Goal: Task Accomplishment & Management: Manage account settings

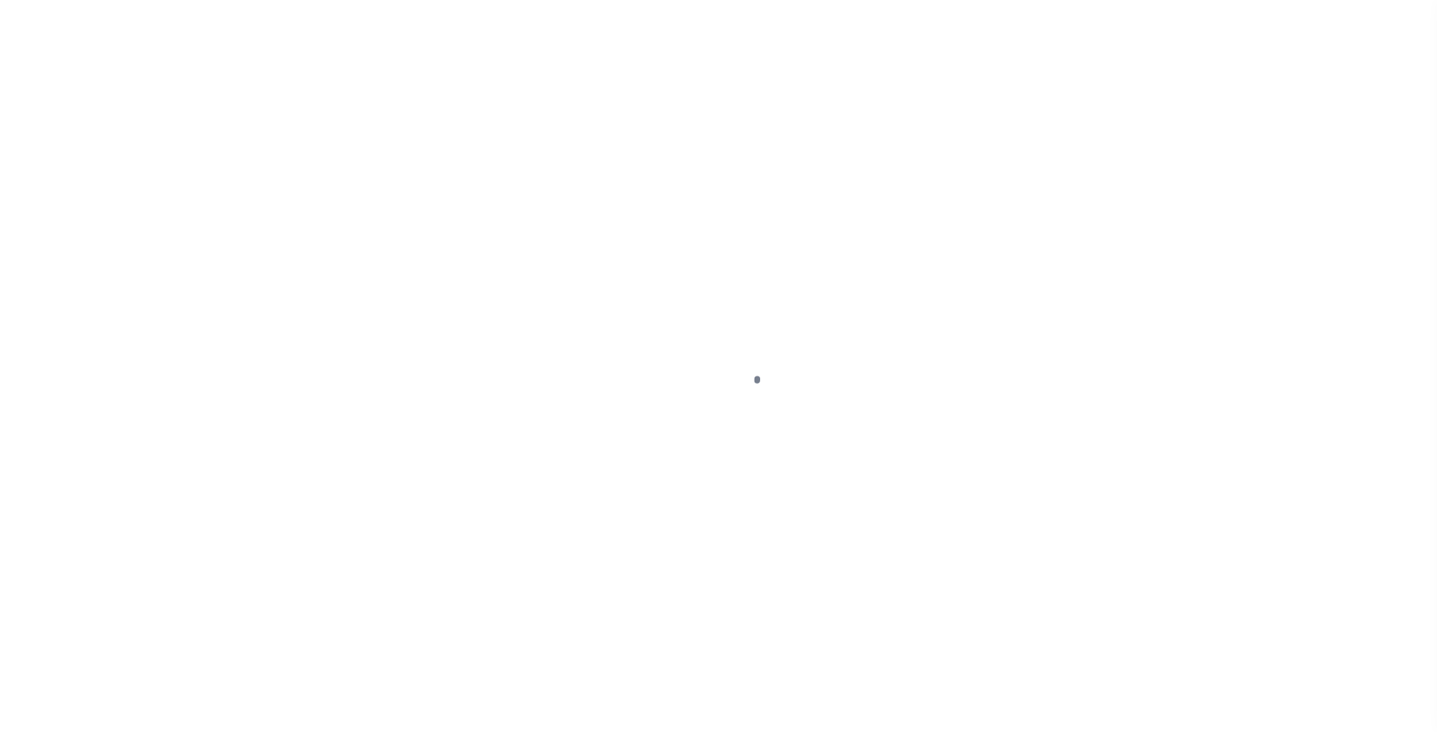
scroll to position [48, 0]
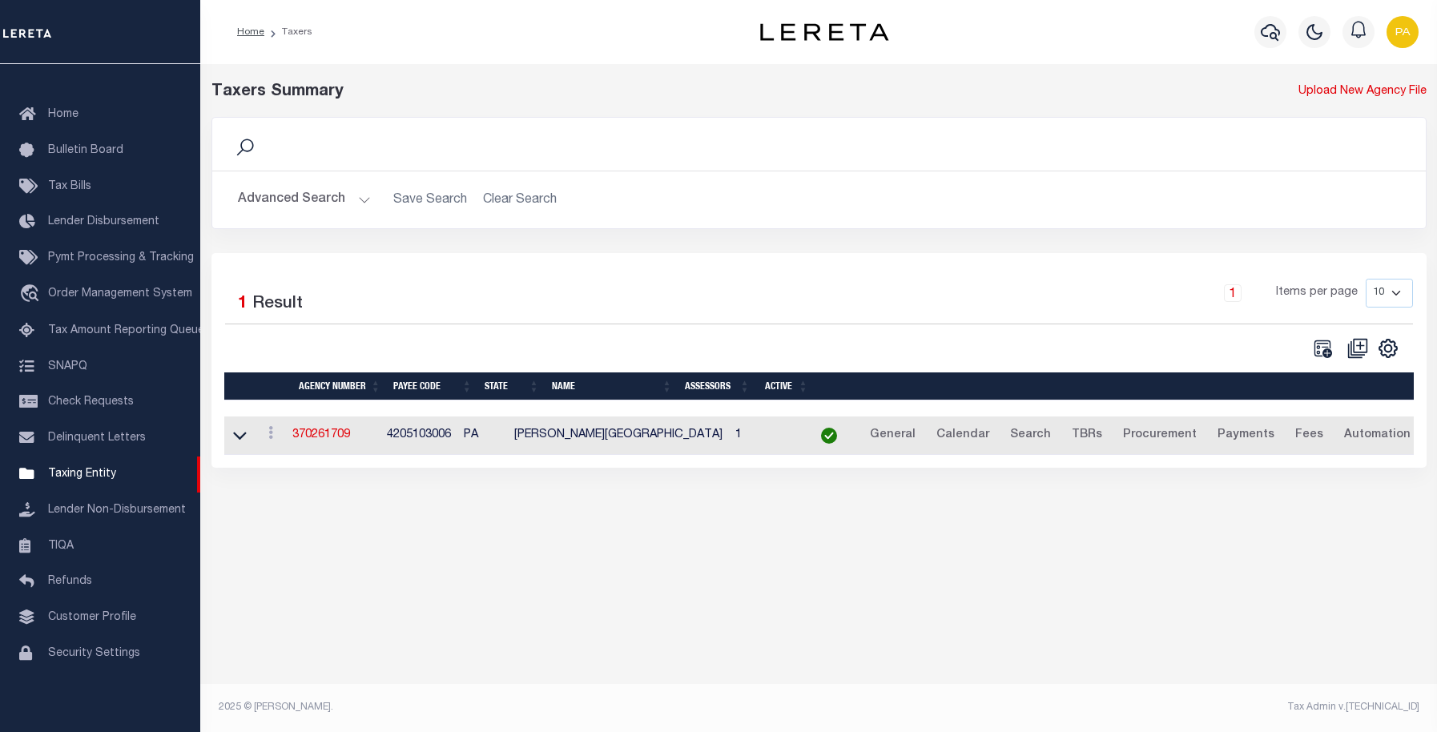
click at [306, 203] on button "Advanced Search" at bounding box center [304, 199] width 133 height 31
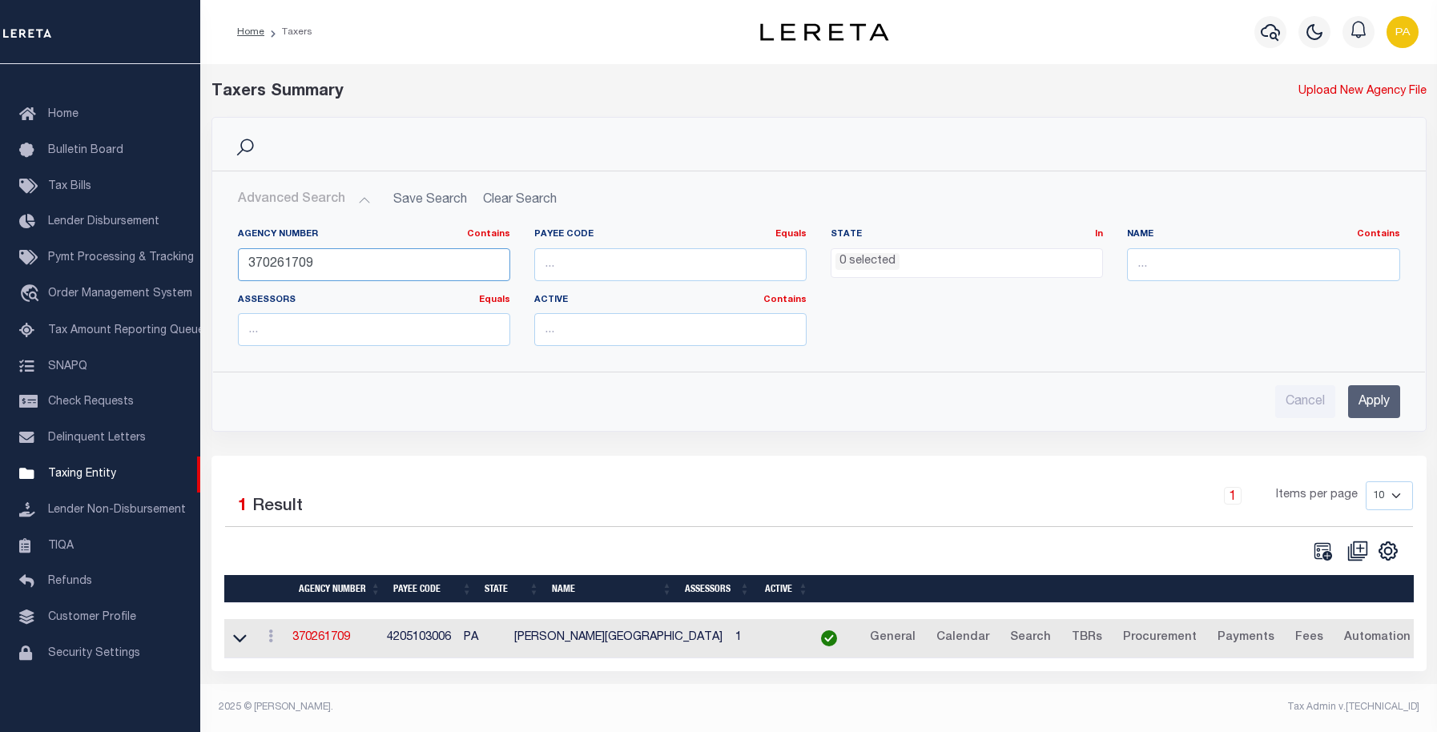
click at [338, 259] on input "370261709" at bounding box center [374, 264] width 272 height 33
drag, startPoint x: 335, startPoint y: 266, endPoint x: 222, endPoint y: 264, distance: 112.9
click at [222, 264] on div "Agency Number Contains Contains Is 370261709 Payee Code Equals Equals Is Not Eq…" at bounding box center [819, 286] width 1212 height 143
paste input "350631"
type input "370350631"
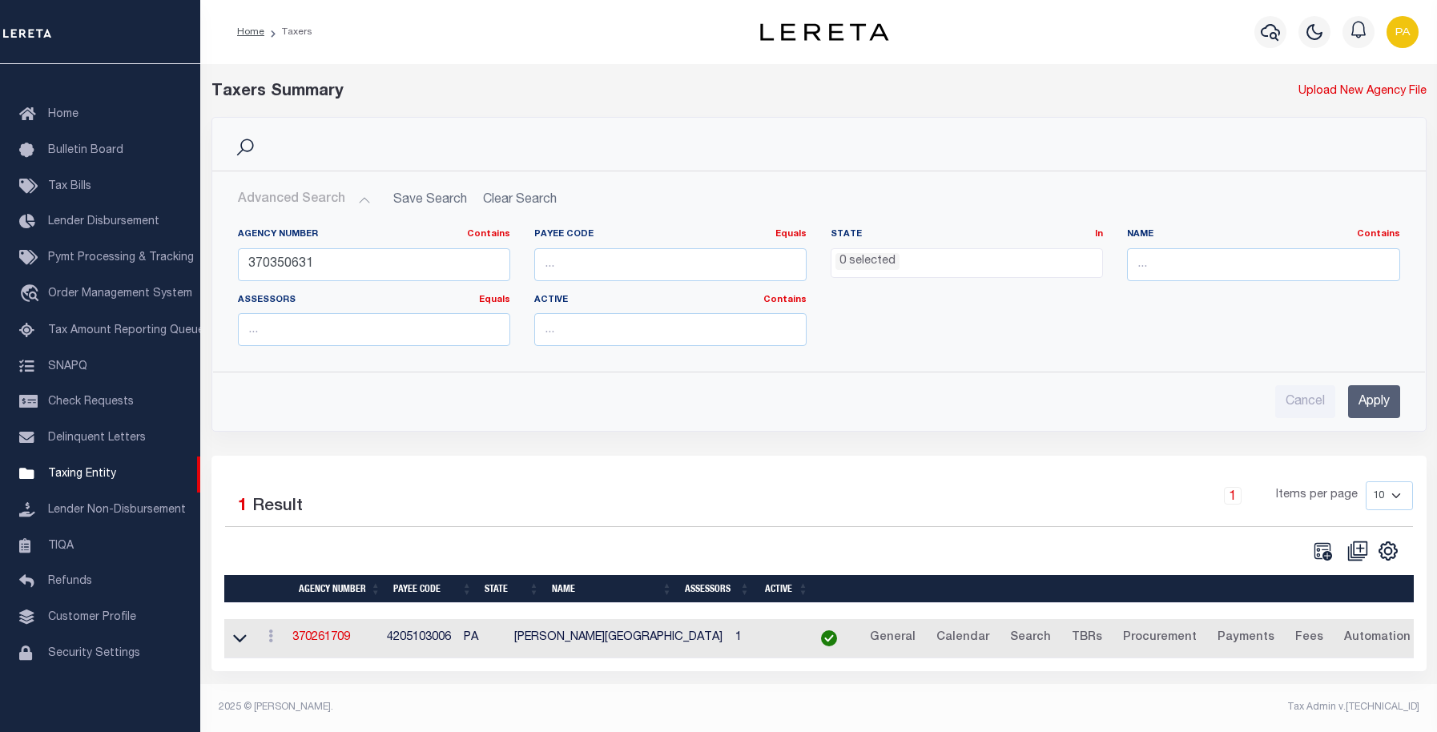
click at [1369, 399] on input "Apply" at bounding box center [1374, 401] width 52 height 33
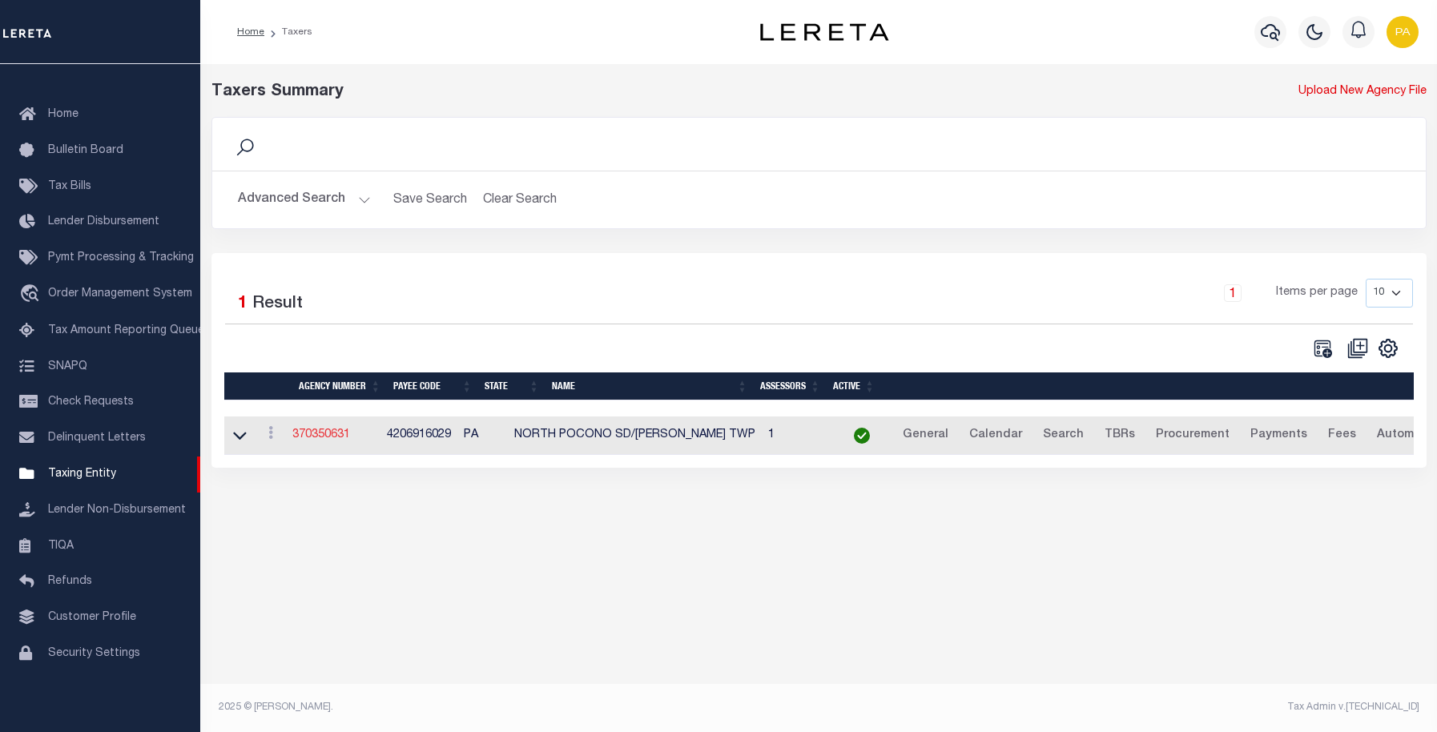
click at [320, 438] on link "370350631" at bounding box center [321, 434] width 58 height 11
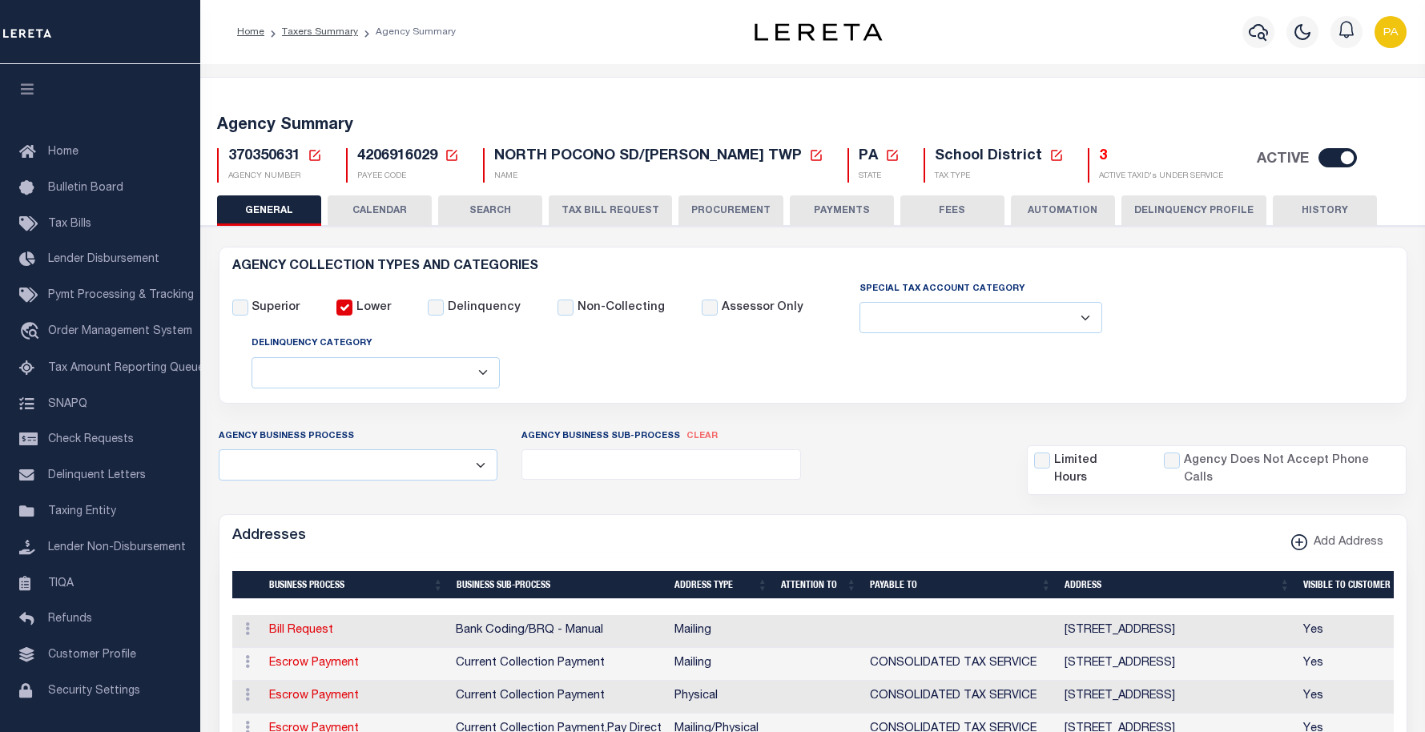
select select
click at [1305, 209] on button "HISTORY" at bounding box center [1325, 210] width 104 height 30
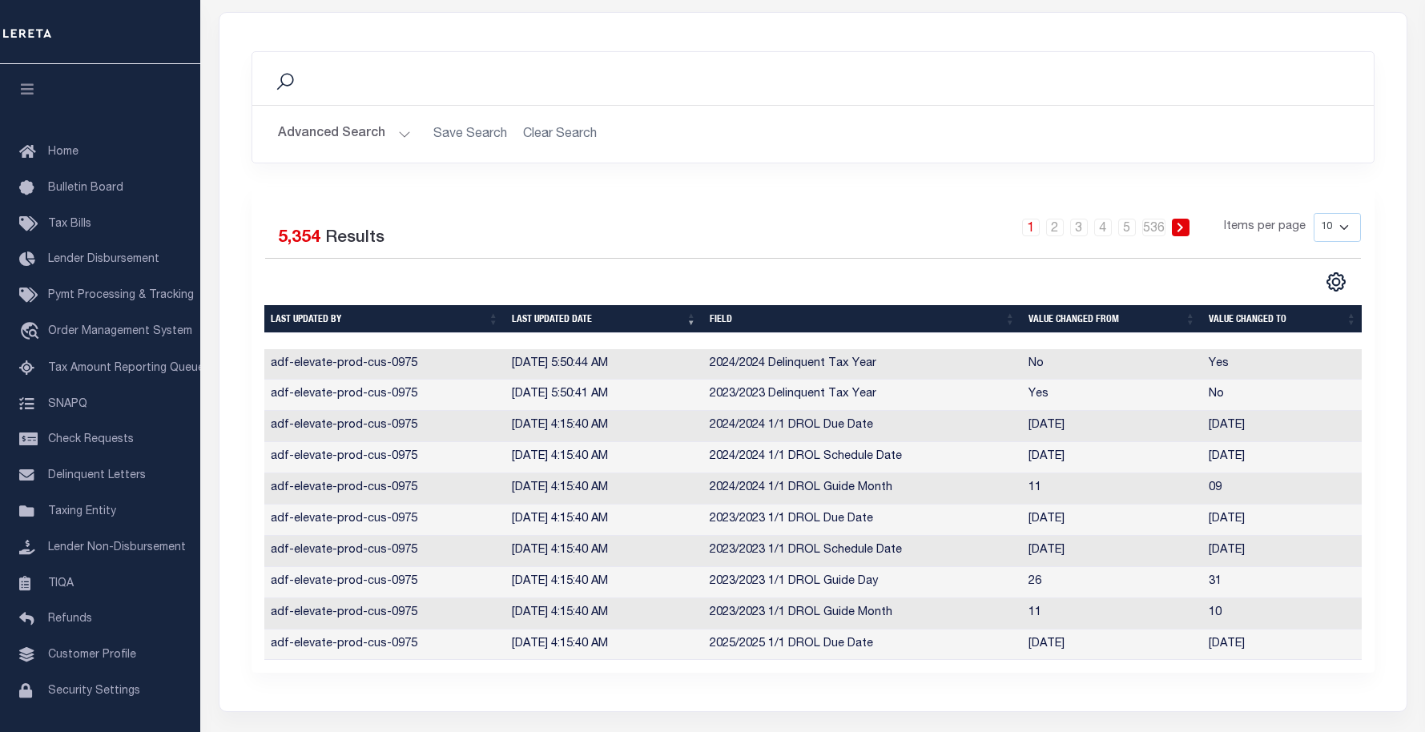
scroll to position [320, 0]
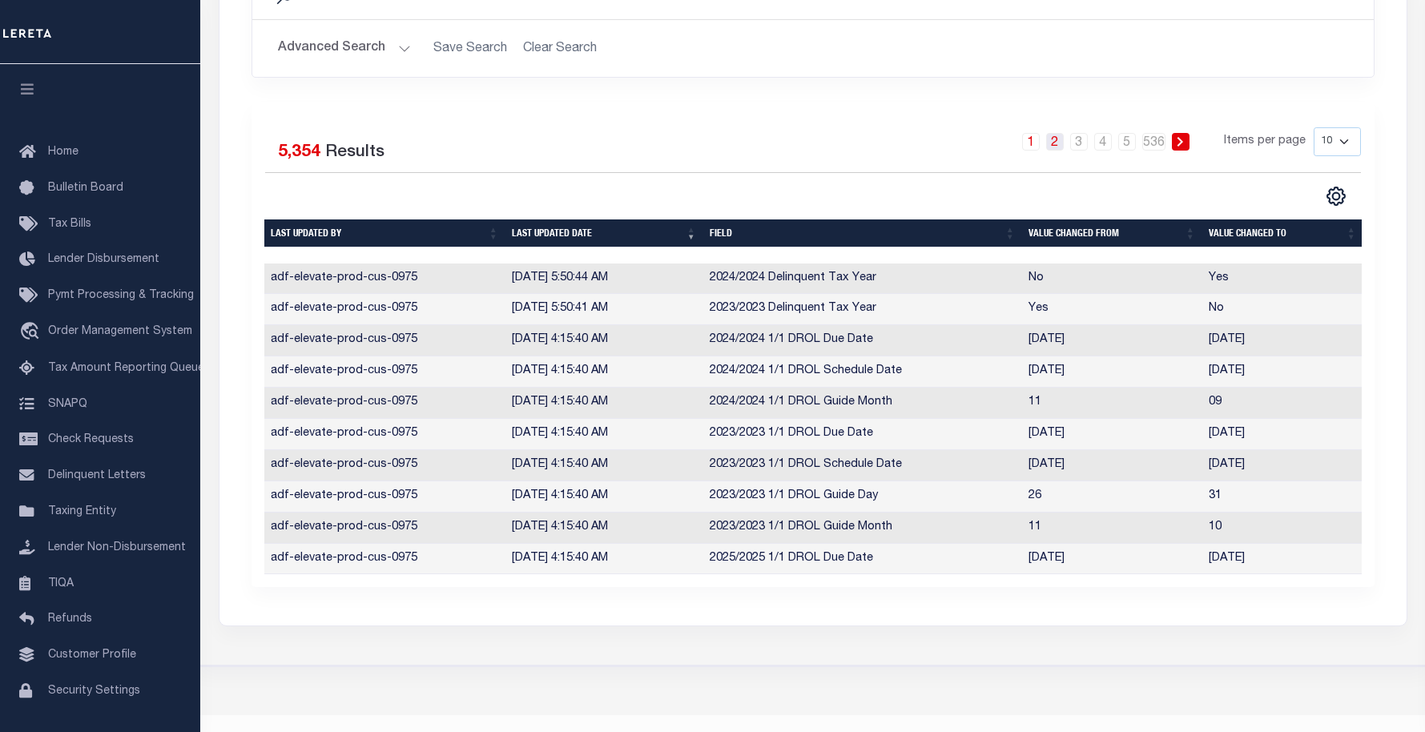
click at [1060, 147] on link "2" at bounding box center [1055, 142] width 18 height 18
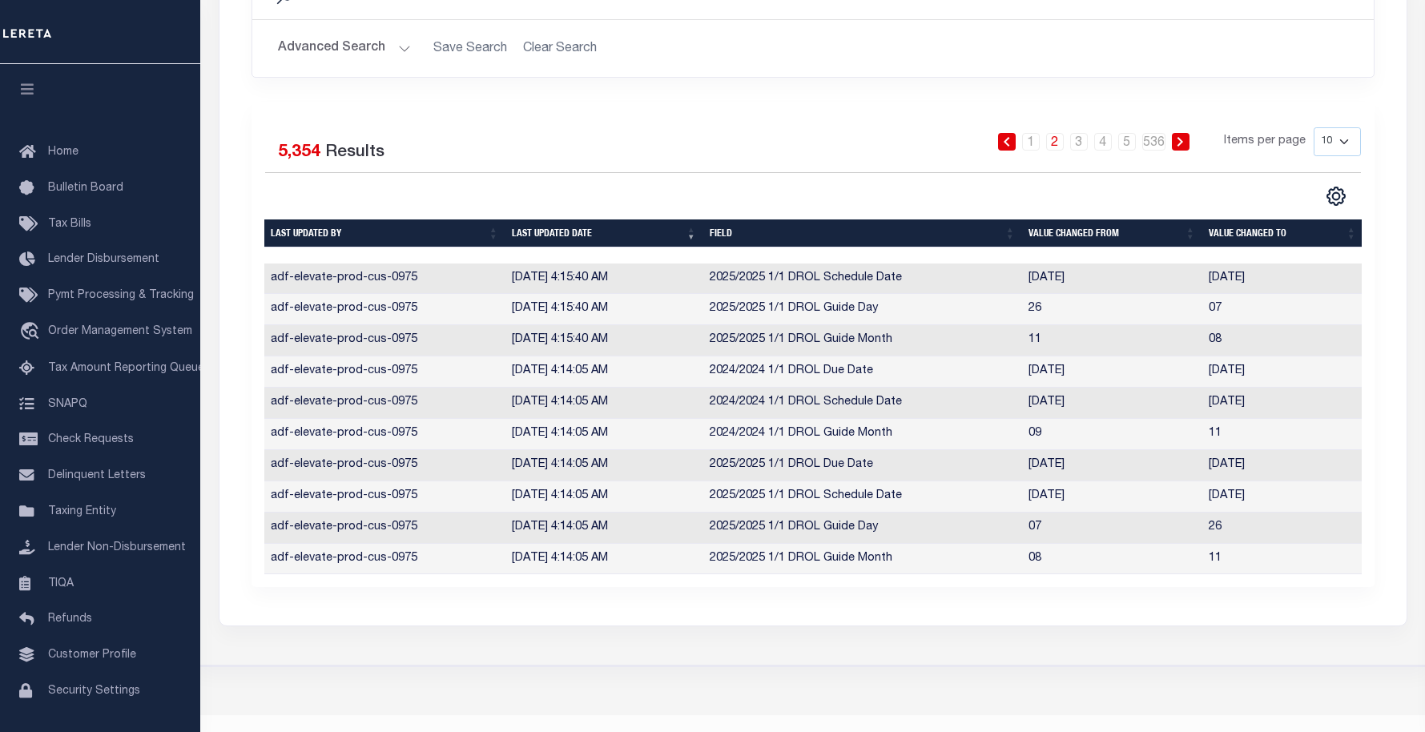
click at [491, 235] on th "Last updated by" at bounding box center [384, 233] width 241 height 28
click at [493, 239] on th "Last updated by" at bounding box center [384, 233] width 241 height 28
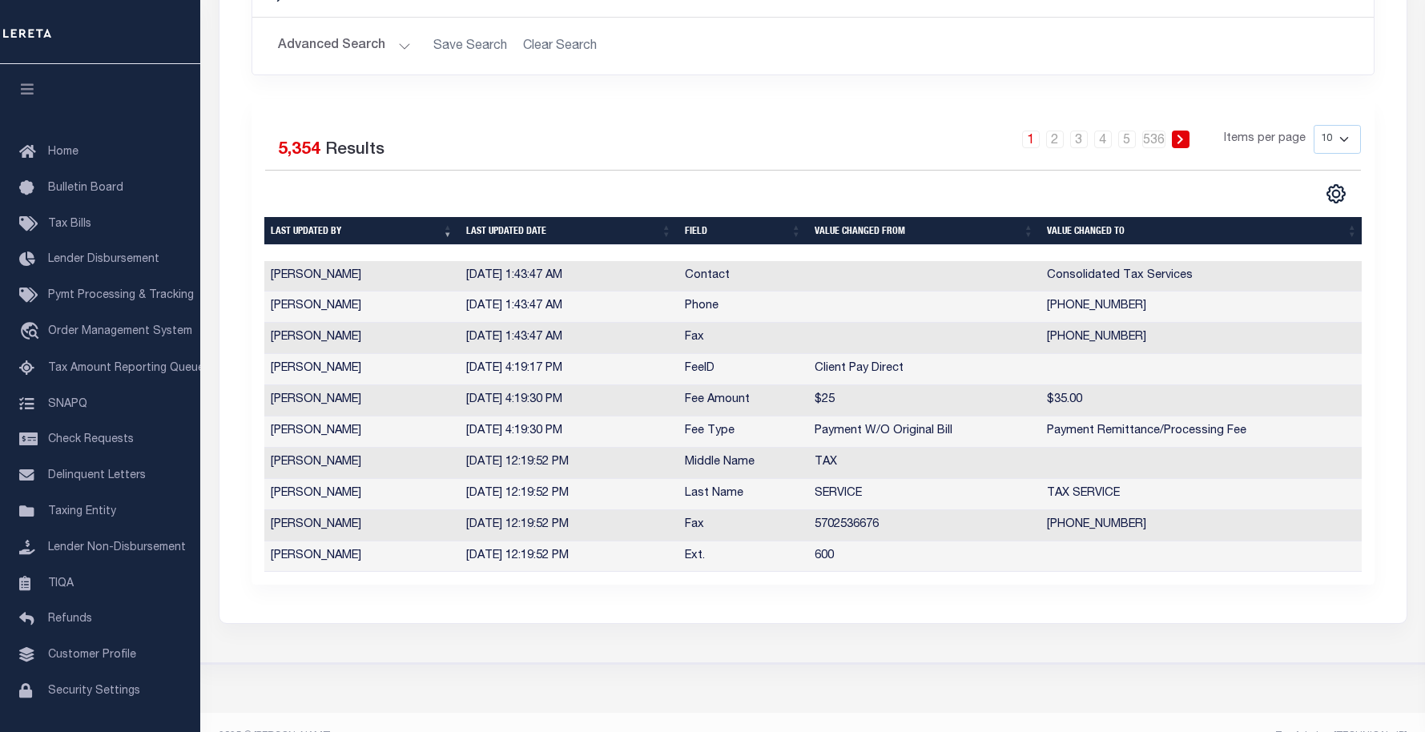
scroll to position [364, 0]
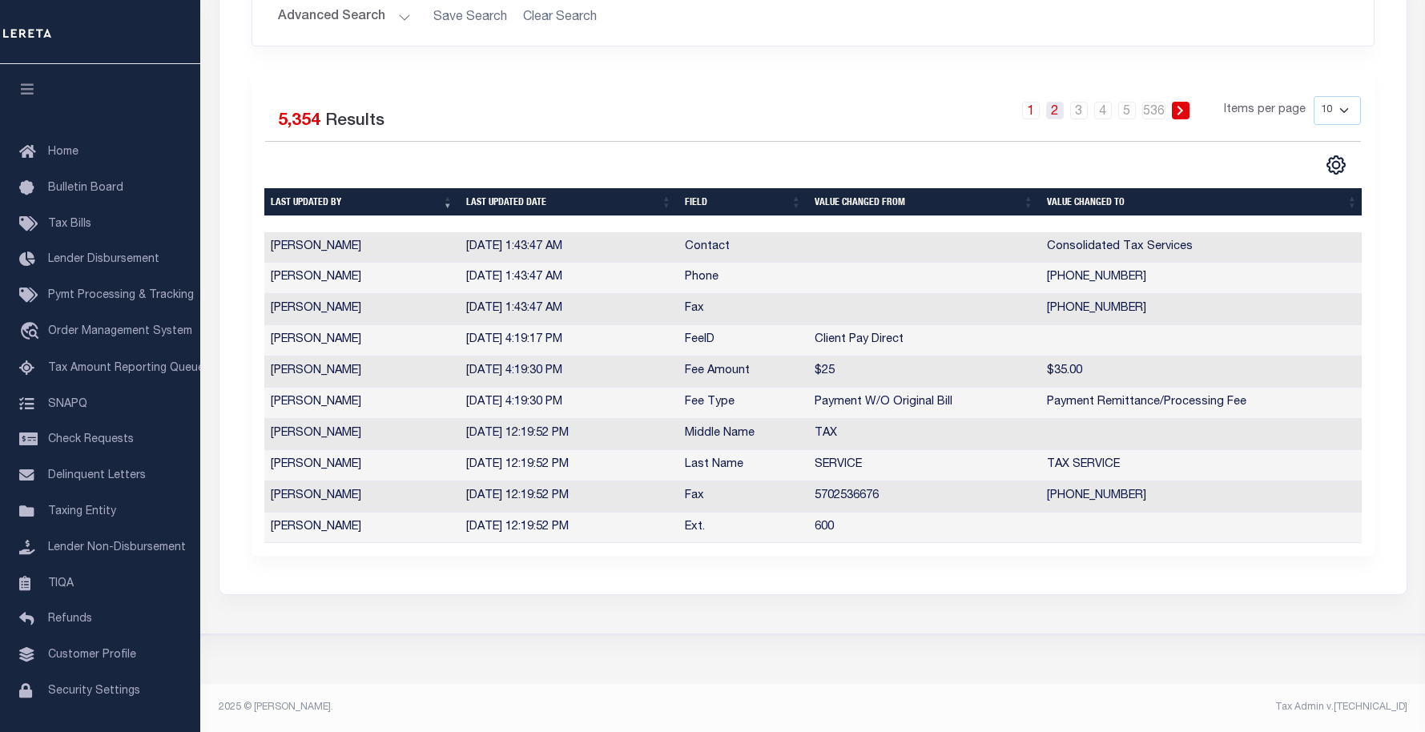
click at [1058, 102] on link "2" at bounding box center [1055, 111] width 18 height 18
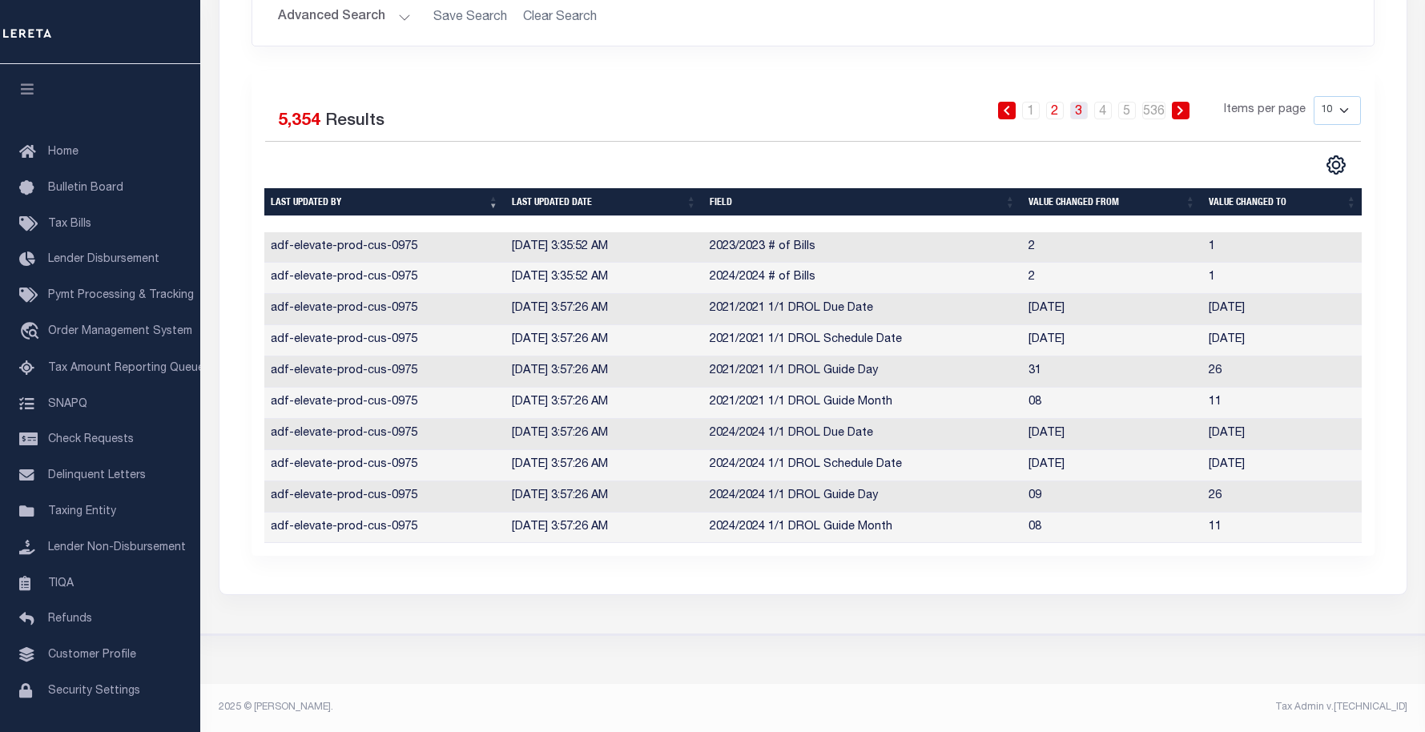
click at [1084, 102] on link "3" at bounding box center [1079, 111] width 18 height 18
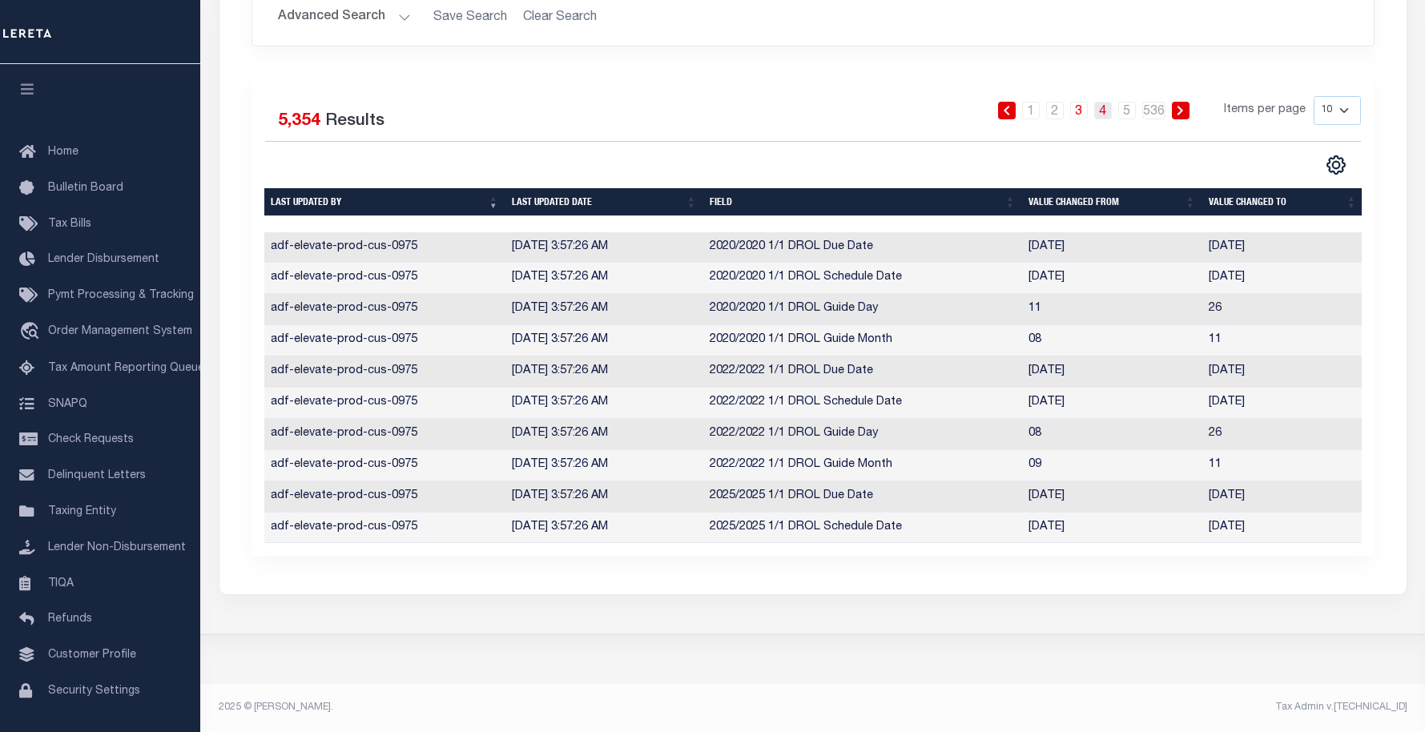
click at [1108, 103] on link "4" at bounding box center [1103, 111] width 18 height 18
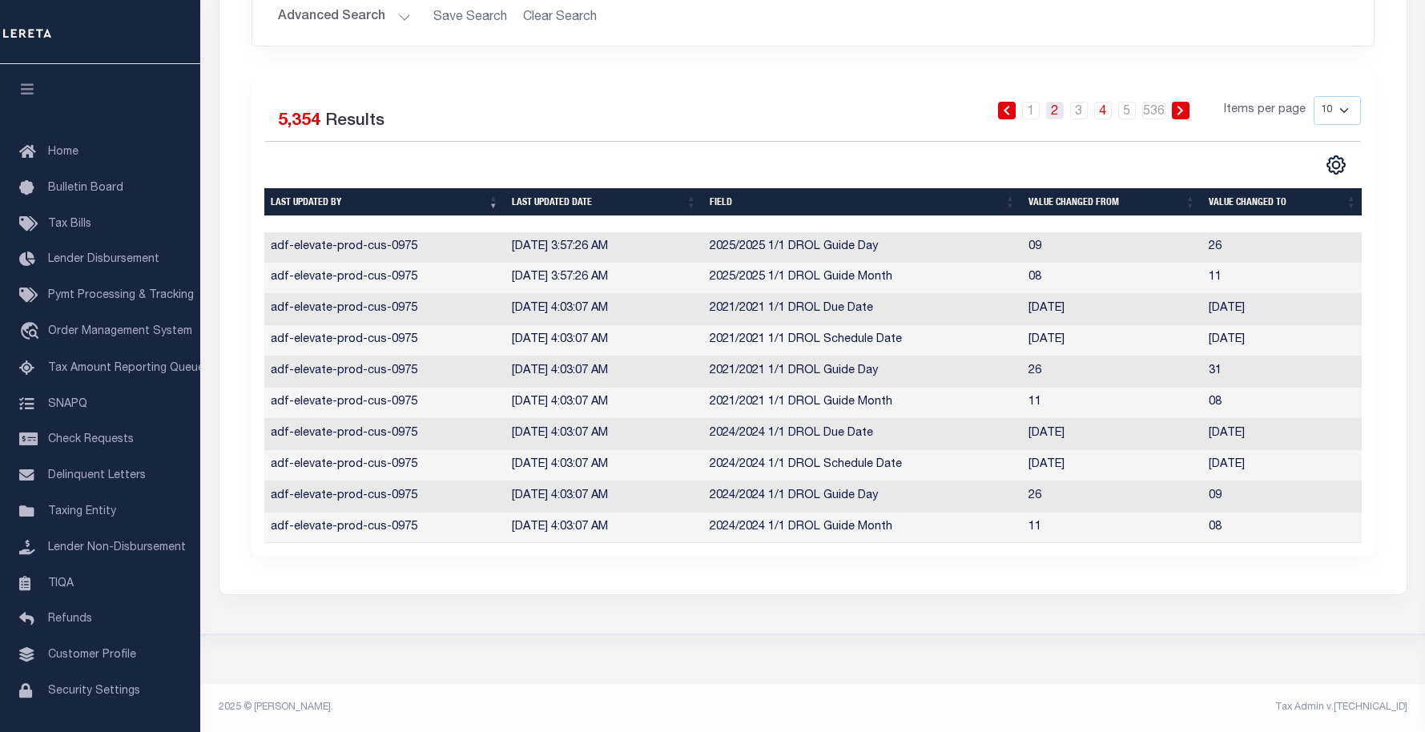
click at [1056, 102] on link "2" at bounding box center [1055, 111] width 18 height 18
click at [1034, 102] on link "1" at bounding box center [1031, 111] width 18 height 18
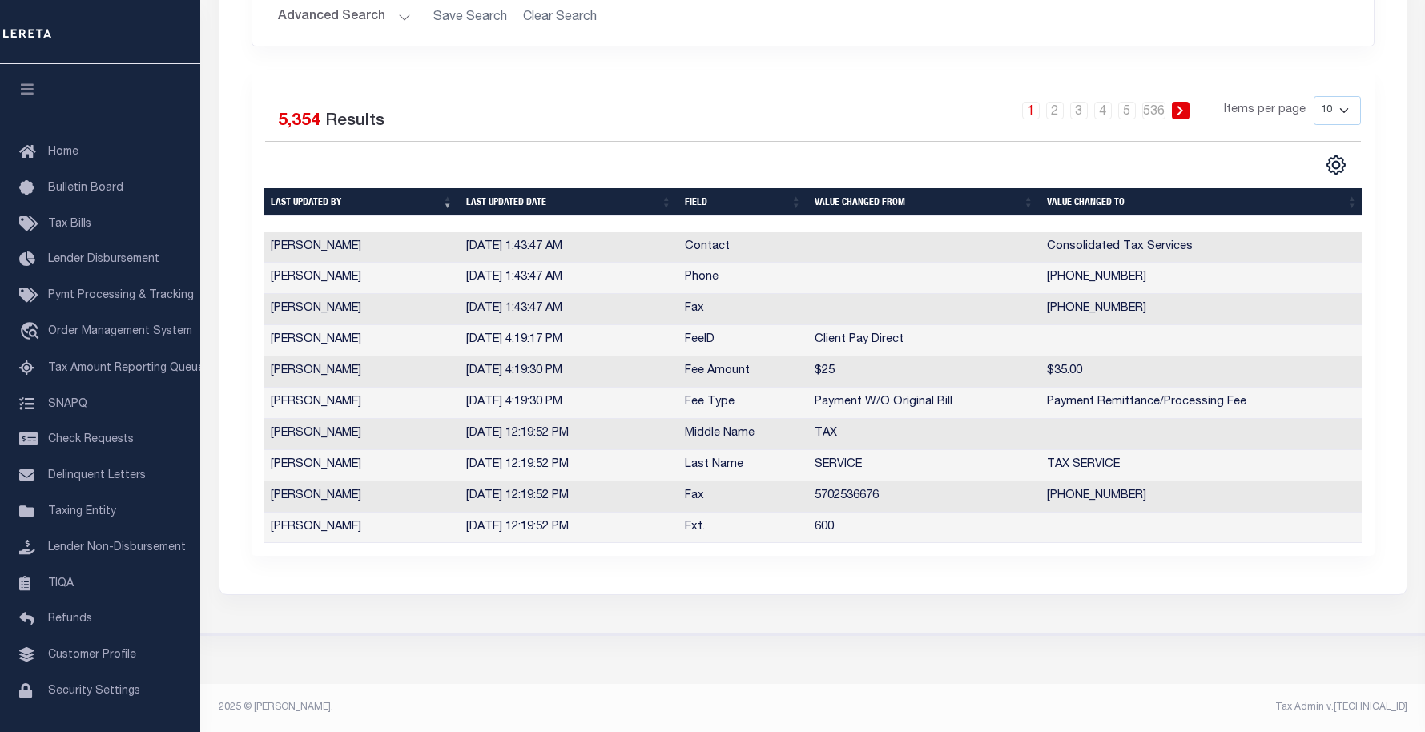
scroll to position [43, 0]
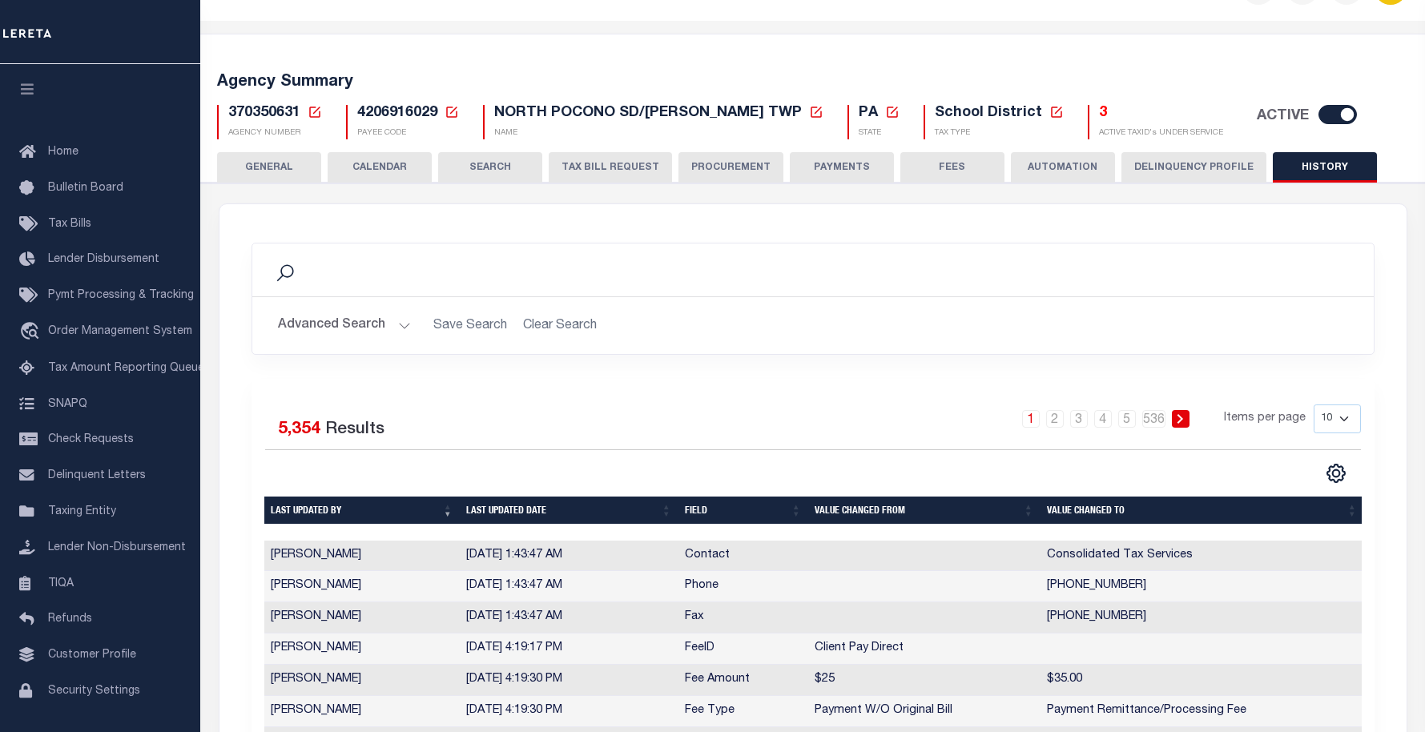
click at [269, 160] on button "GENERAL" at bounding box center [269, 167] width 104 height 30
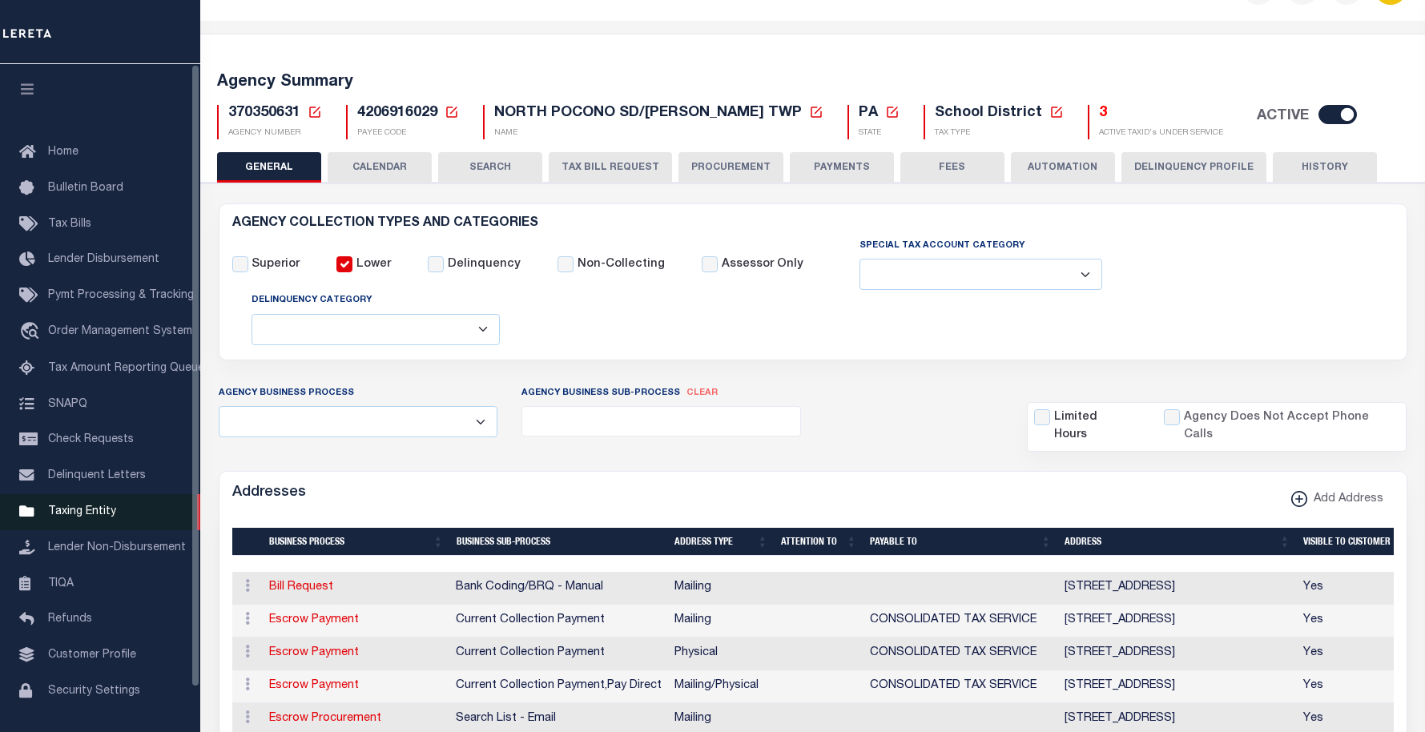
drag, startPoint x: 77, startPoint y: 521, endPoint x: 107, endPoint y: 510, distance: 31.7
click at [77, 517] on span "Taxing Entity" at bounding box center [82, 511] width 68 height 11
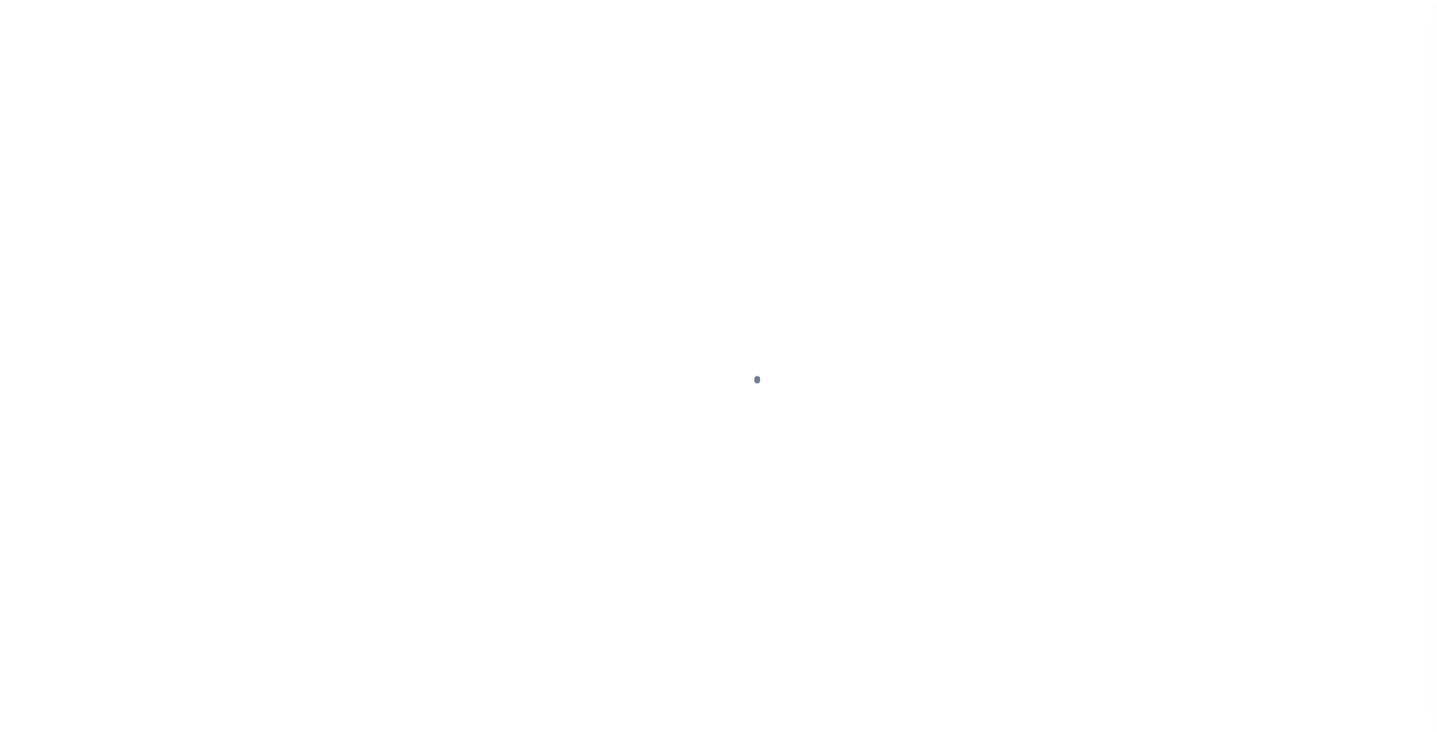
select select
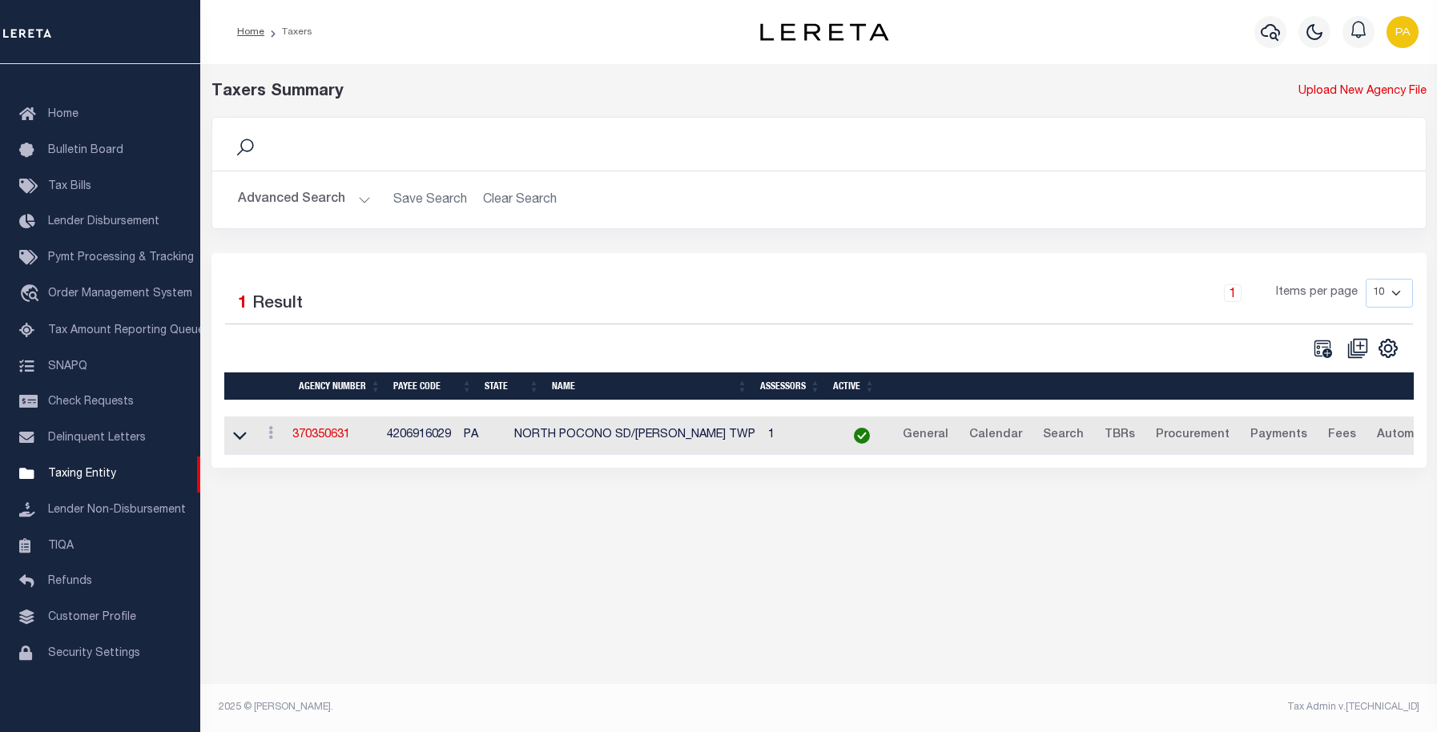
click at [267, 200] on button "Advanced Search" at bounding box center [304, 199] width 133 height 31
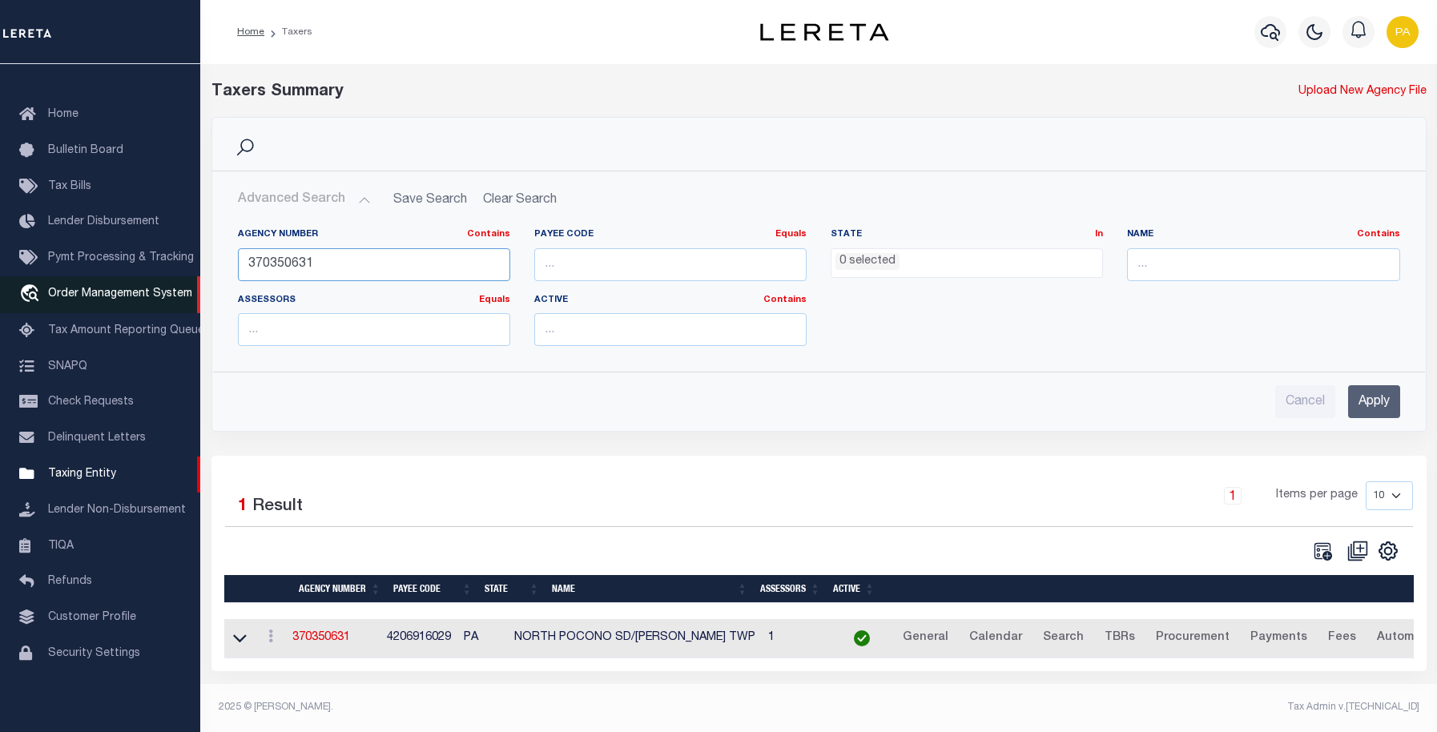
drag, startPoint x: 340, startPoint y: 271, endPoint x: 187, endPoint y: 273, distance: 153.0
click at [188, 273] on div "Home Taxers Profile" at bounding box center [718, 361] width 1437 height 723
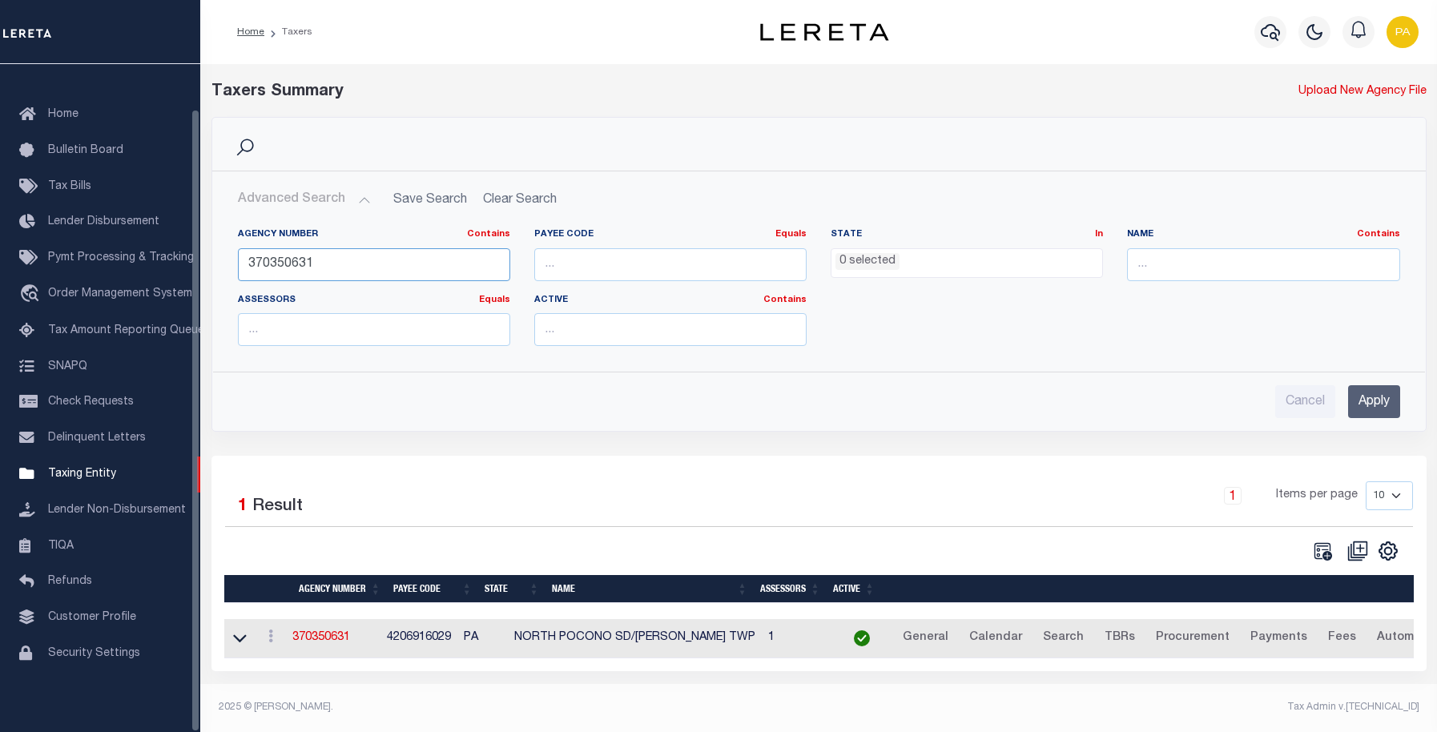
paste input "19"
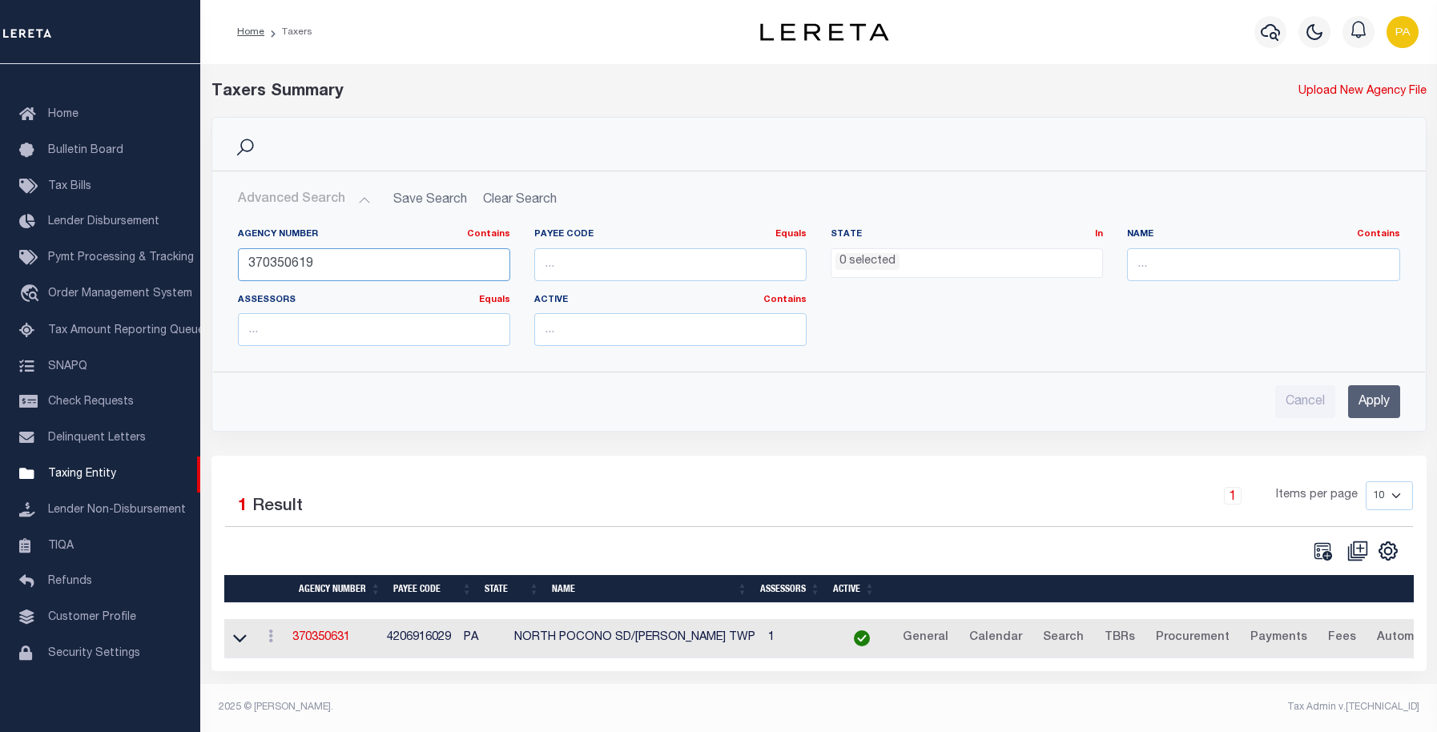
type input "370350619"
click at [1374, 400] on input "Apply" at bounding box center [1374, 401] width 52 height 33
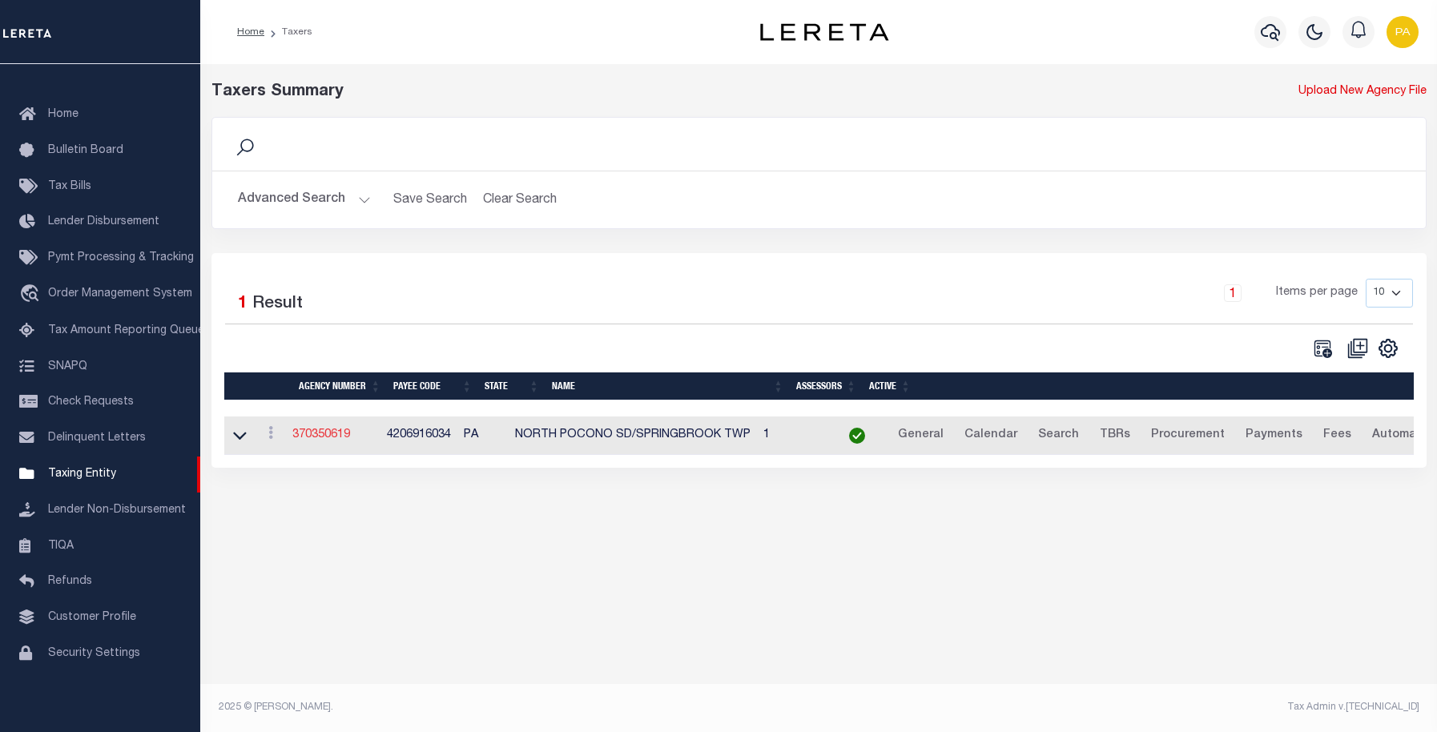
click at [324, 440] on link "370350619" at bounding box center [321, 434] width 58 height 11
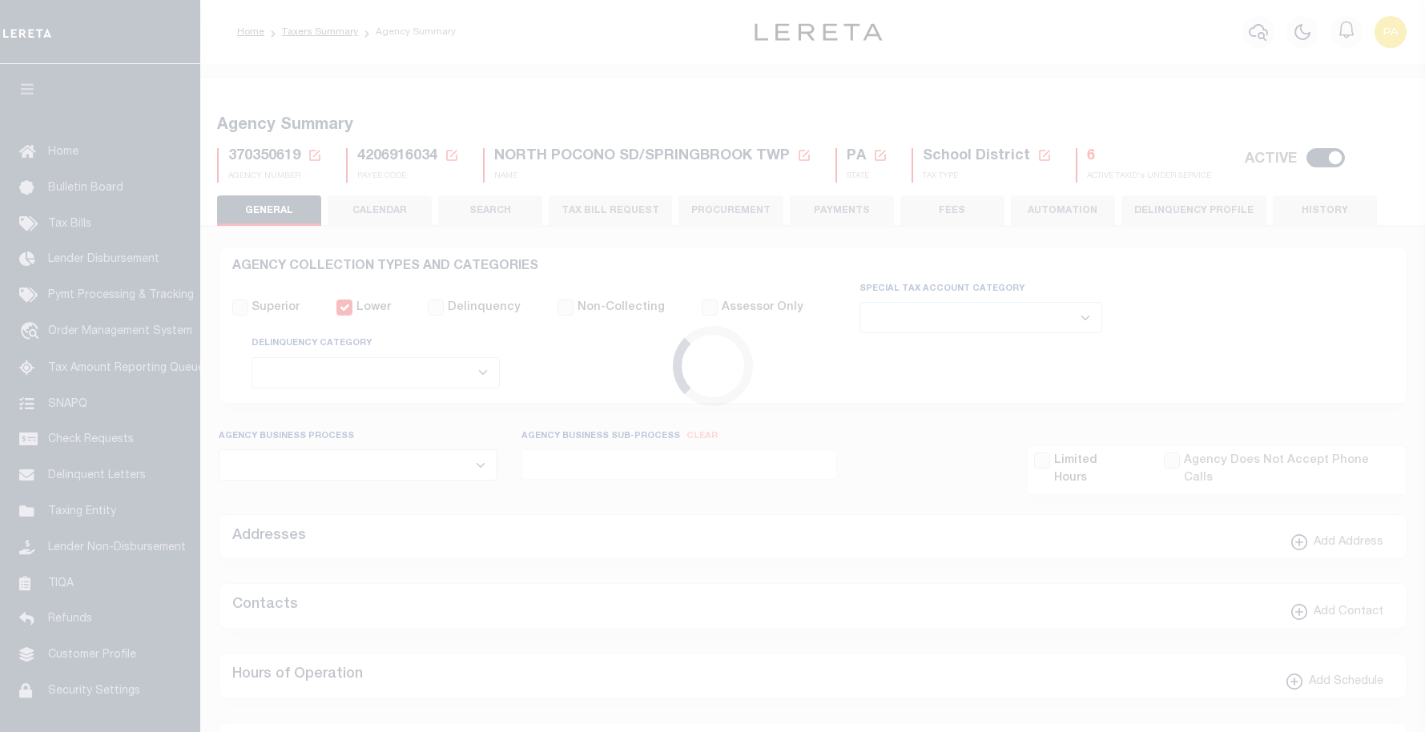
select select
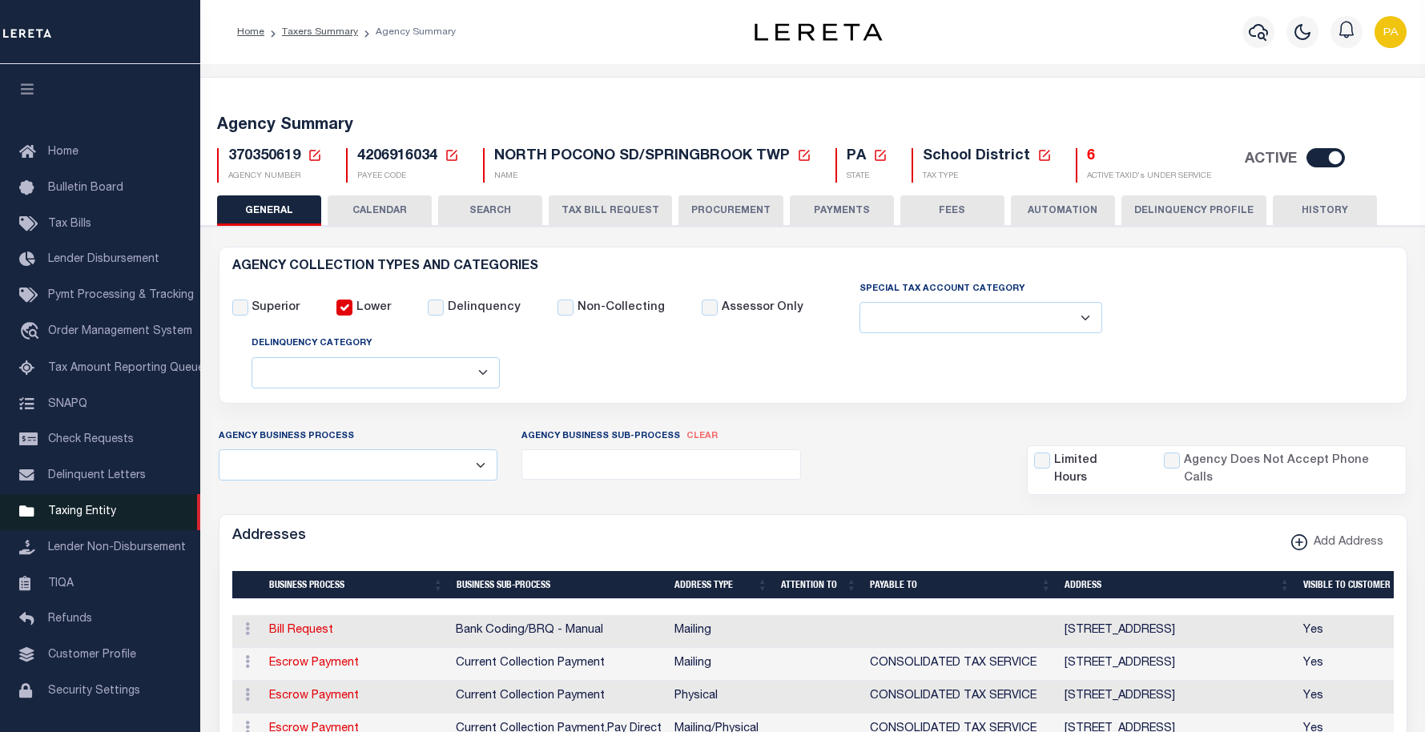
drag, startPoint x: 78, startPoint y: 520, endPoint x: 108, endPoint y: 509, distance: 32.2
click at [78, 517] on span "Taxing Entity" at bounding box center [82, 511] width 68 height 11
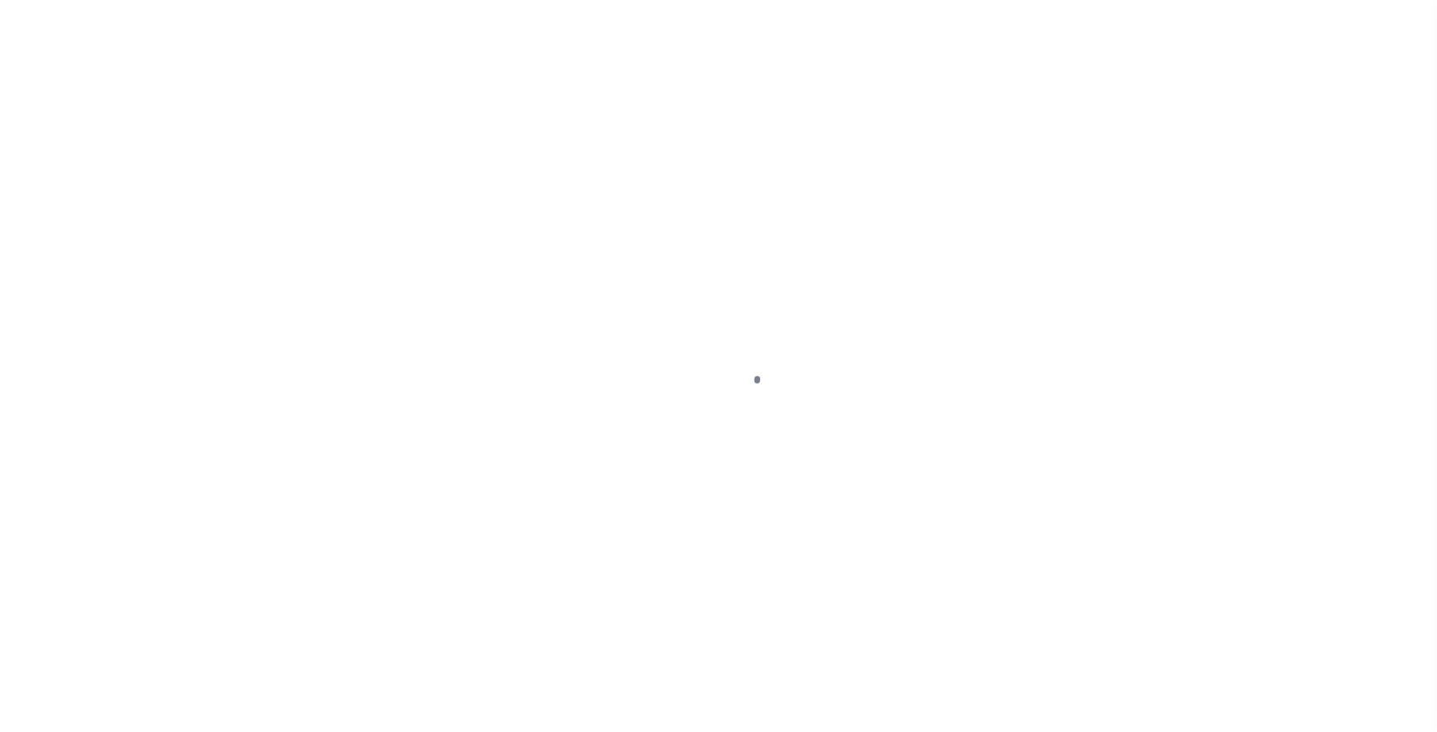
select select
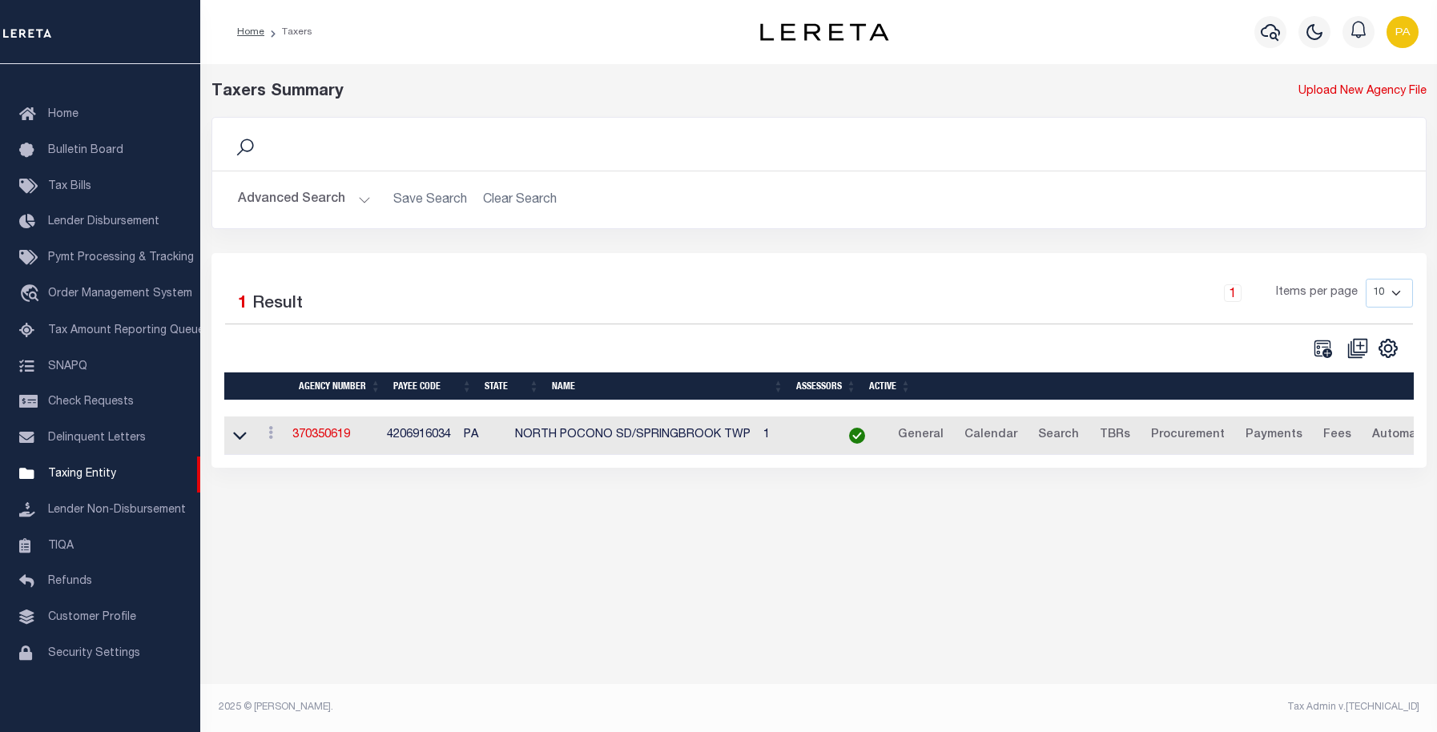
click at [311, 195] on button "Advanced Search" at bounding box center [304, 199] width 133 height 31
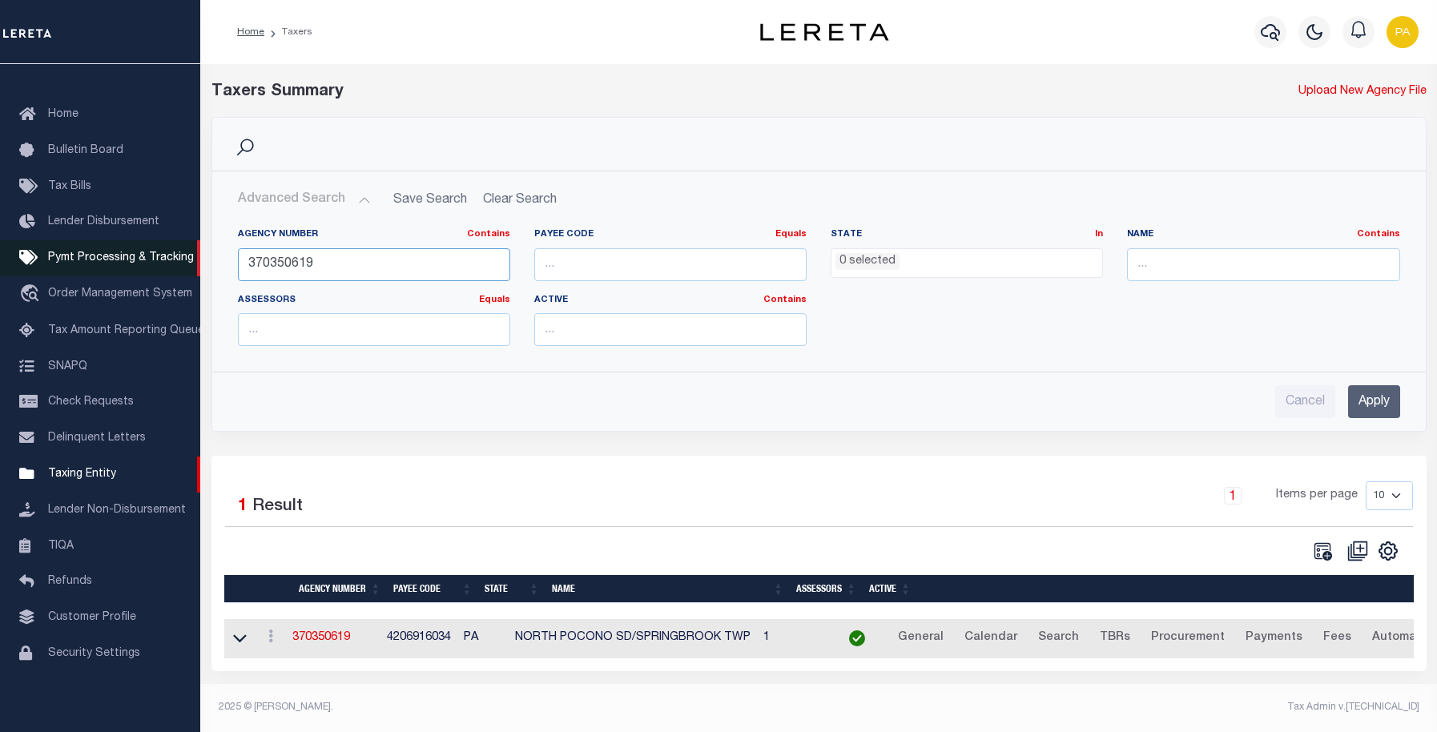
drag, startPoint x: 345, startPoint y: 264, endPoint x: 187, endPoint y: 259, distance: 157.9
click at [187, 259] on div "Home Taxers Profile" at bounding box center [718, 361] width 1437 height 723
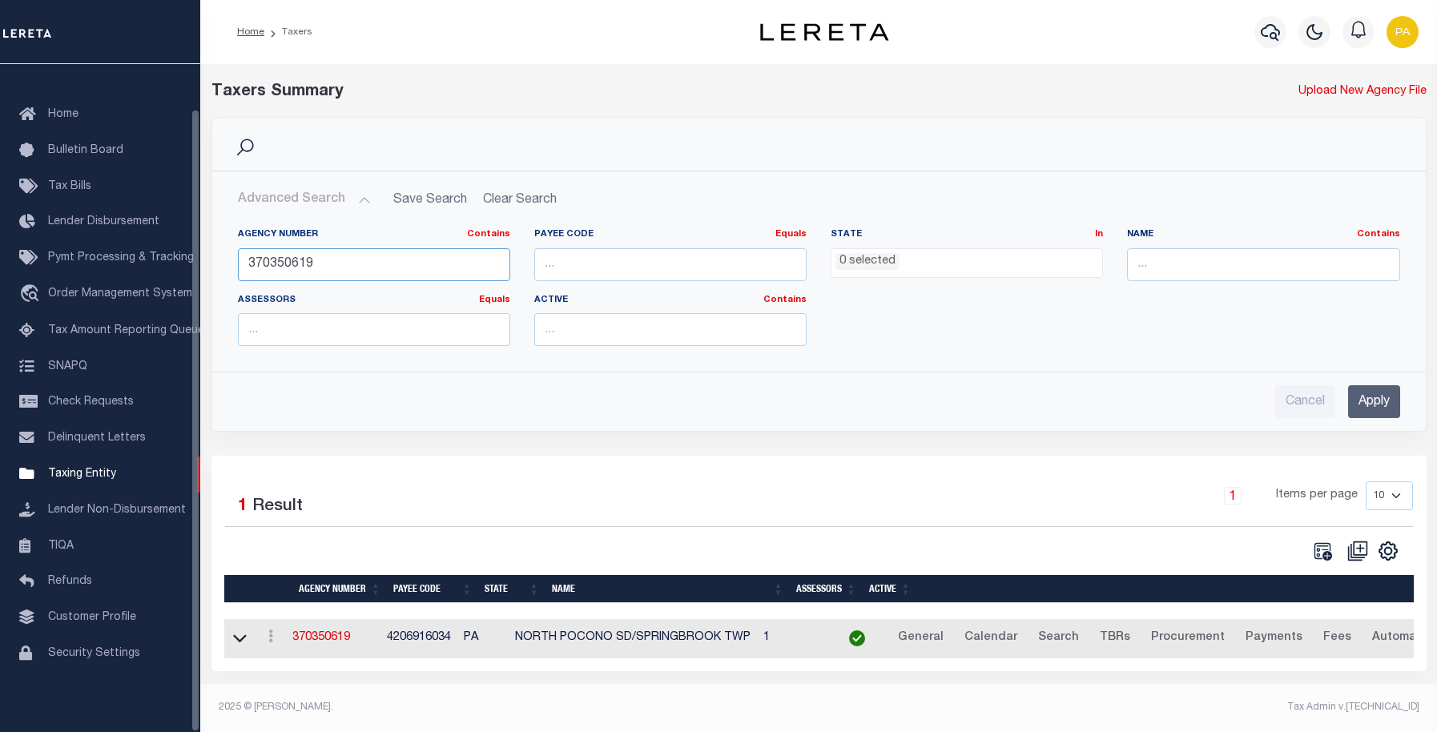
paste input "31"
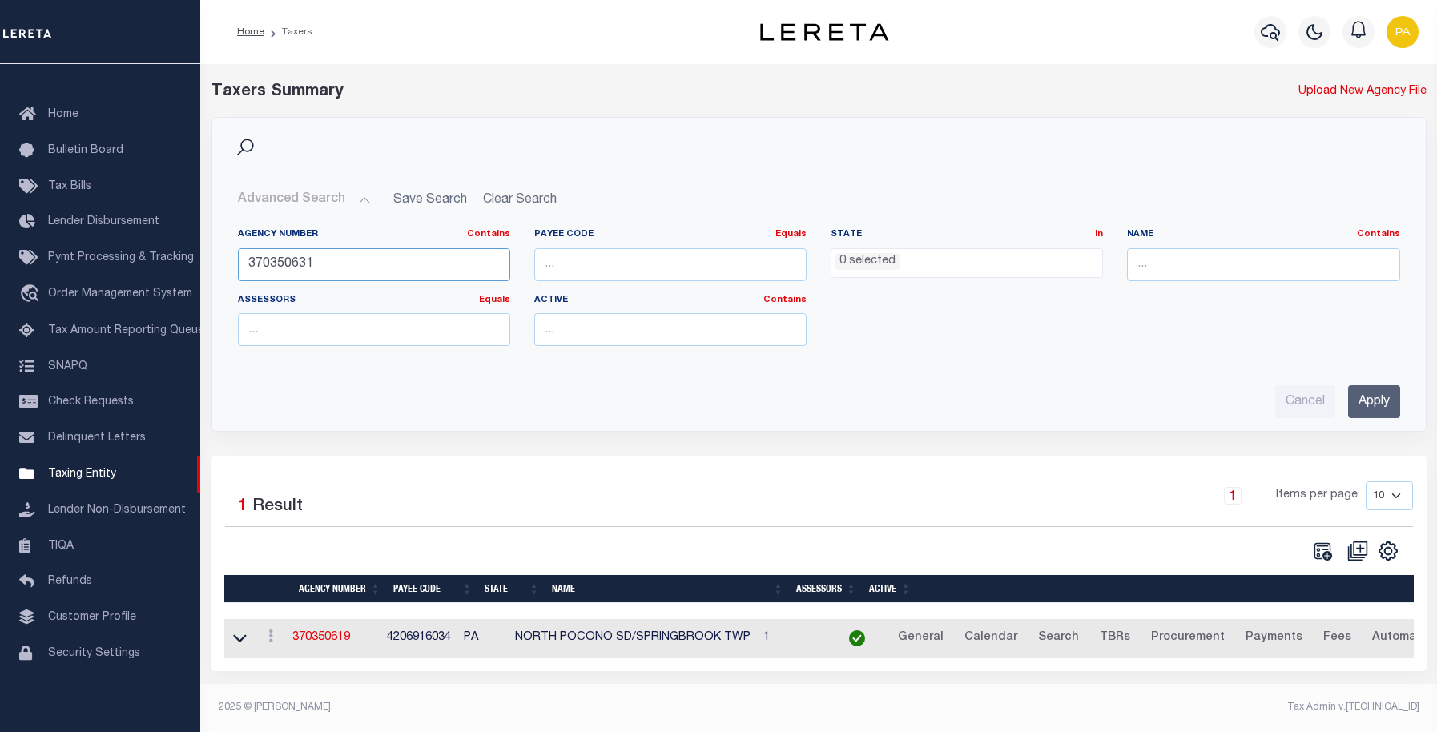
type input "370350631"
click at [1378, 402] on input "Apply" at bounding box center [1374, 401] width 52 height 33
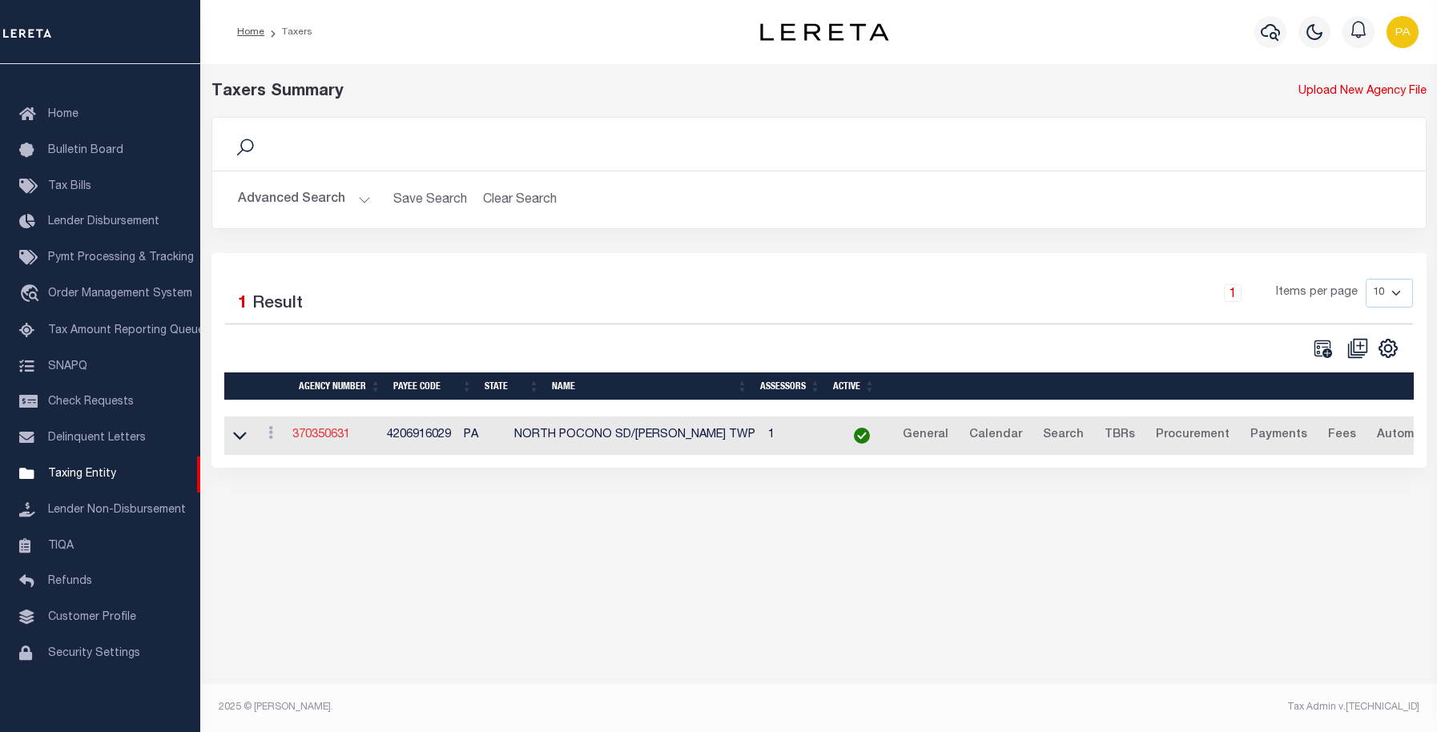
click at [308, 437] on link "370350631" at bounding box center [321, 434] width 58 height 11
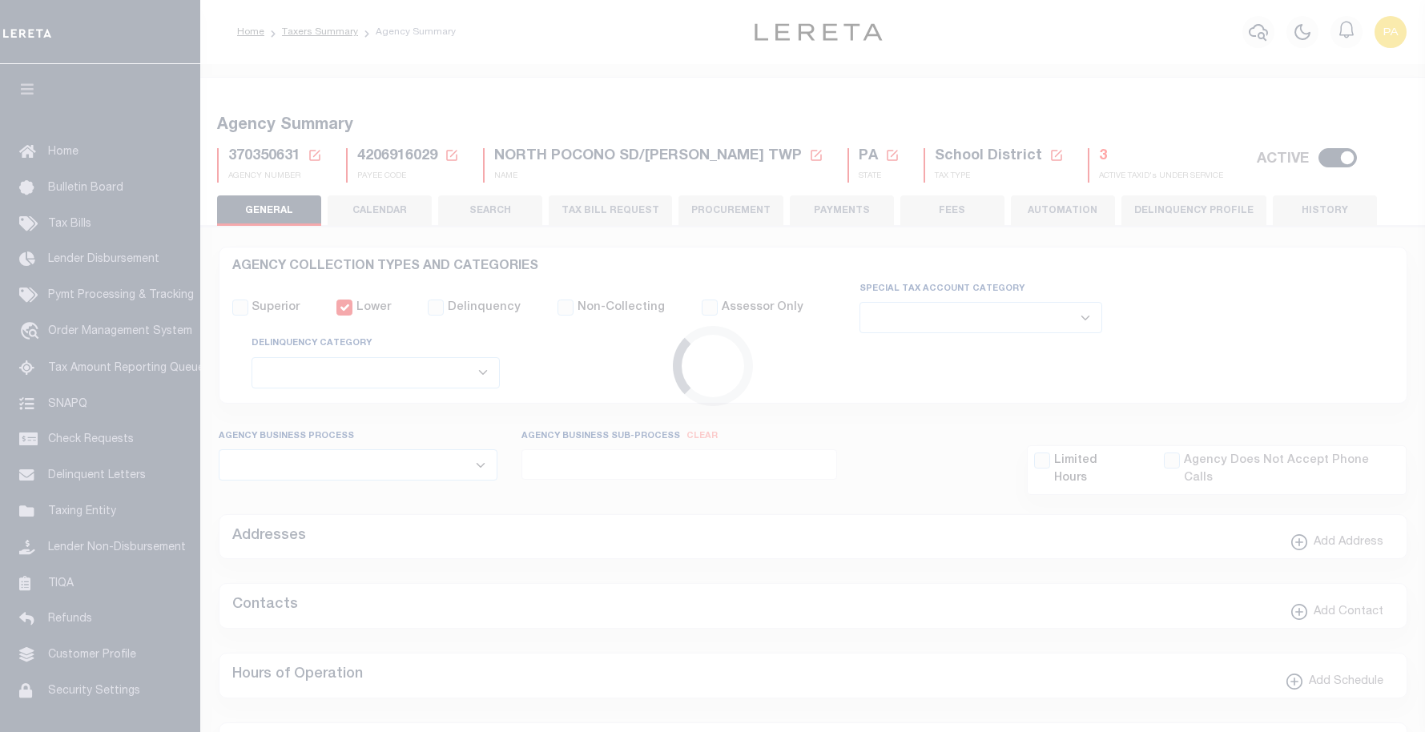
select select
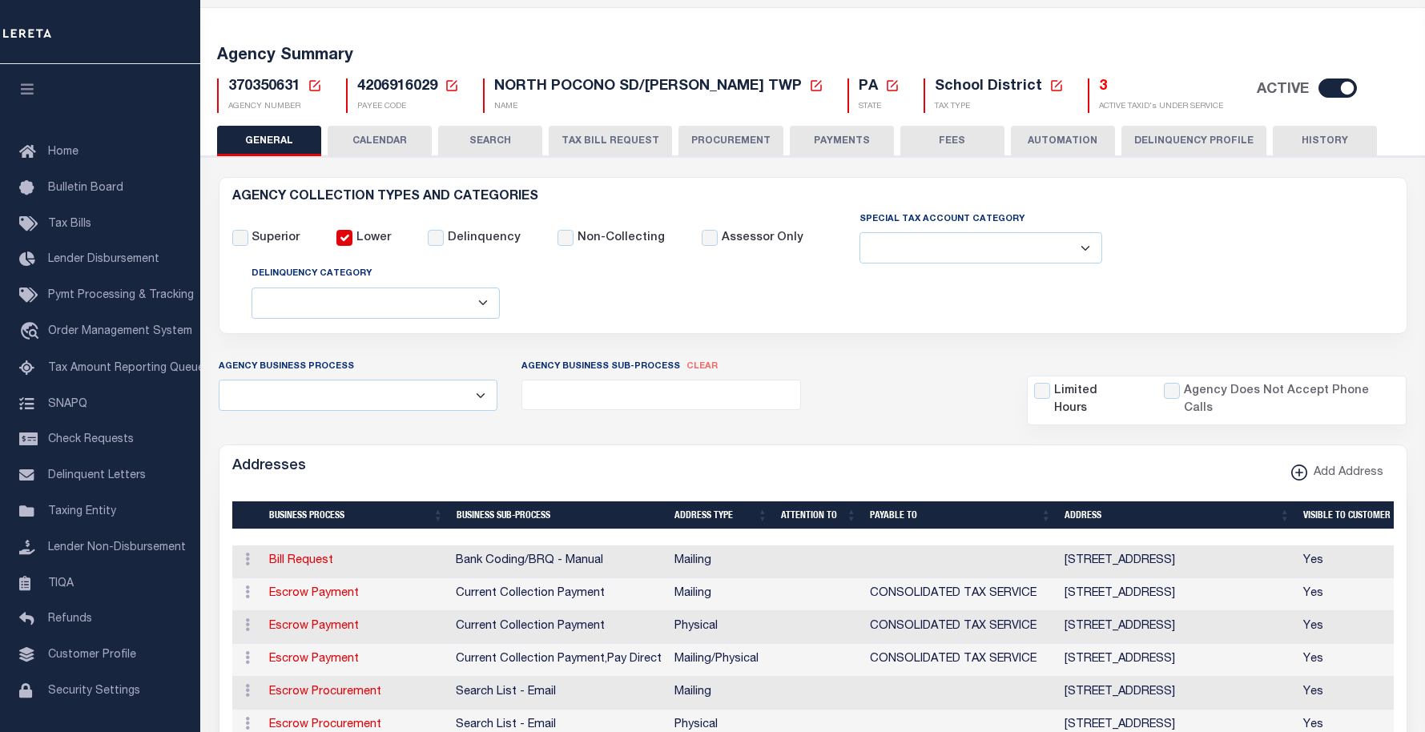
scroll to position [150, 0]
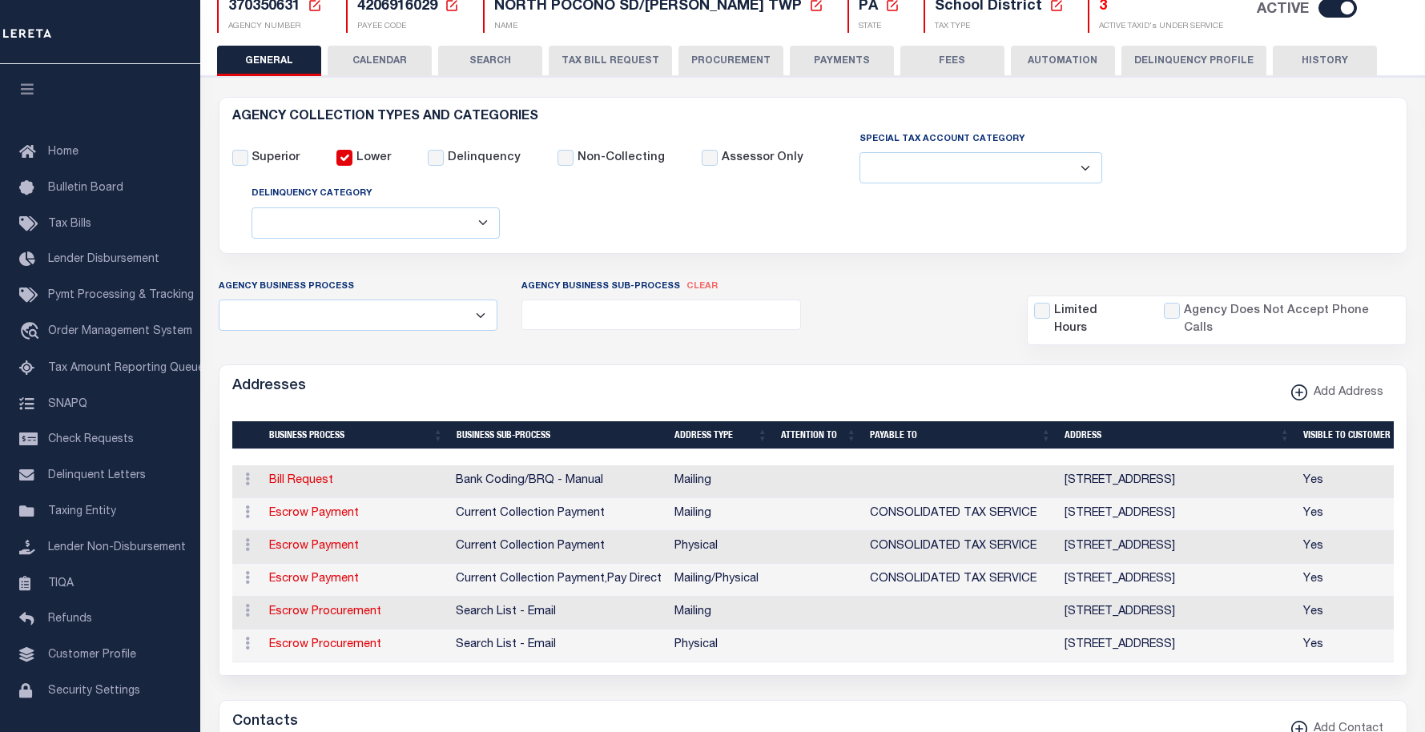
click at [1322, 61] on button "HISTORY" at bounding box center [1325, 61] width 104 height 30
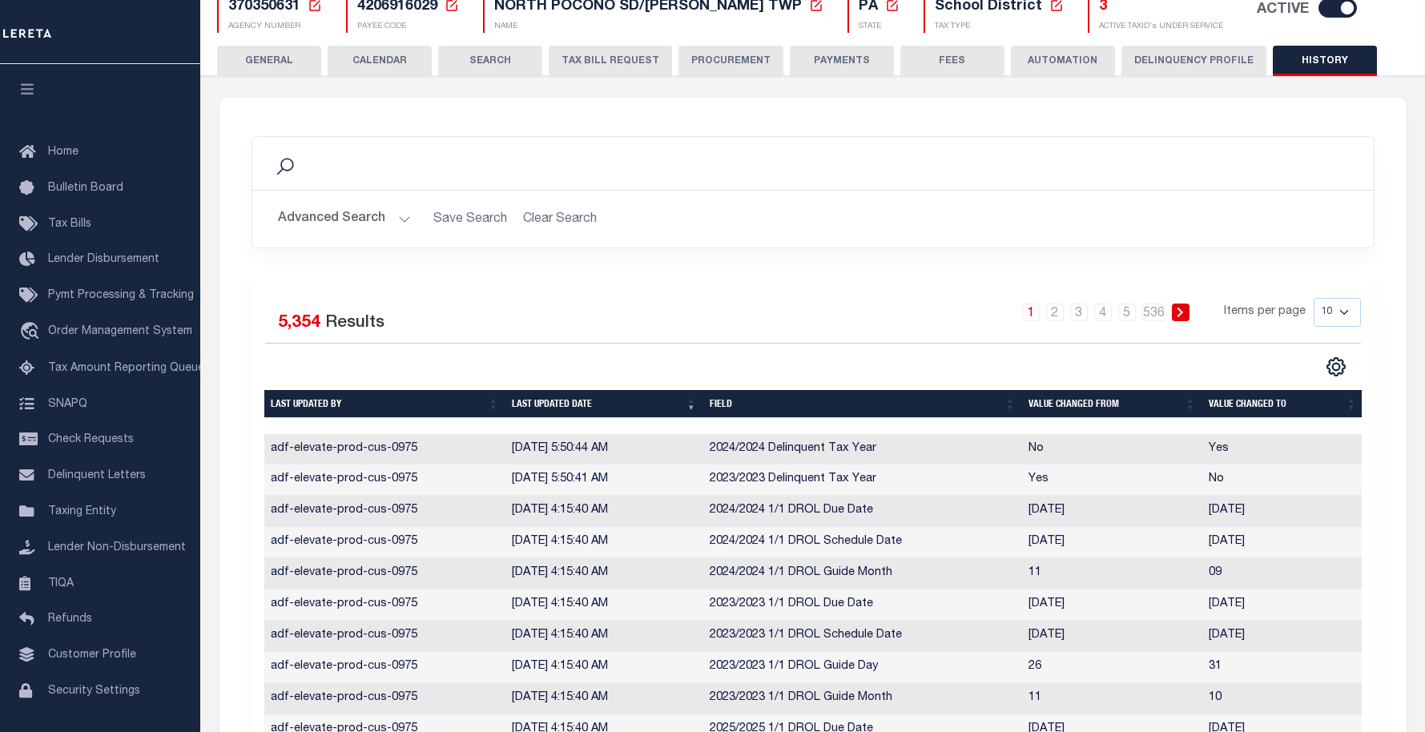
scroll to position [364, 0]
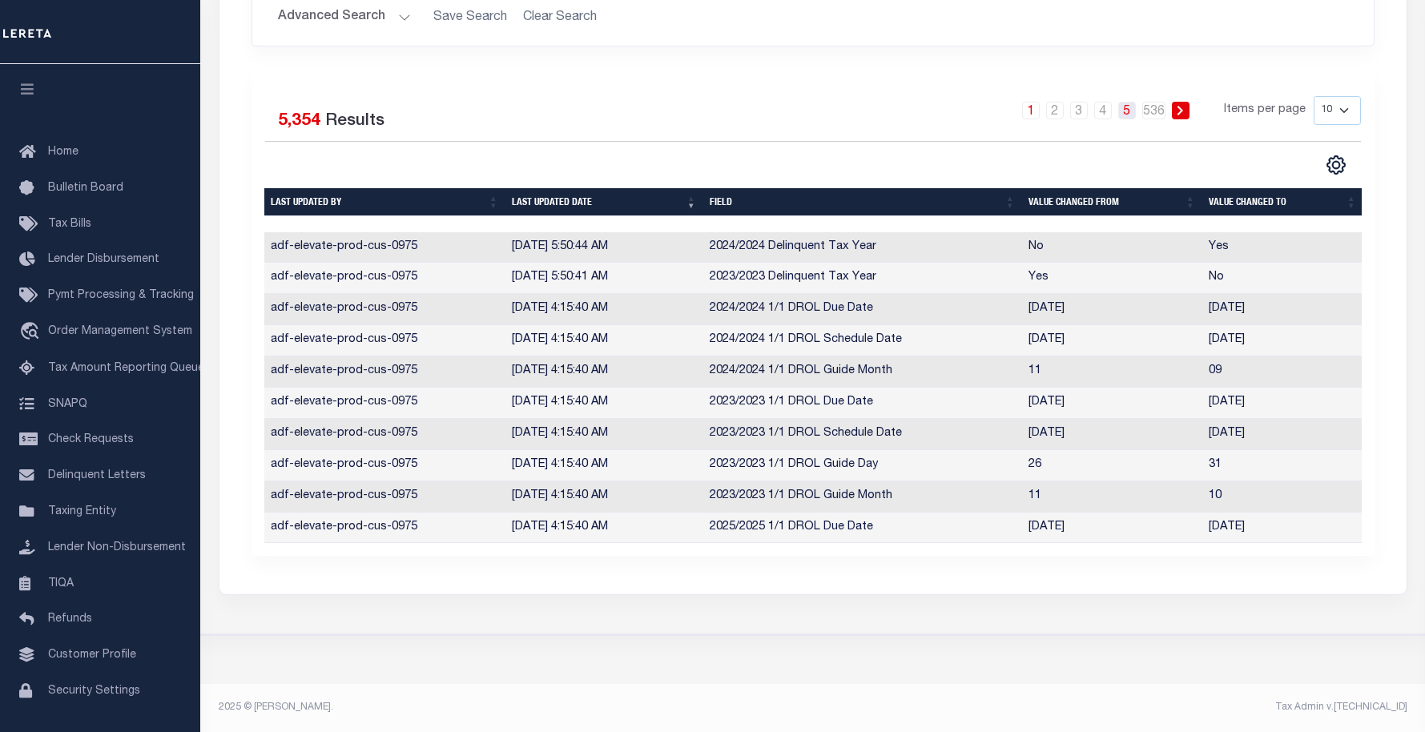
click at [1128, 102] on link "5" at bounding box center [1127, 111] width 18 height 18
click at [1132, 102] on link "6" at bounding box center [1127, 111] width 18 height 18
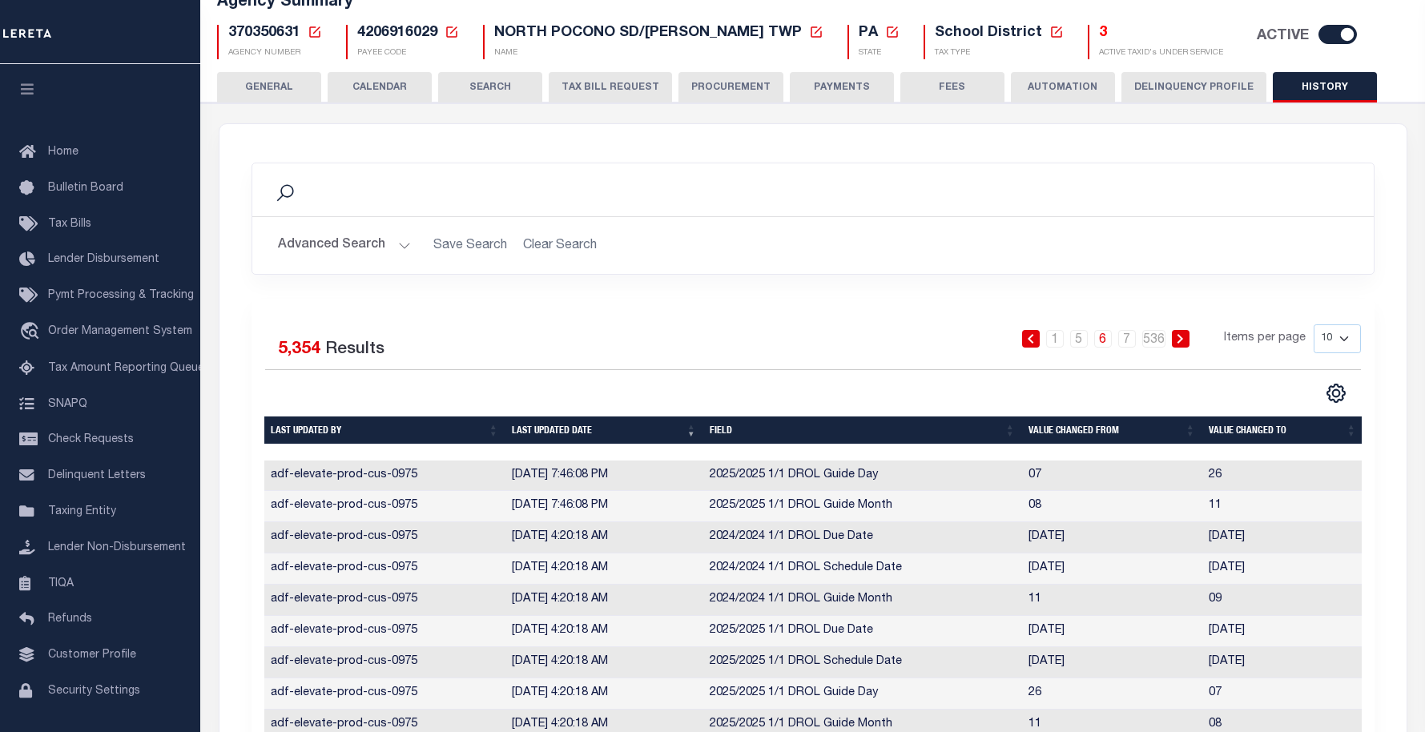
scroll to position [0, 0]
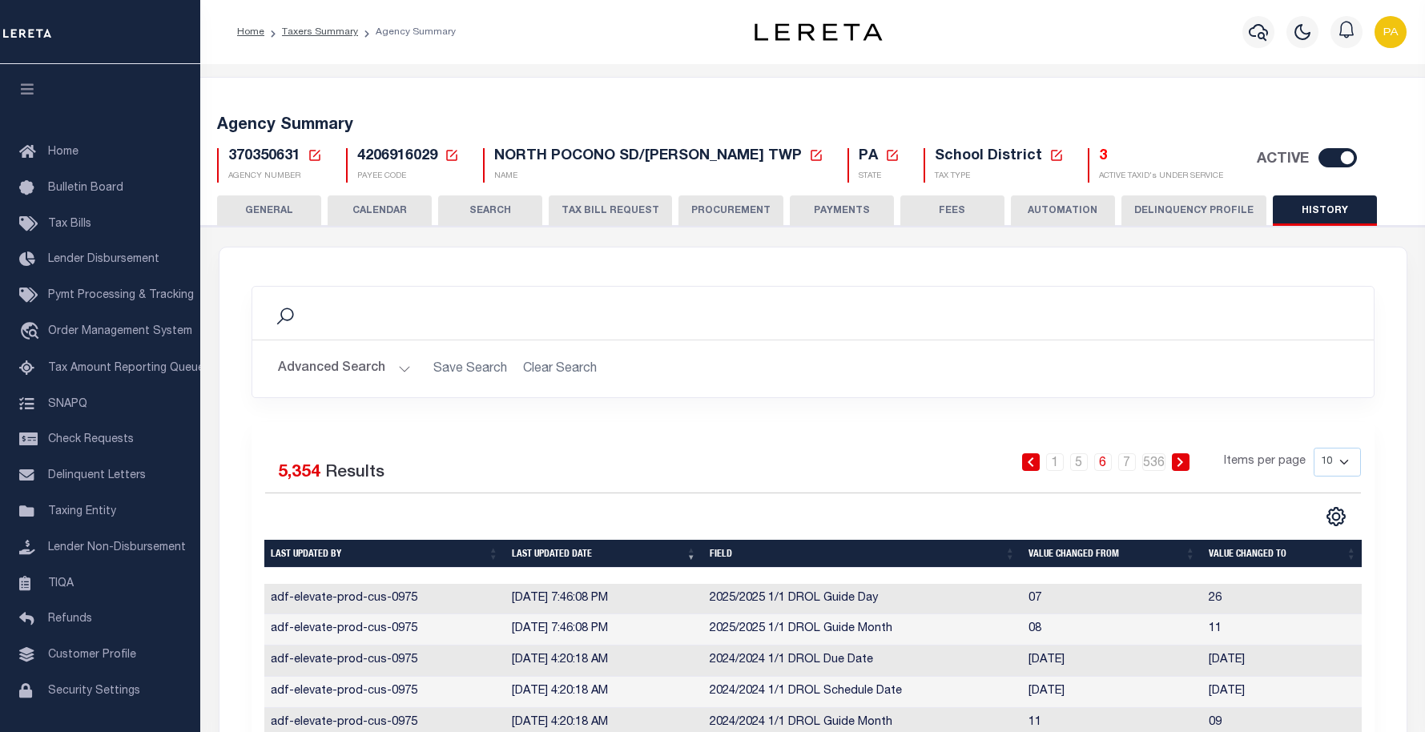
click at [267, 207] on button "GENERAL" at bounding box center [269, 210] width 104 height 30
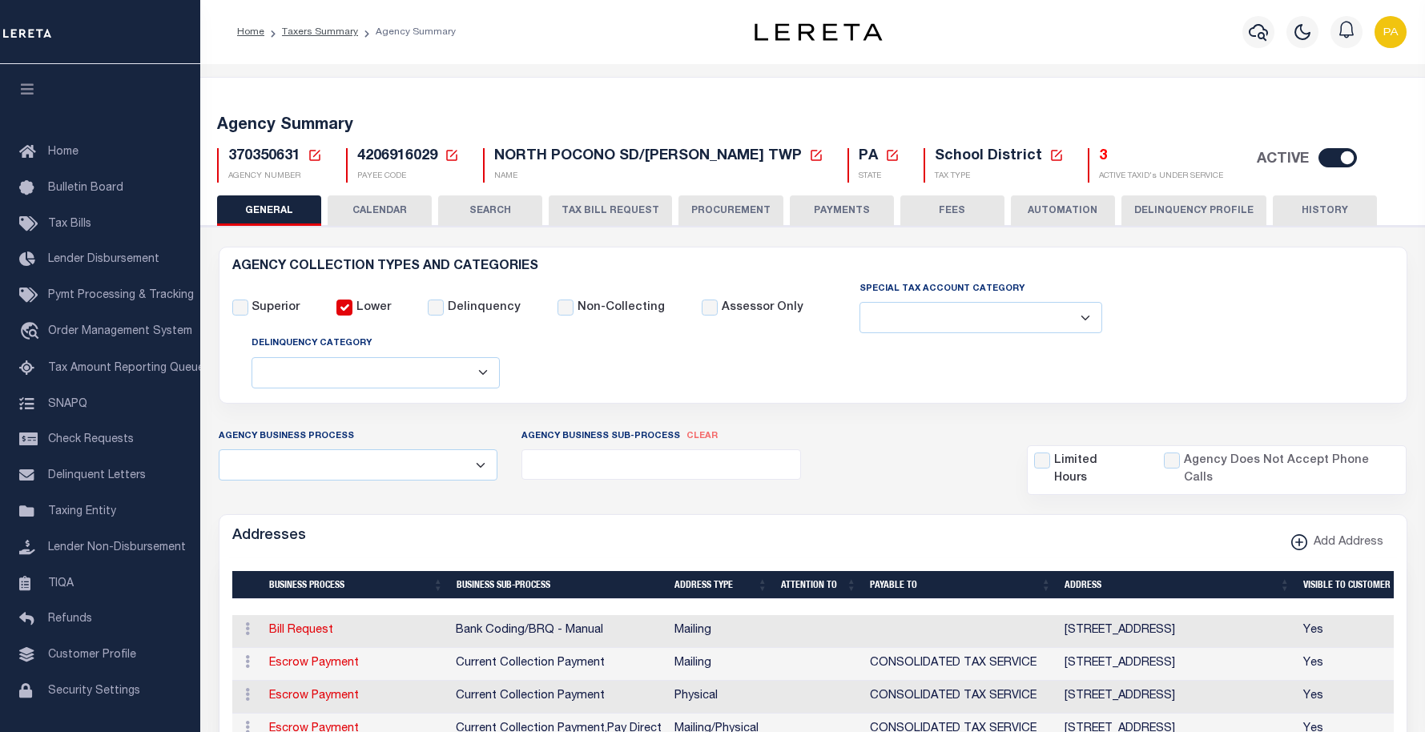
scroll to position [240, 0]
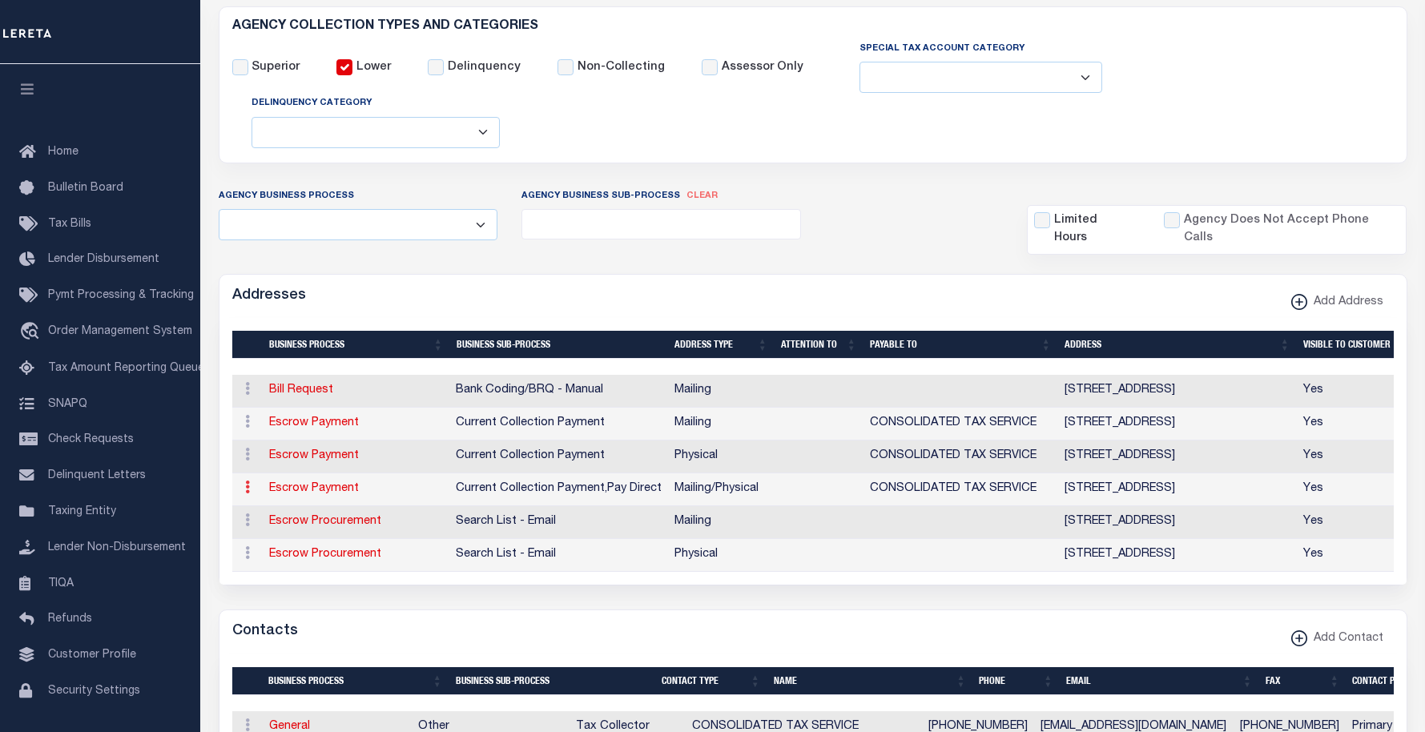
click at [247, 489] on icon at bounding box center [247, 487] width 5 height 13
click at [284, 470] on link "Delete Address" at bounding box center [299, 466] width 121 height 26
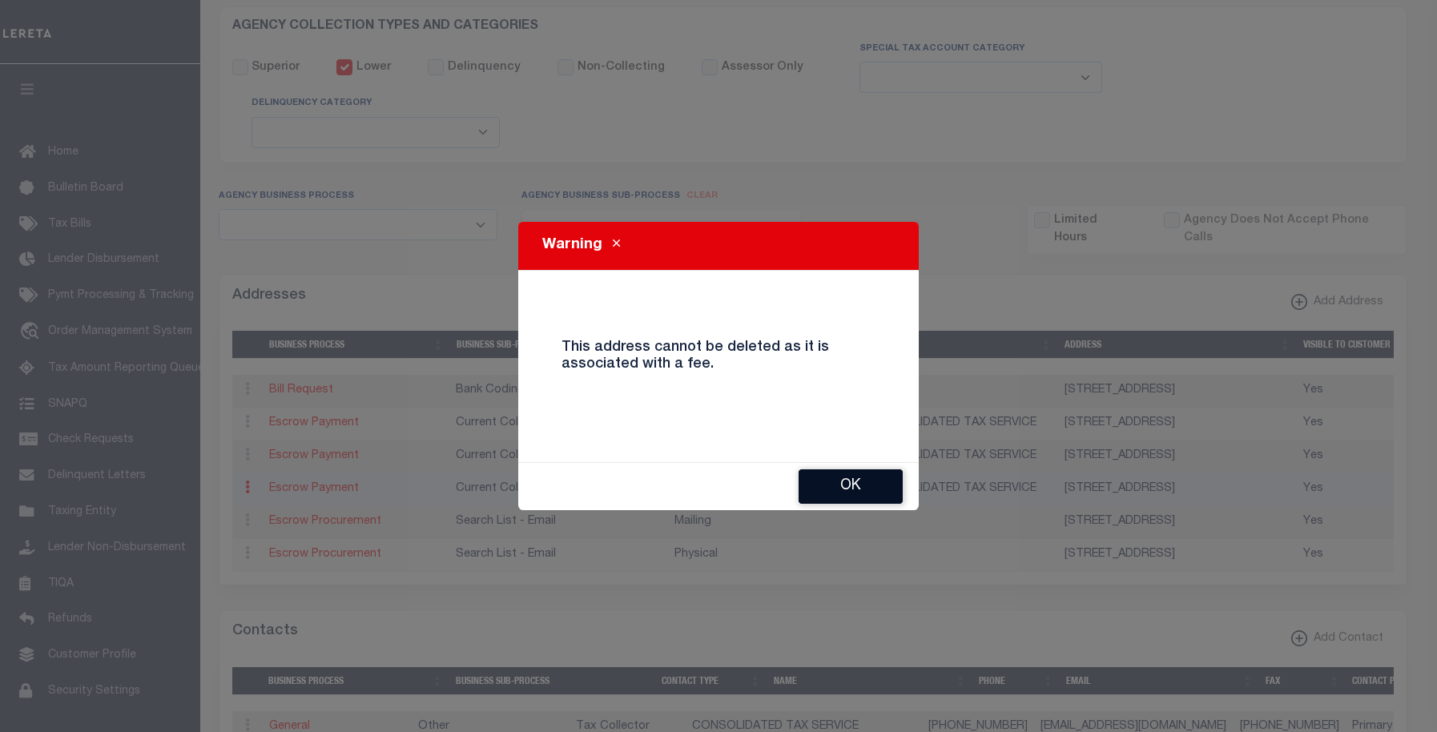
click at [875, 491] on button "Ok" at bounding box center [850, 486] width 104 height 34
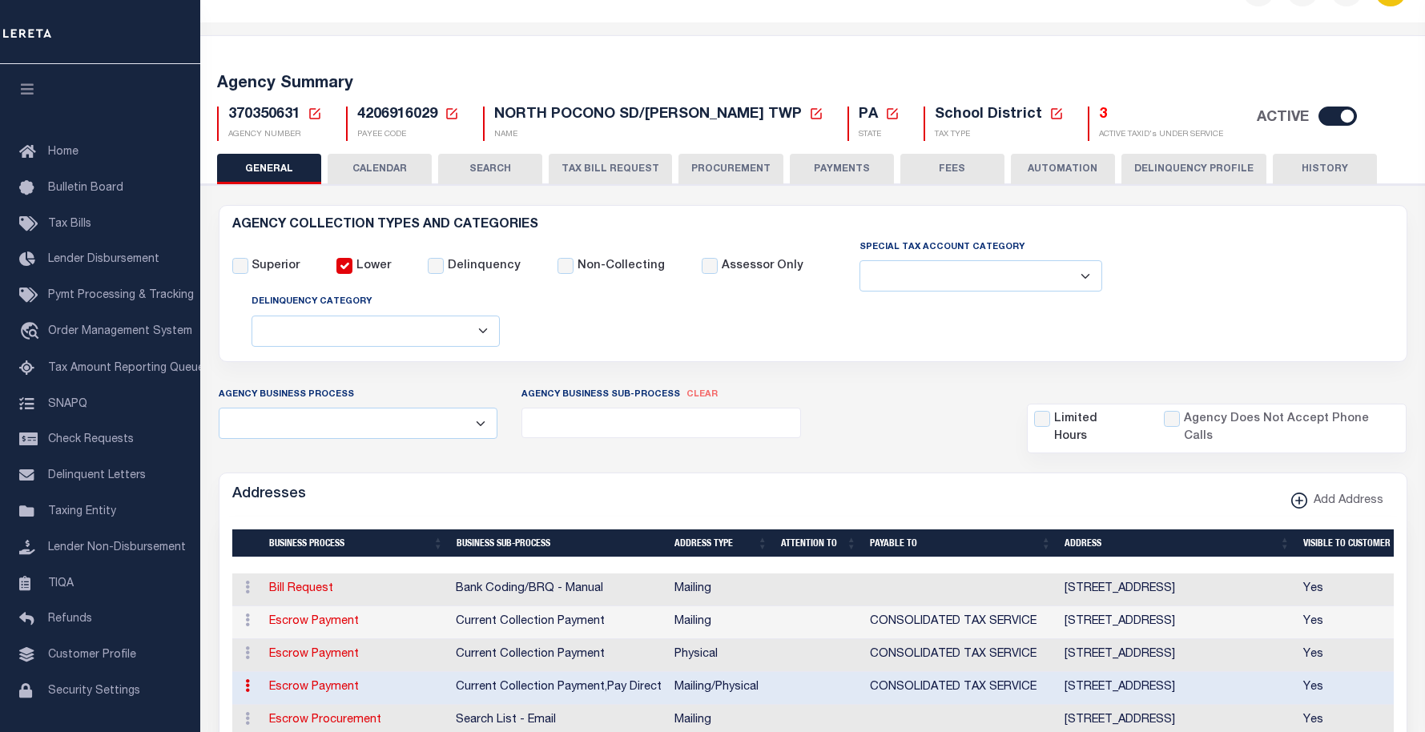
scroll to position [0, 0]
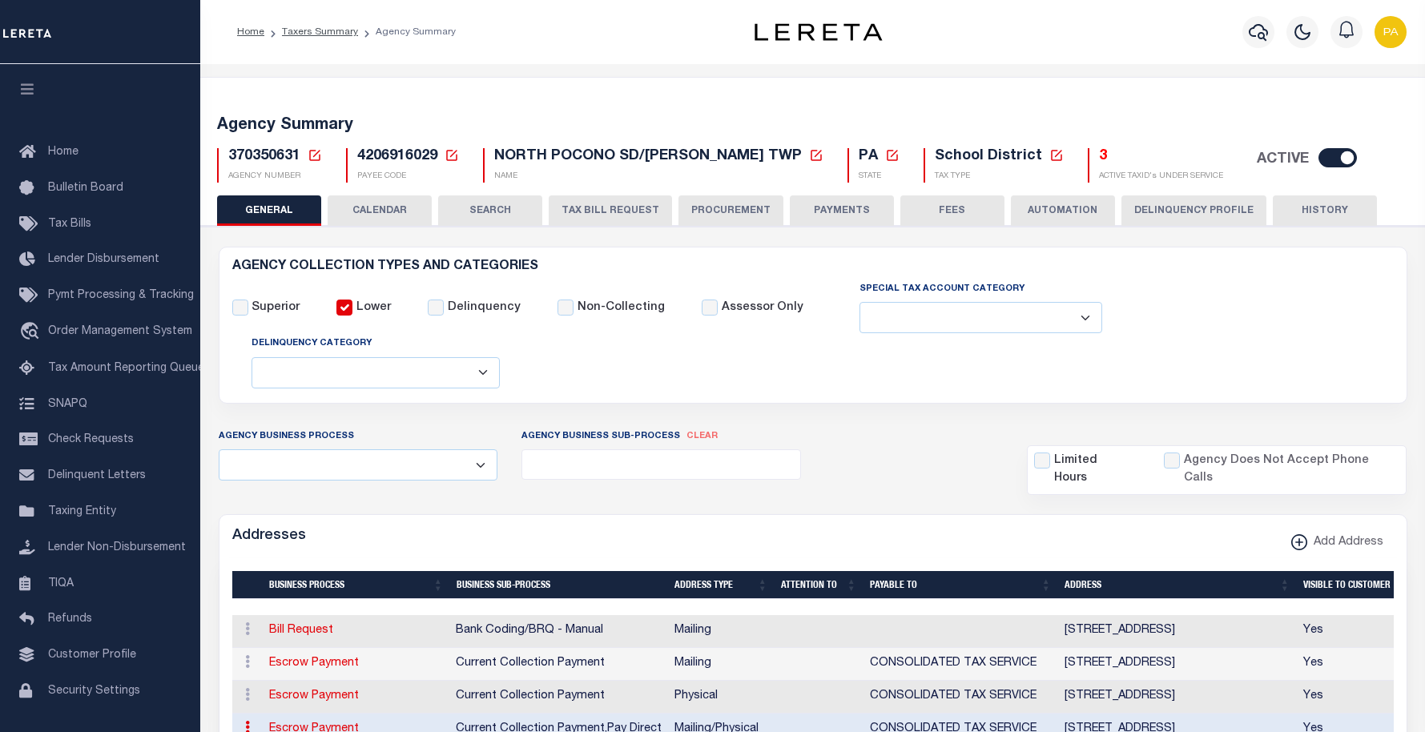
click at [939, 209] on button "FEES" at bounding box center [952, 210] width 104 height 30
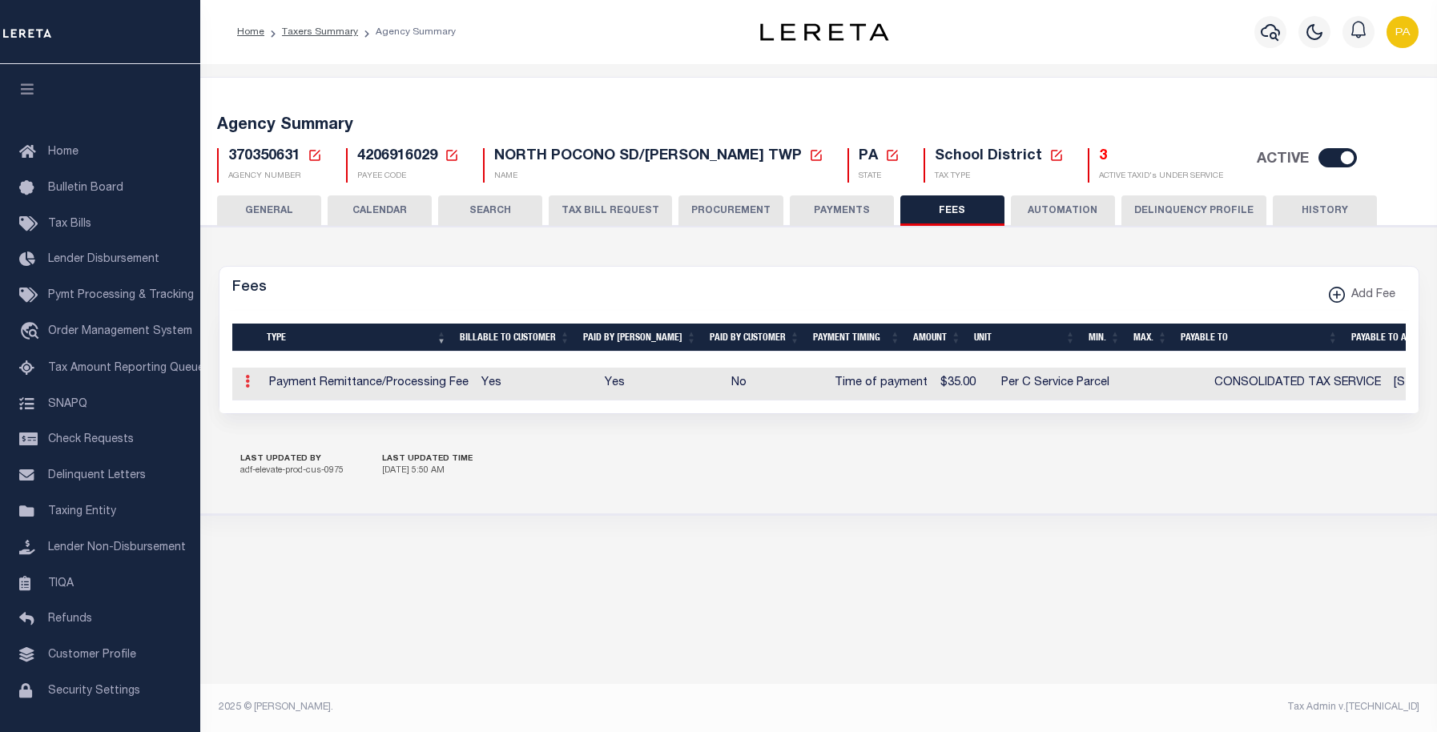
click at [243, 384] on link at bounding box center [248, 383] width 18 height 13
click at [265, 432] on link "Edit" at bounding box center [275, 433] width 73 height 26
select select
checkbox input "false"
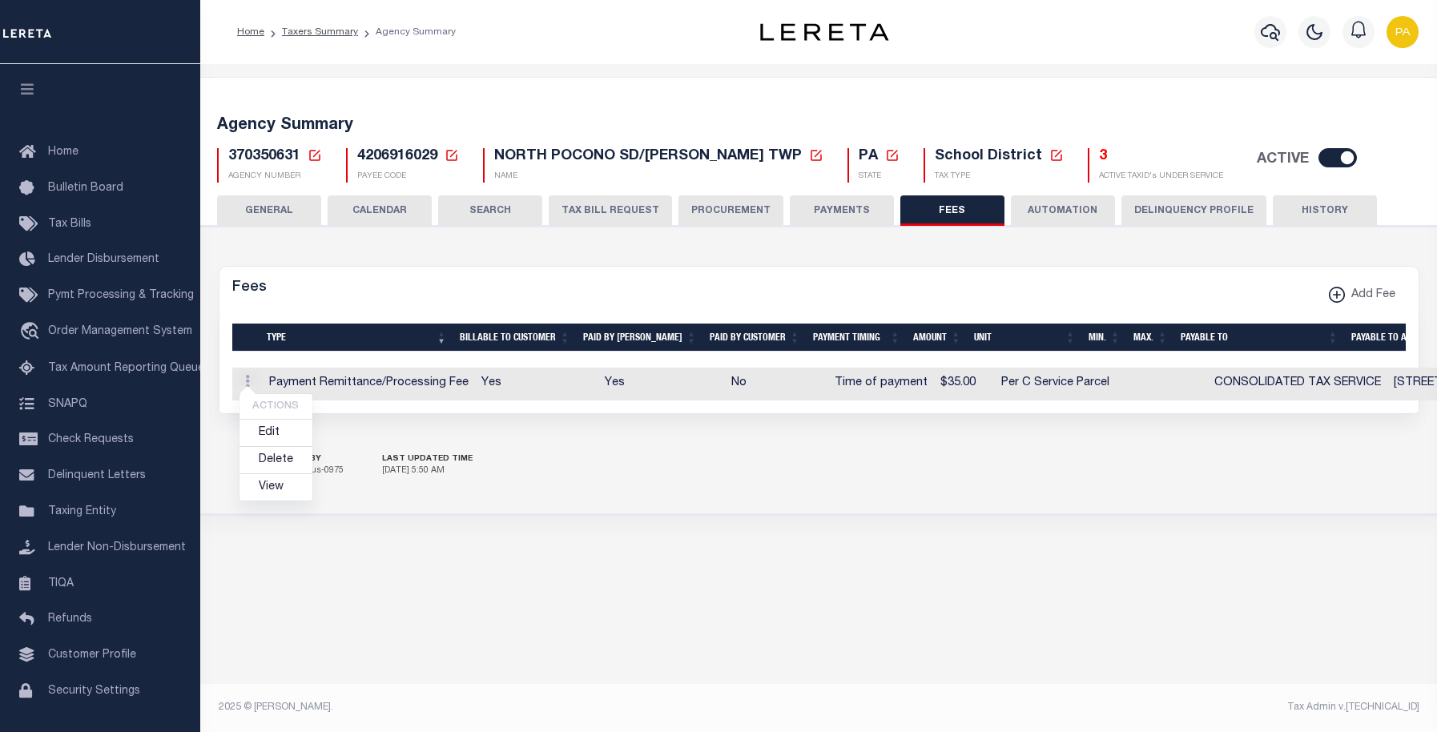
checkbox input "false"
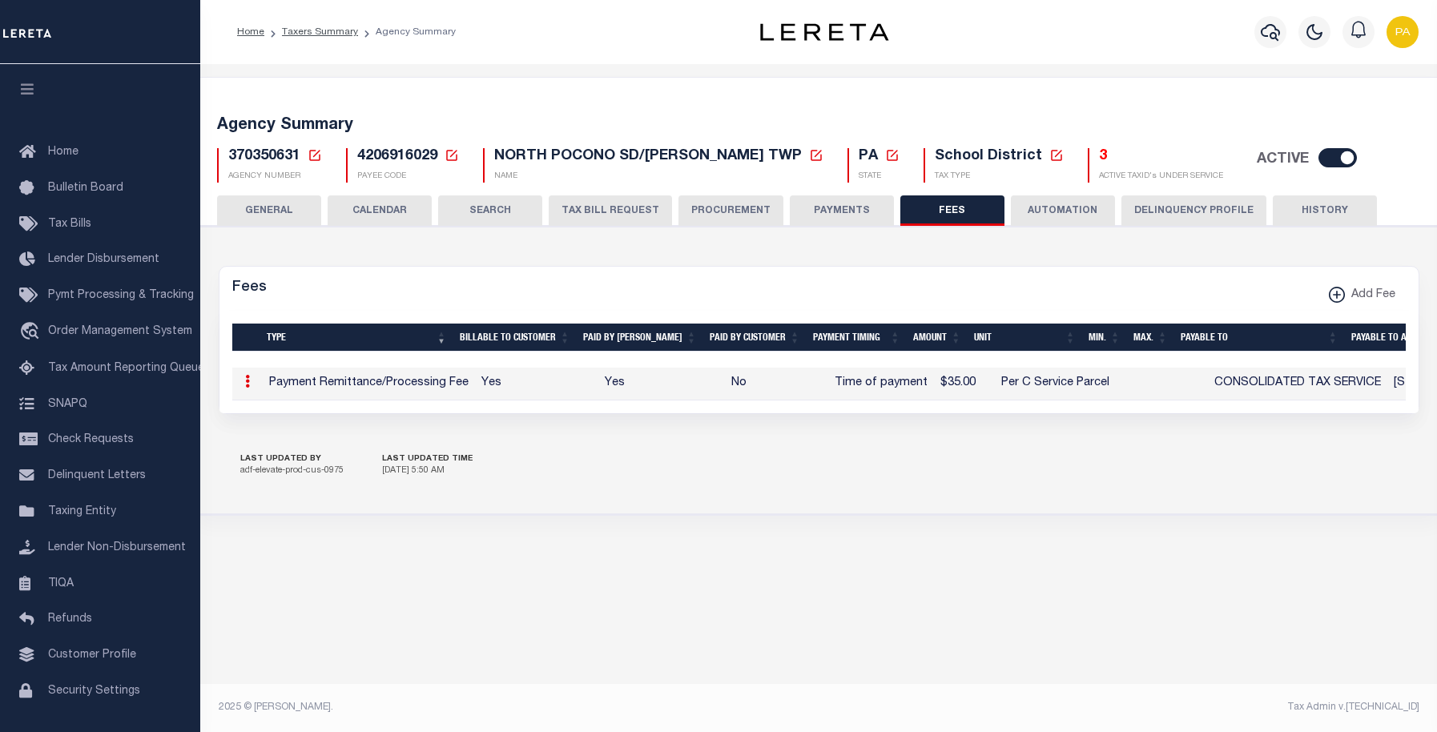
select select "10"
select select "7"
type input "$35"
select select
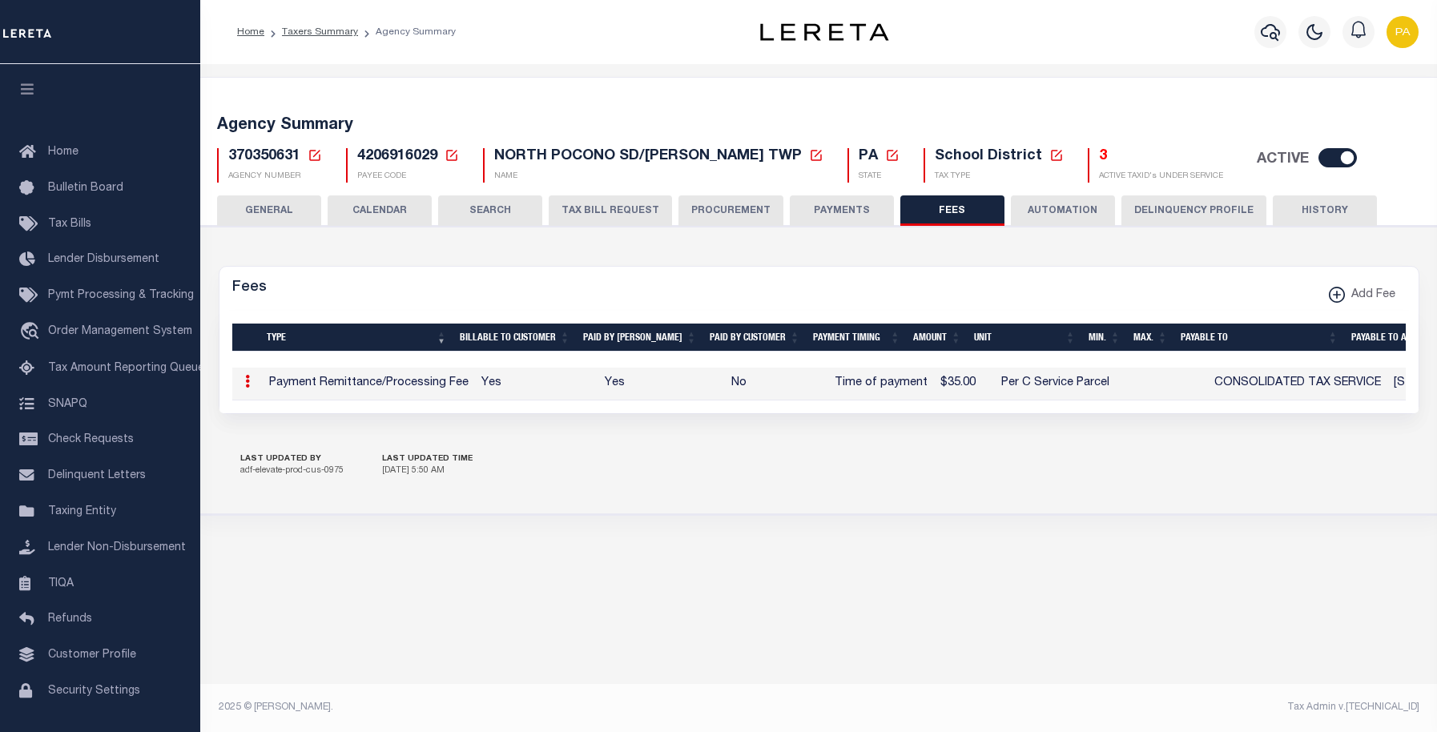
select select "5"
checkbox input "true"
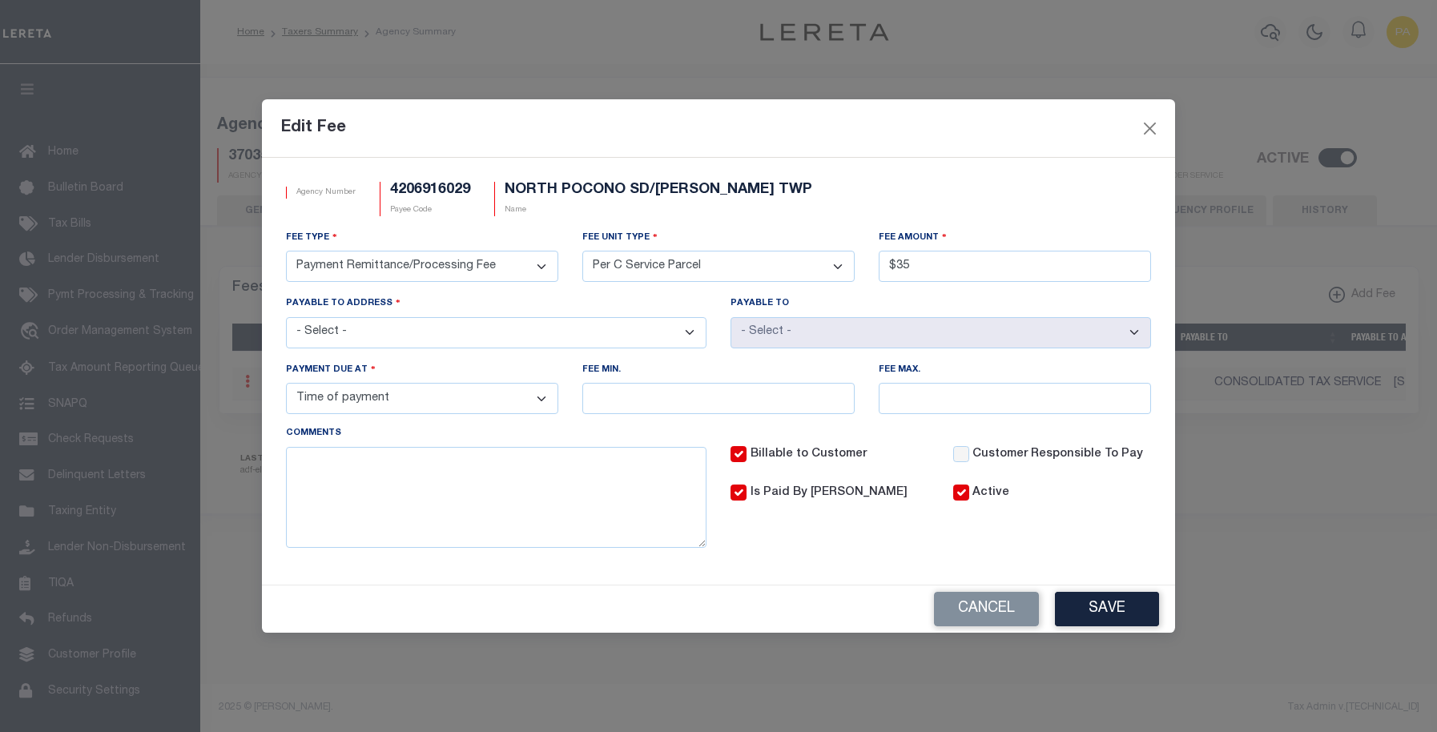
click at [690, 338] on select "- Select - 220 8TH ST, HONESDALE, PA, 18431 PO BOX 128, HONESDALE, PA, 18431 PO…" at bounding box center [496, 332] width 420 height 31
select select "7851"
click at [286, 317] on select "- Select - 220 8TH ST, HONESDALE, PA, 18431 PO BOX 128, HONESDALE, PA, 18431 PO…" at bounding box center [496, 332] width 420 height 31
select select "70133"
click at [1083, 615] on button "Save" at bounding box center [1107, 609] width 104 height 34
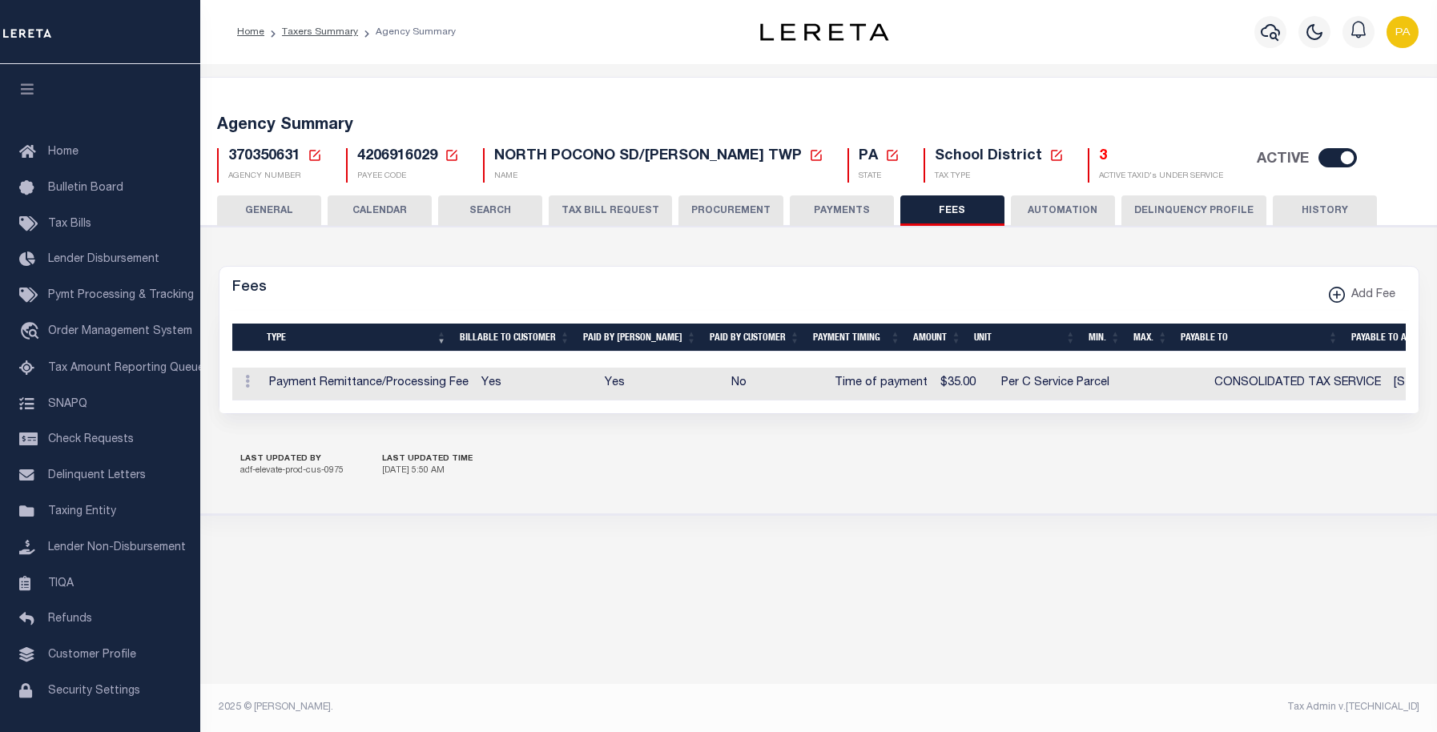
click at [293, 212] on button "GENERAL" at bounding box center [269, 210] width 104 height 30
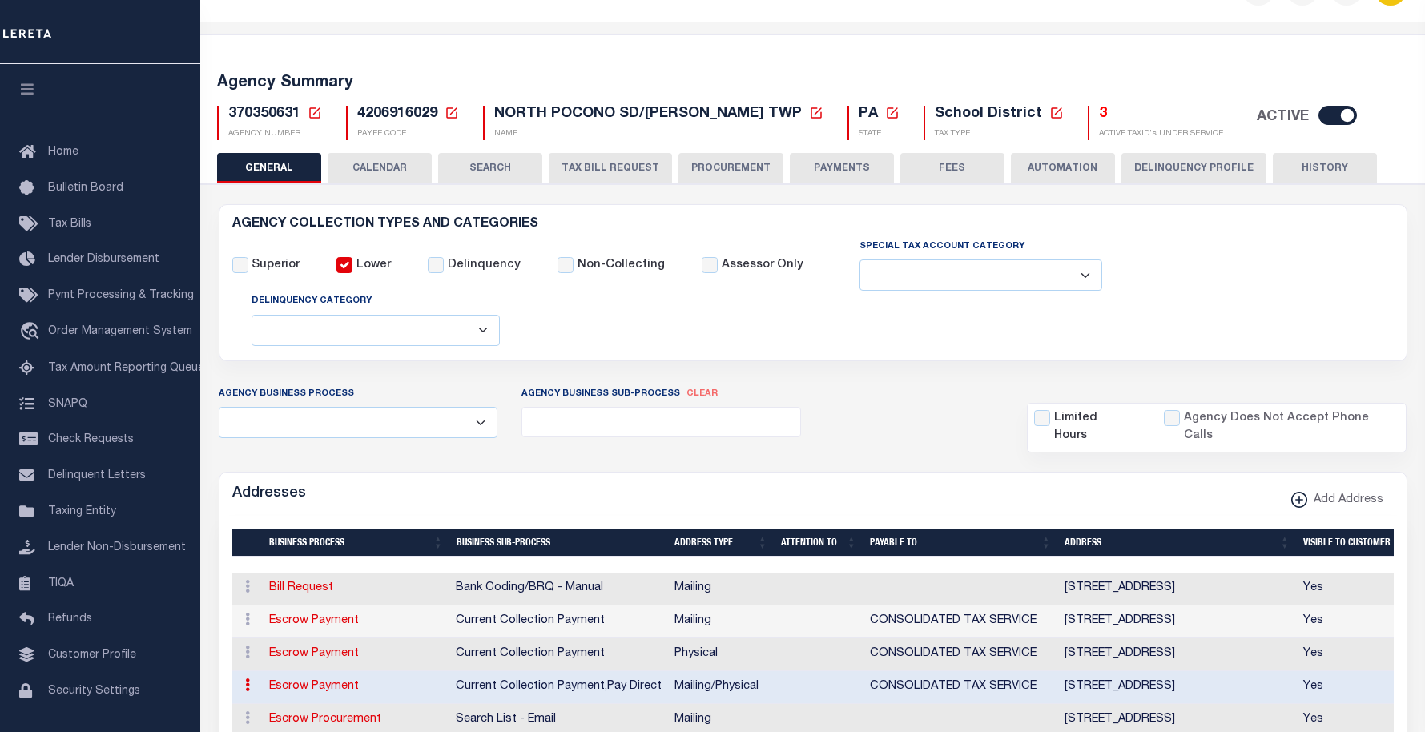
scroll to position [160, 0]
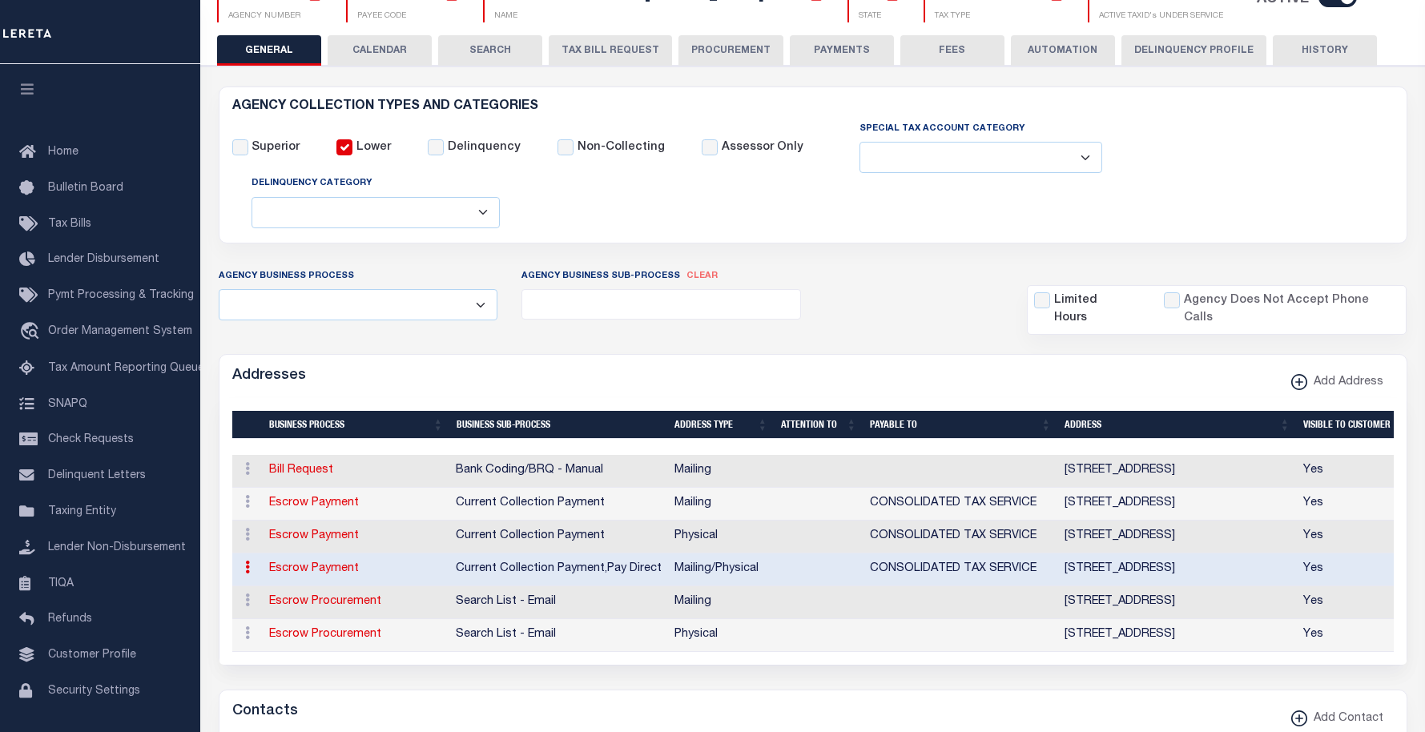
click at [251, 568] on link at bounding box center [248, 569] width 18 height 13
click at [296, 548] on link "Delete Address" at bounding box center [299, 546] width 121 height 26
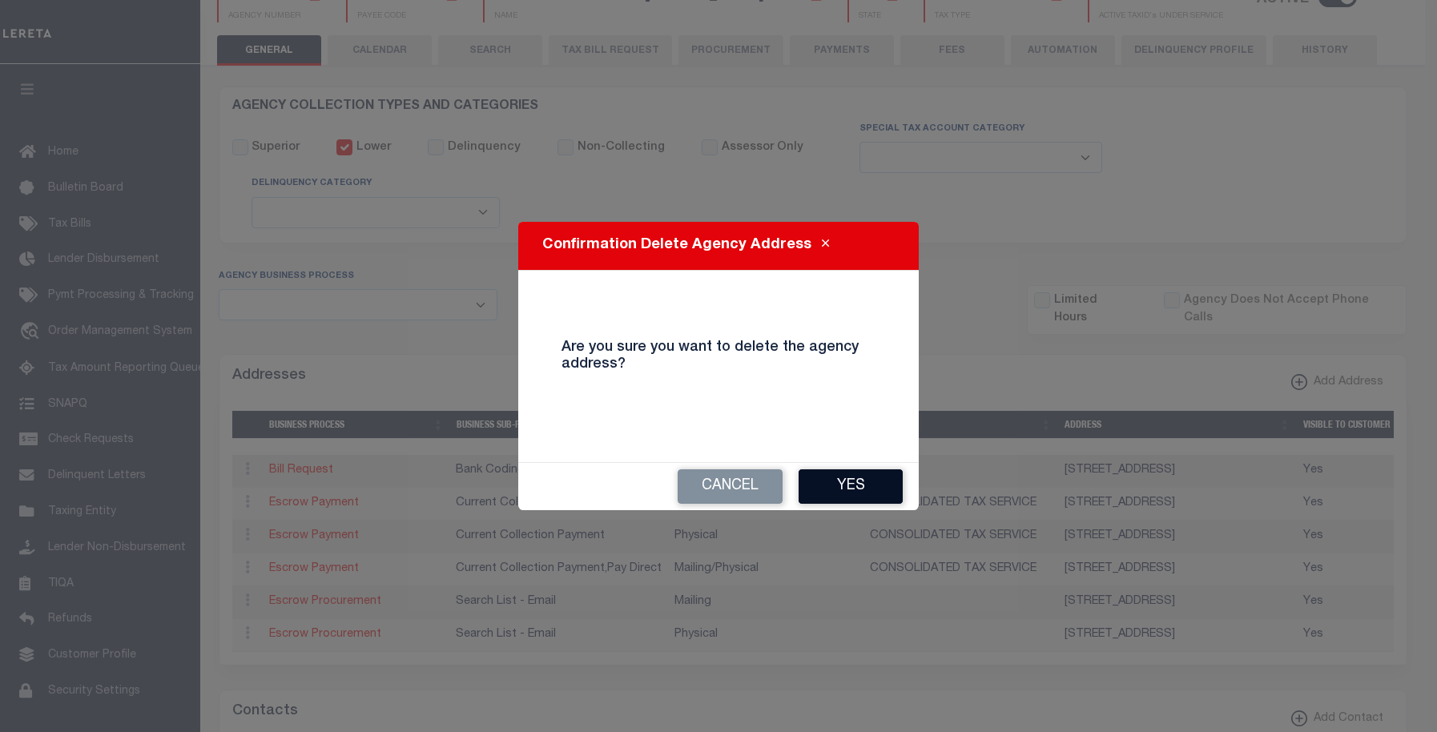
click at [833, 486] on button "Yes" at bounding box center [850, 486] width 104 height 34
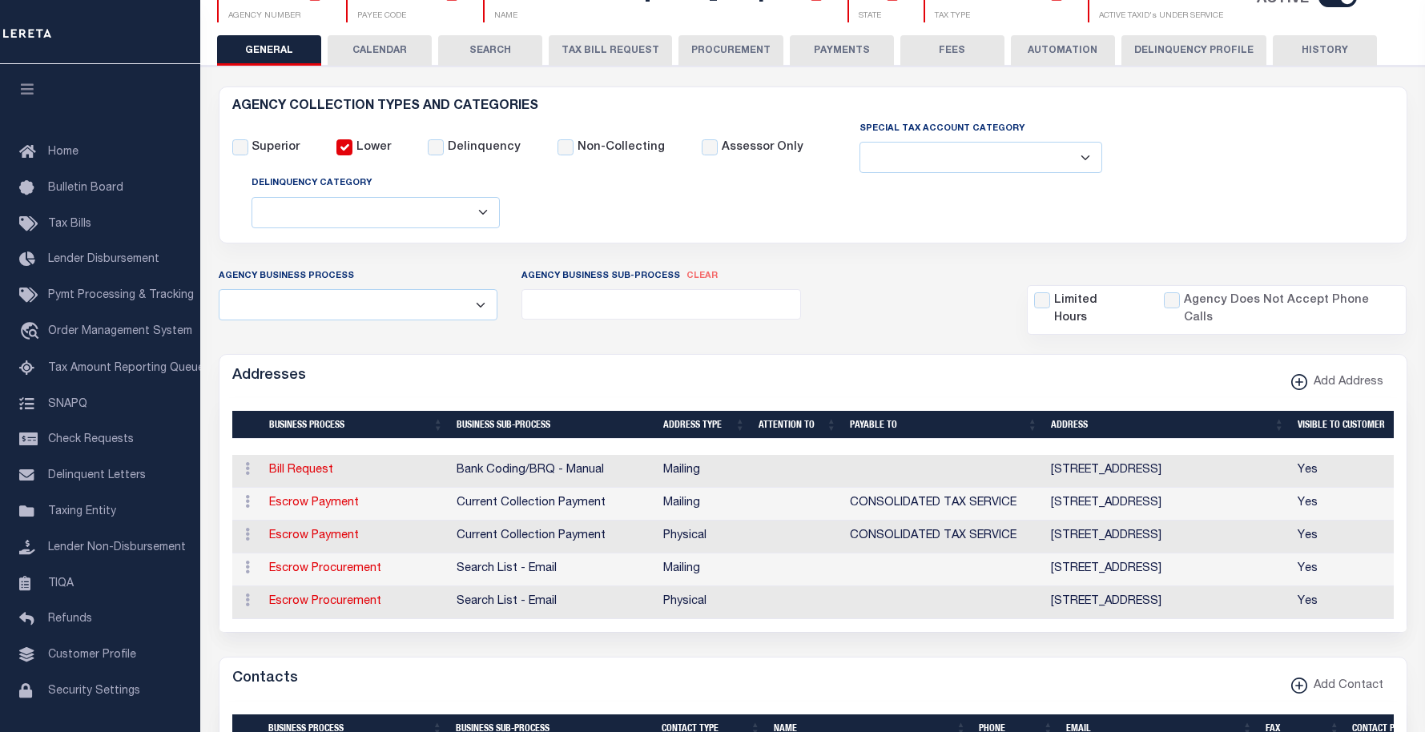
scroll to position [0, 0]
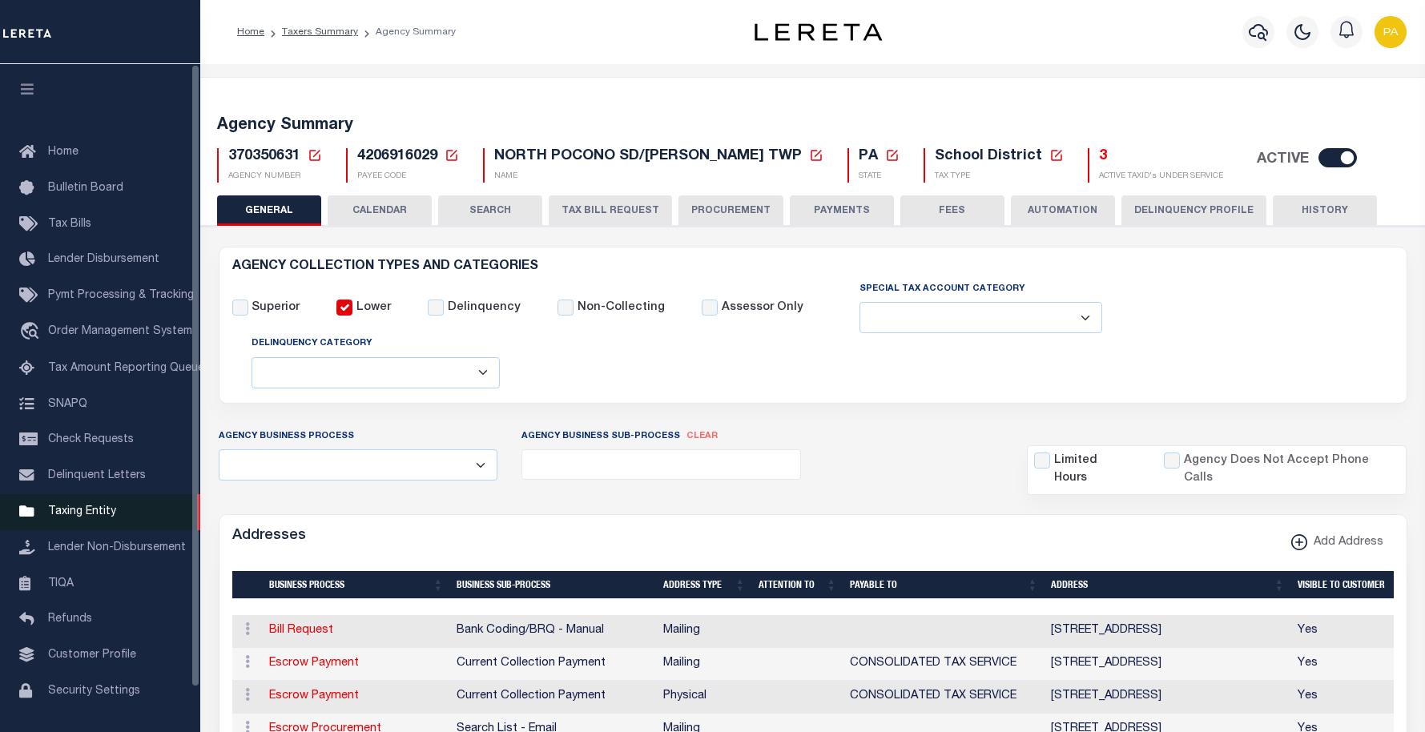
click at [86, 517] on span "Taxing Entity" at bounding box center [82, 511] width 68 height 11
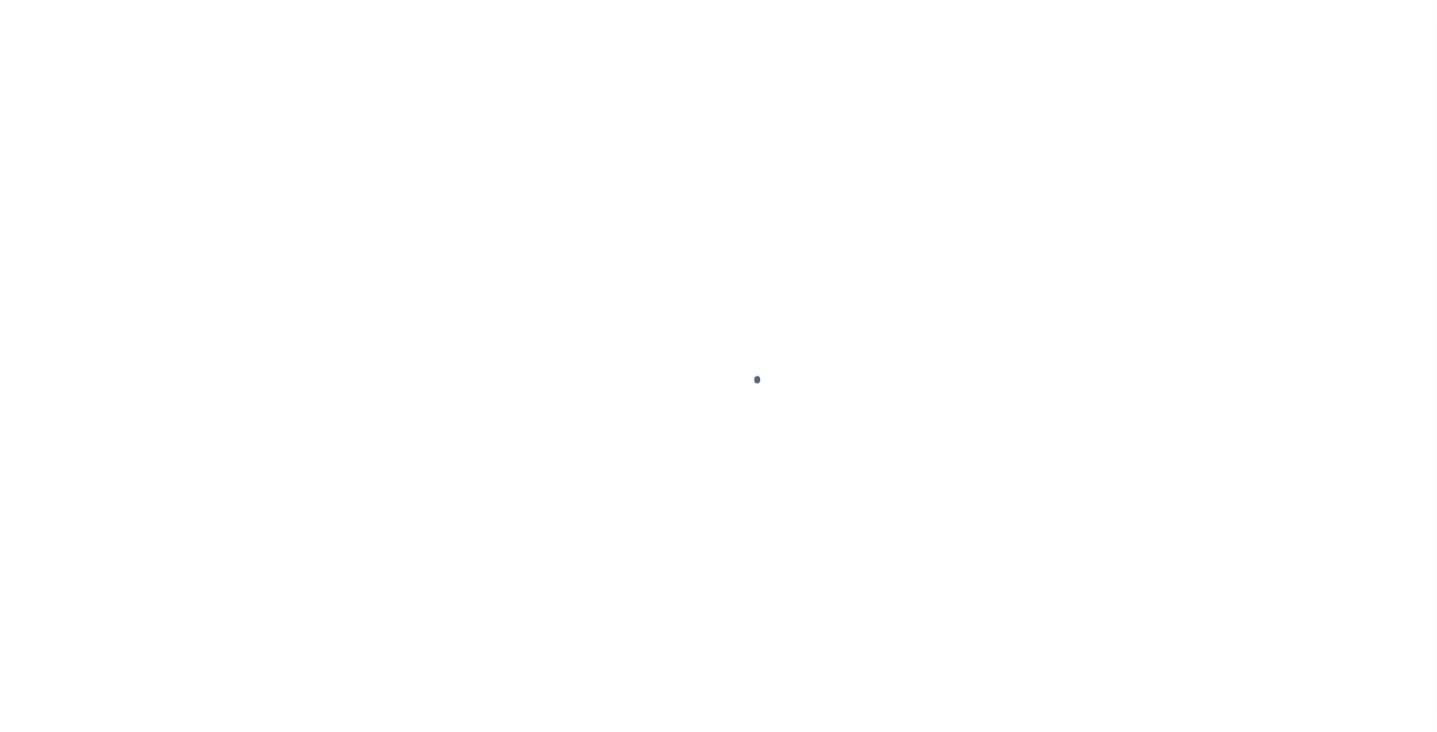
select select
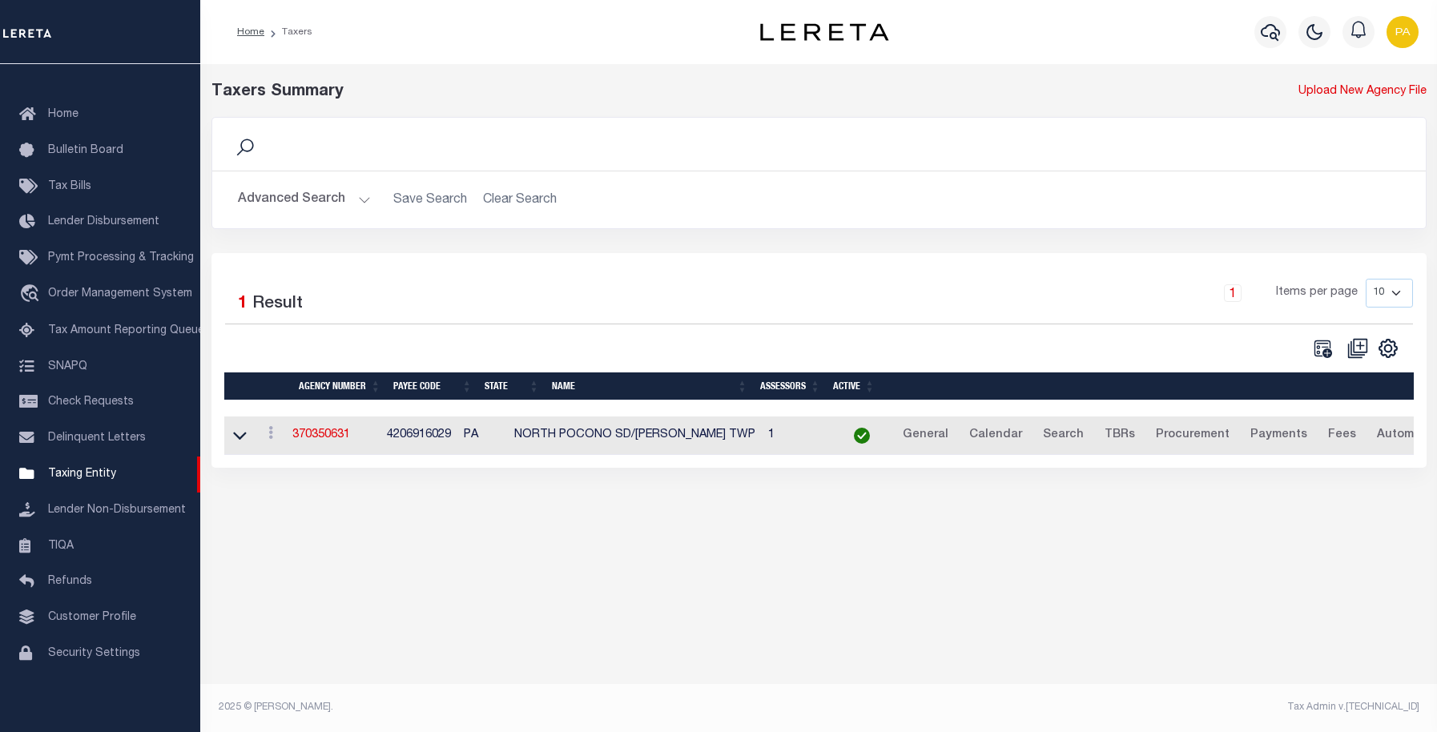
click at [308, 199] on button "Advanced Search" at bounding box center [304, 199] width 133 height 31
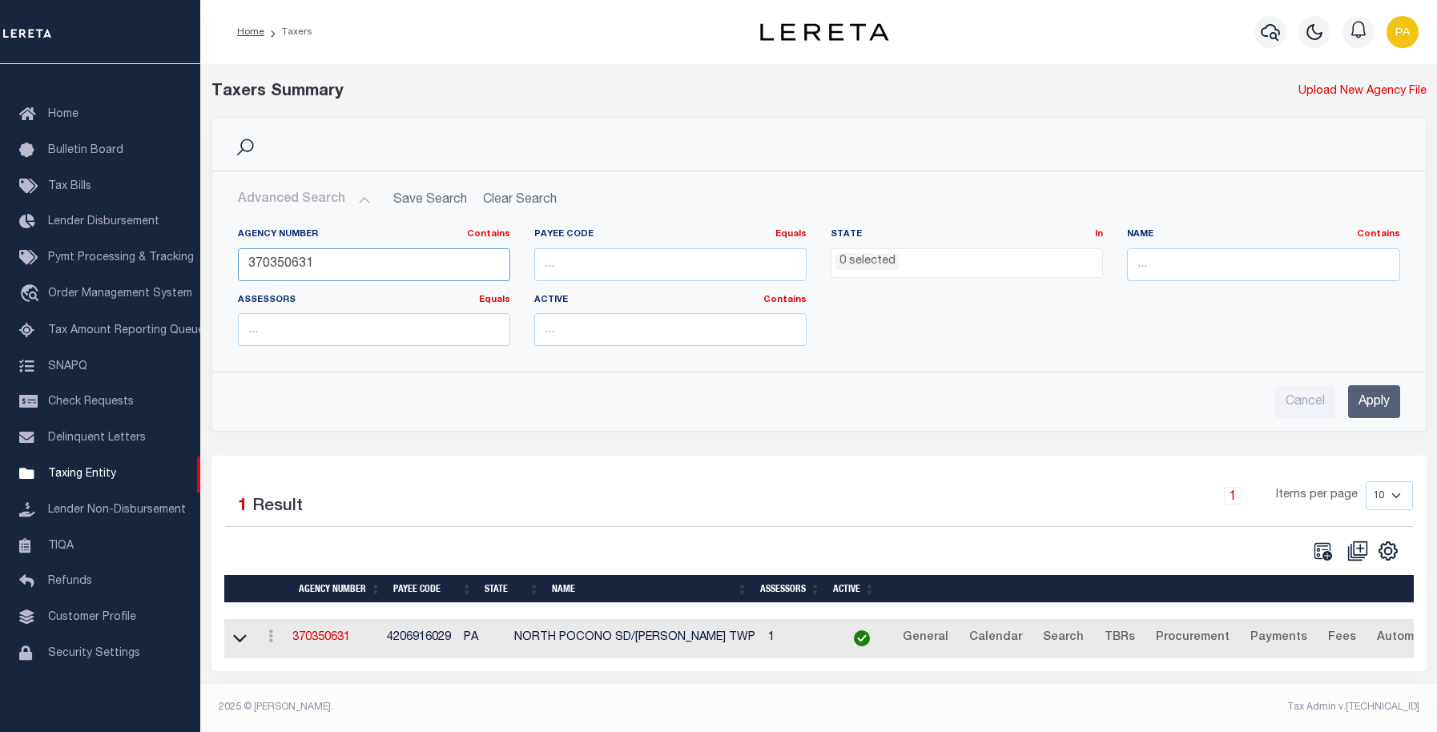
drag, startPoint x: 333, startPoint y: 269, endPoint x: 210, endPoint y: 262, distance: 123.5
click at [215, 265] on div "Agency Number Contains Contains Is 370350631 Payee Code Equals Equals Is Not Eq…" at bounding box center [819, 286] width 1212 height 143
paste input "19"
type input "370350619"
click at [1389, 401] on input "Apply" at bounding box center [1374, 401] width 52 height 33
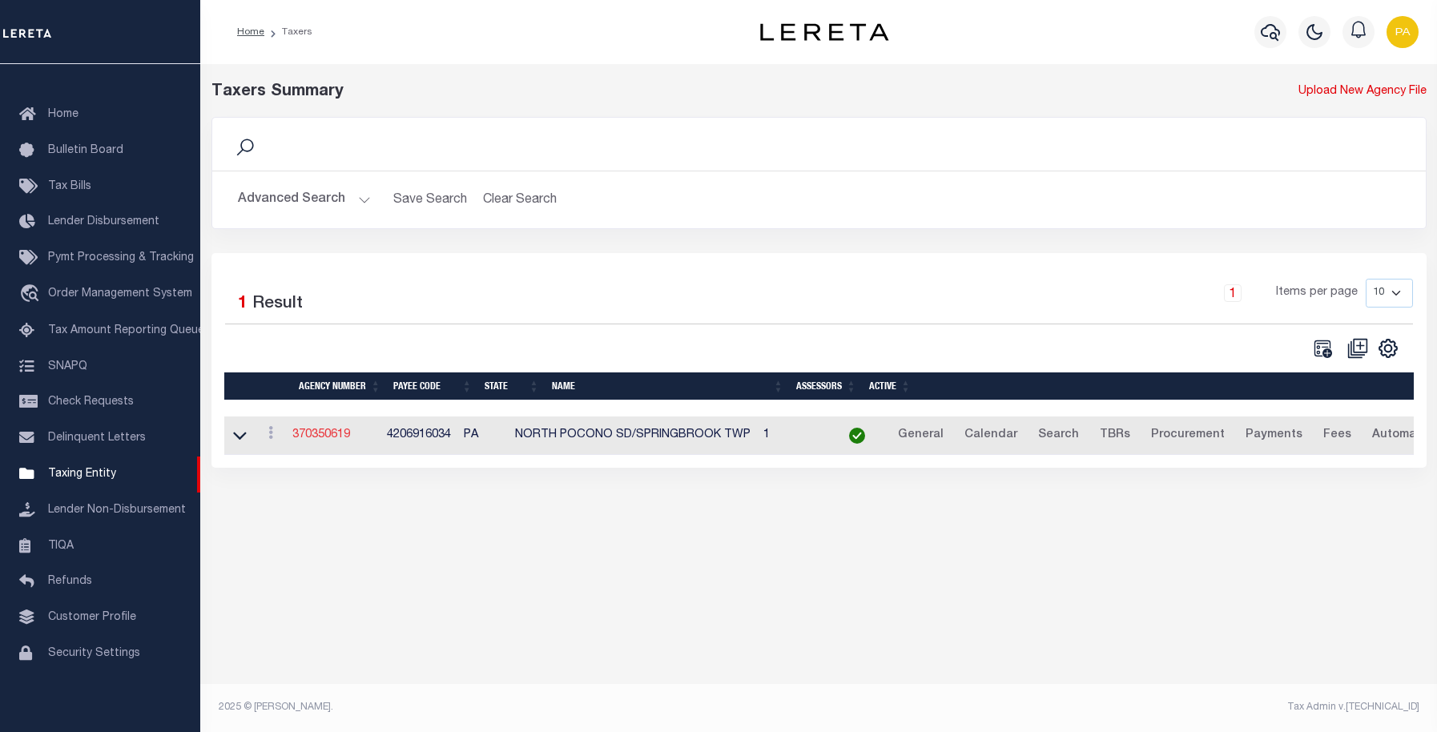
click at [312, 433] on link "370350619" at bounding box center [321, 434] width 58 height 11
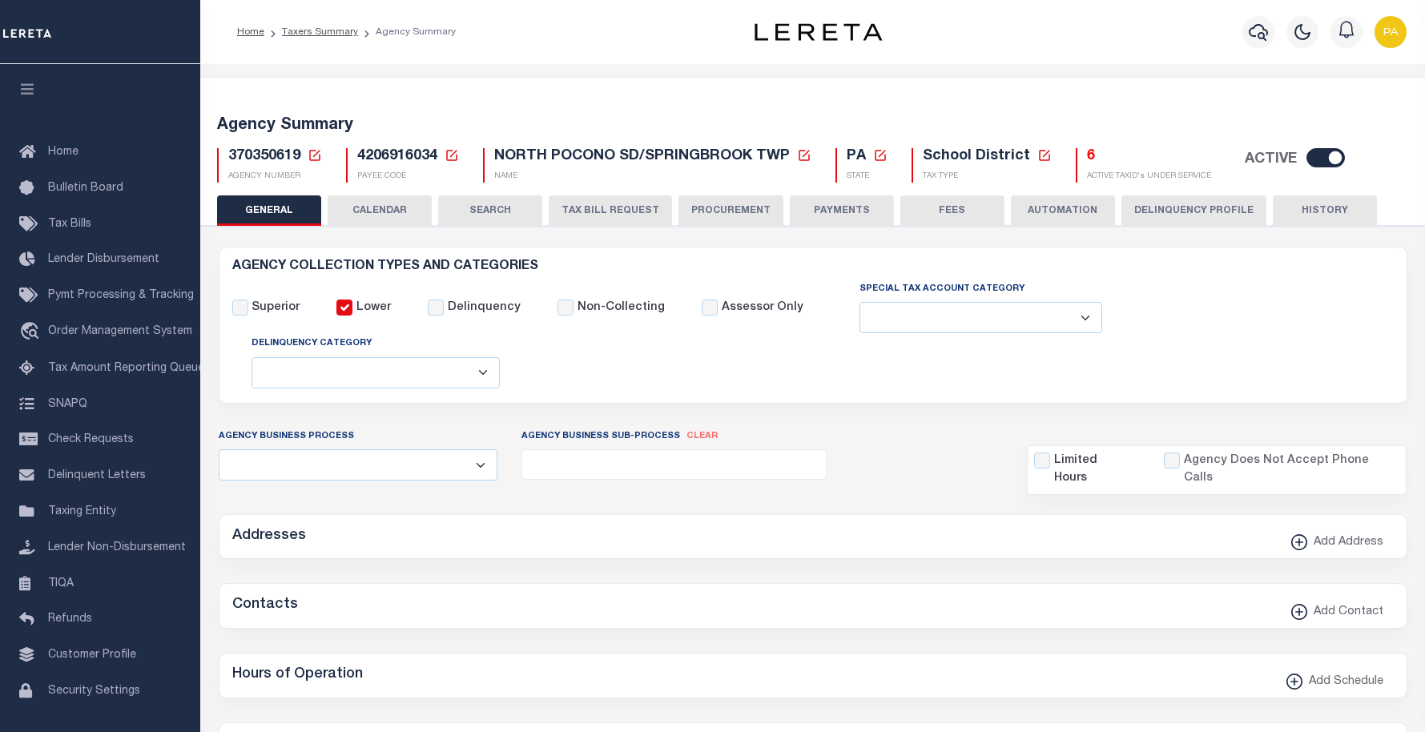
select select
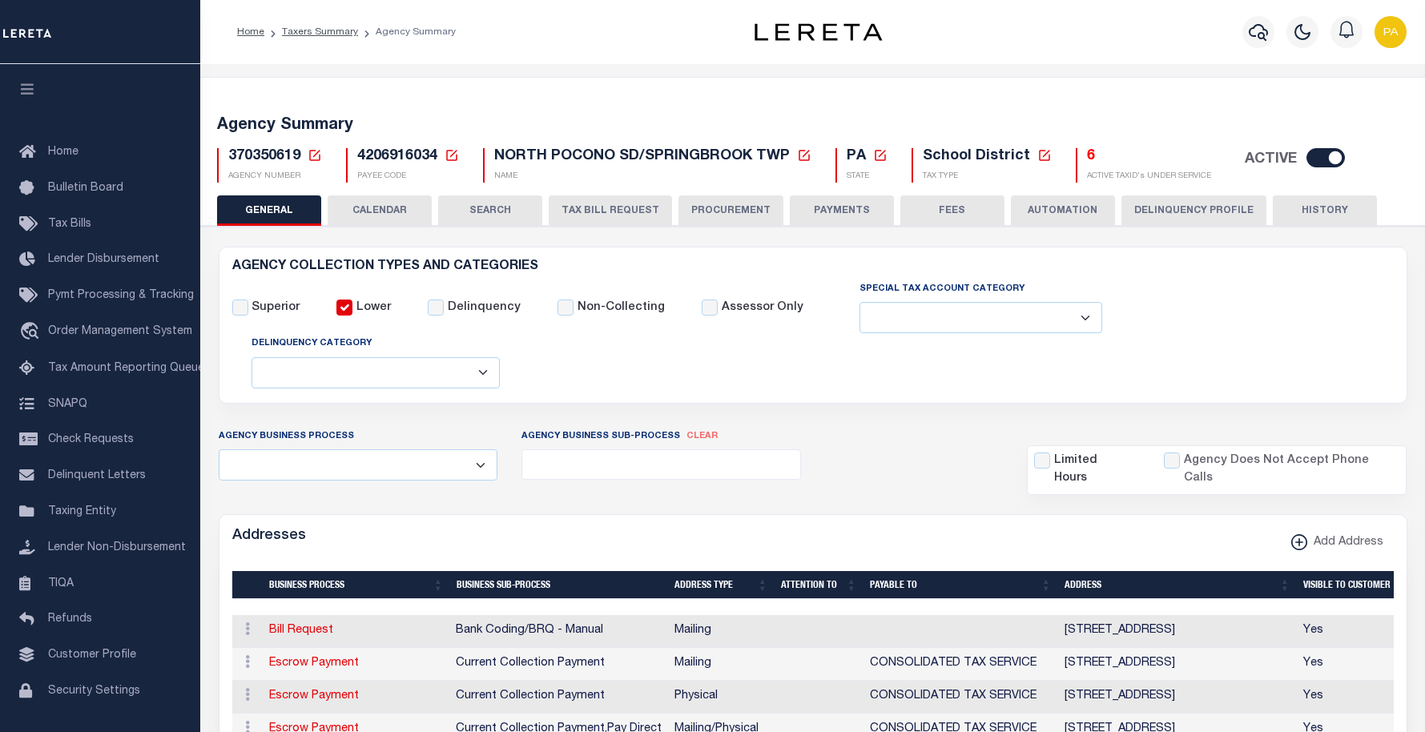
scroll to position [240, 0]
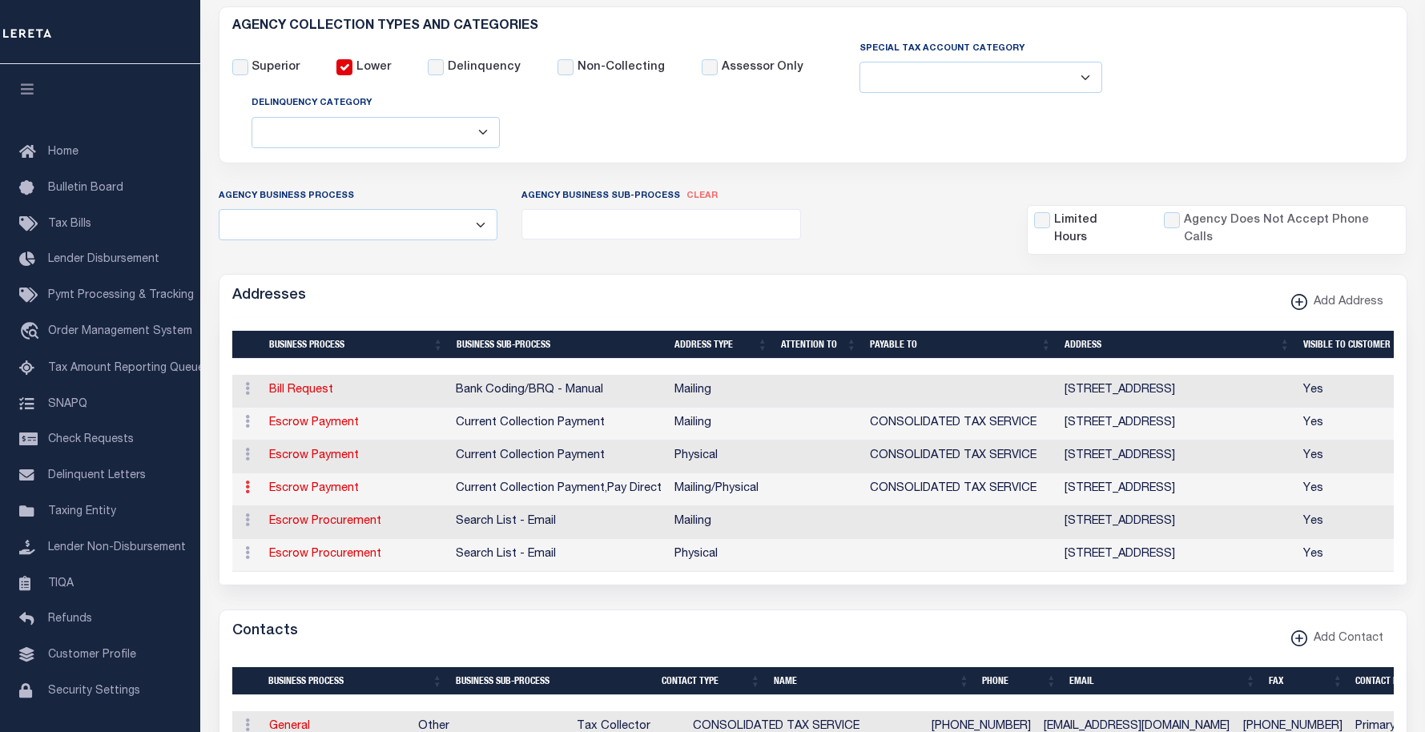
click at [245, 490] on icon at bounding box center [247, 487] width 5 height 13
click at [293, 477] on link "Delete Address" at bounding box center [299, 466] width 121 height 26
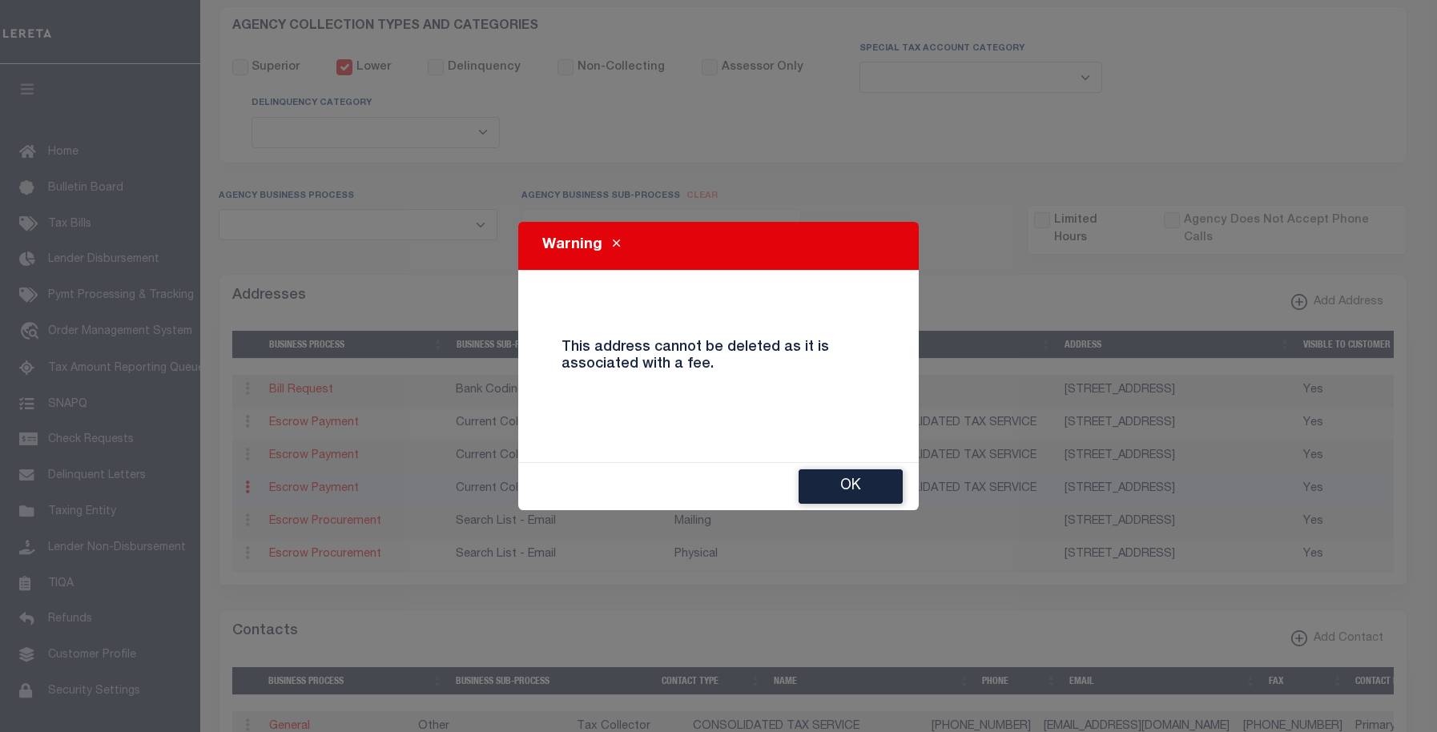
click at [841, 488] on button "Ok" at bounding box center [850, 486] width 104 height 34
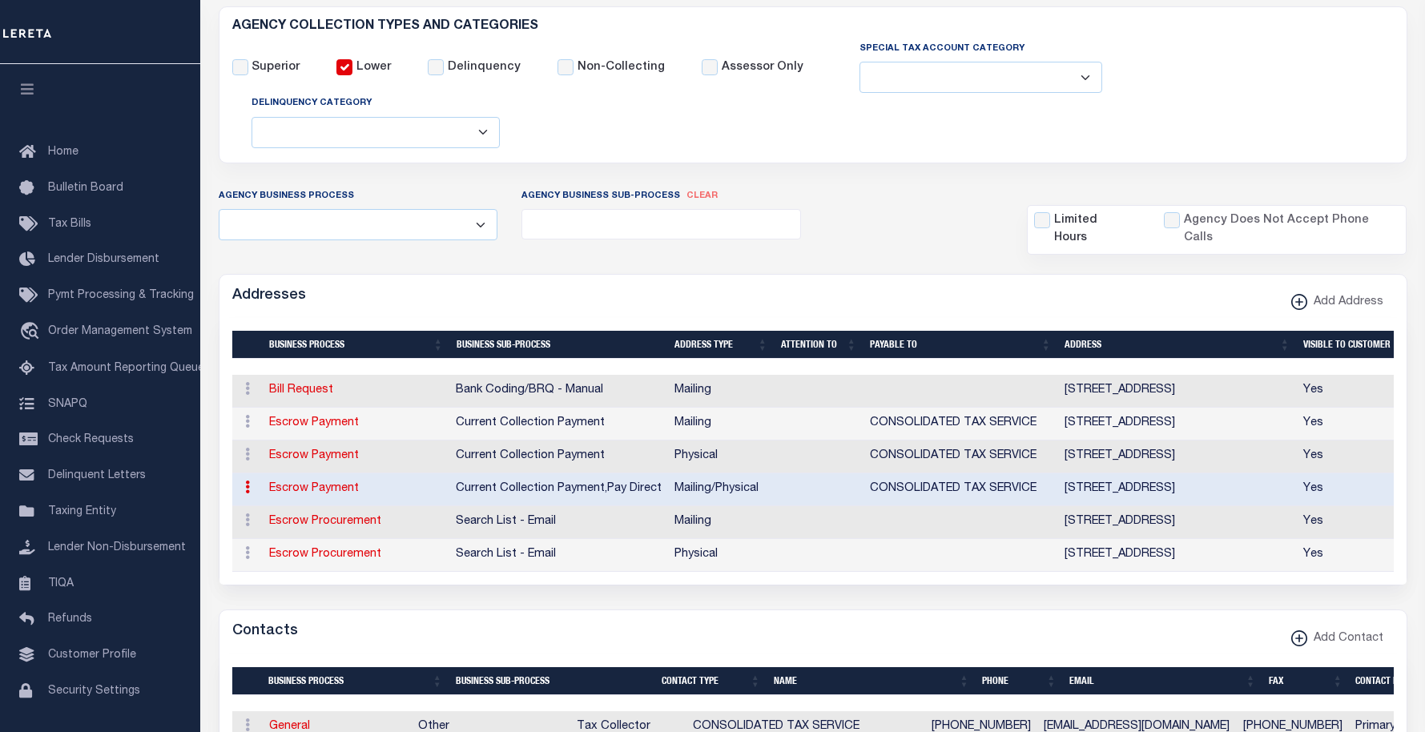
scroll to position [0, 0]
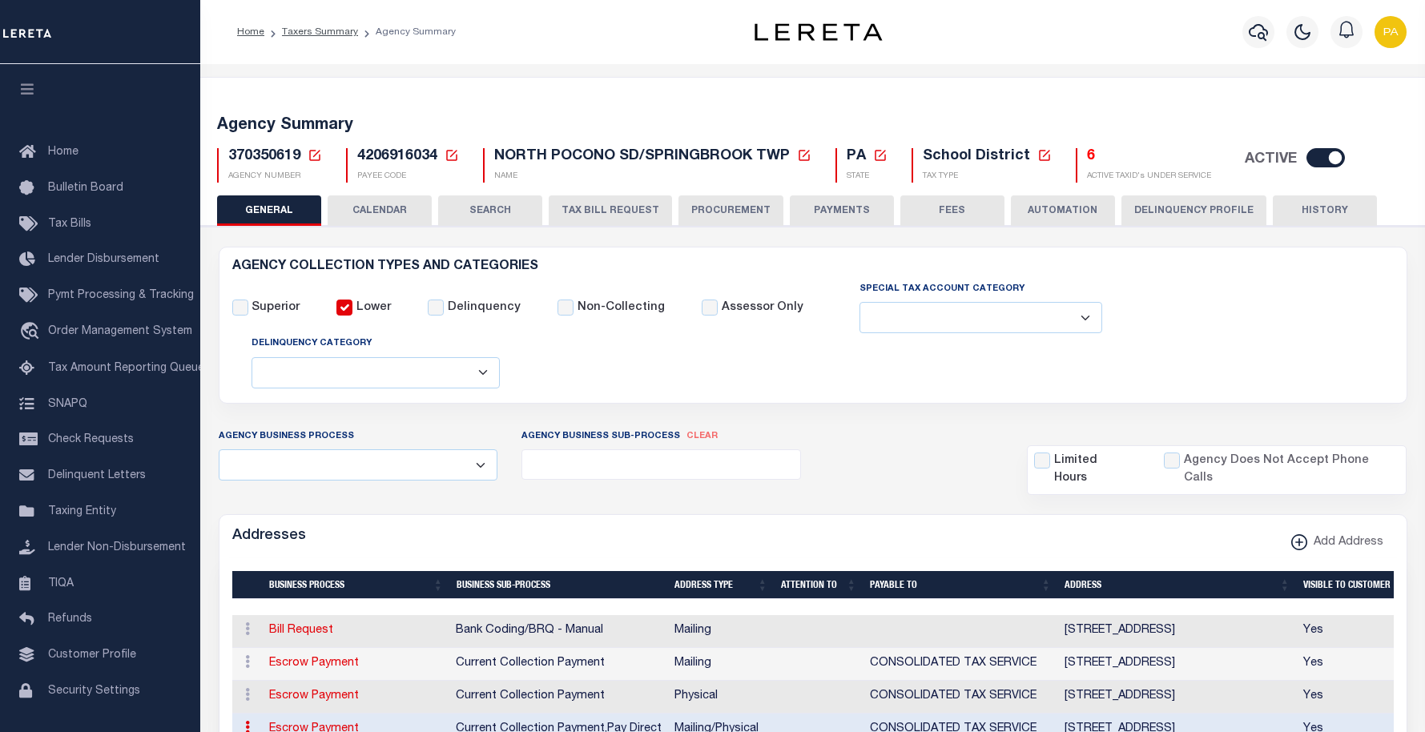
click at [935, 215] on button "FEES" at bounding box center [952, 210] width 104 height 30
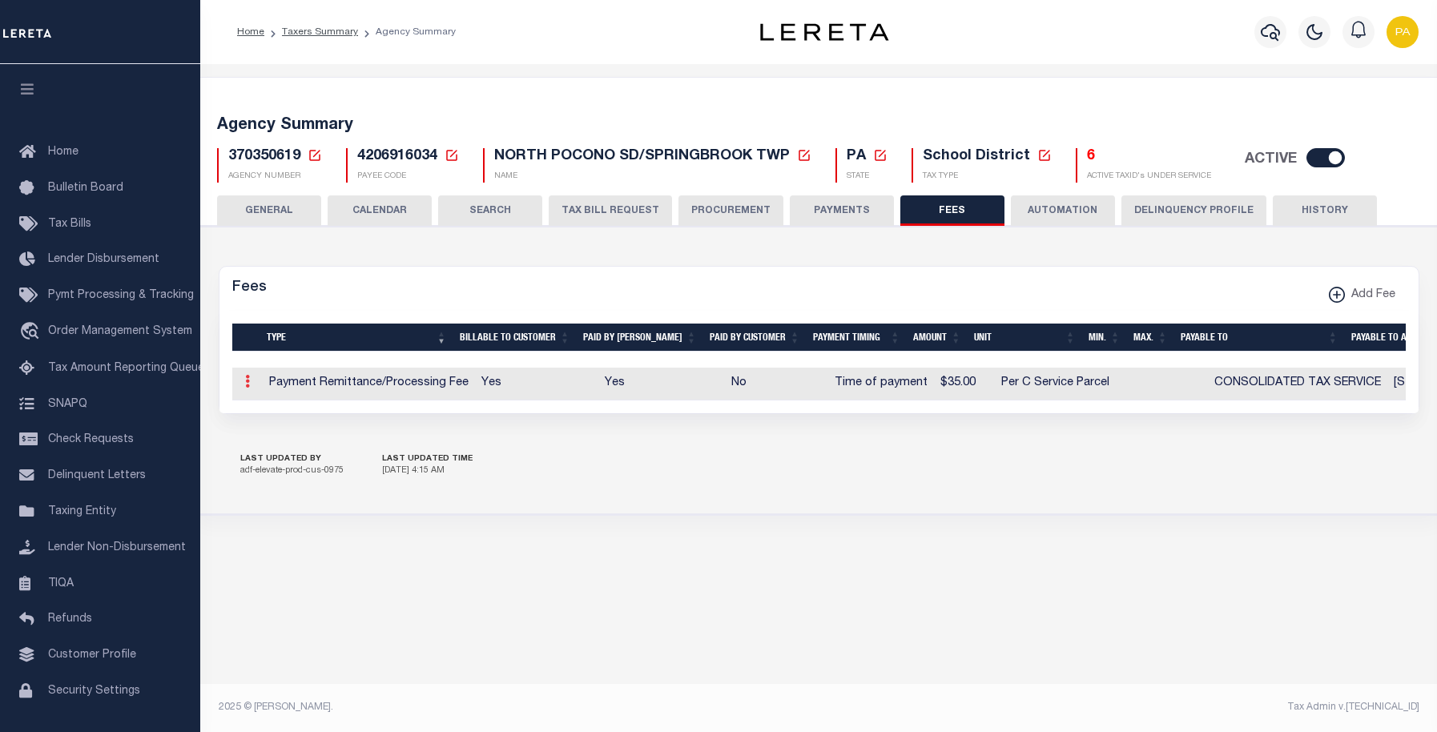
click at [250, 386] on link at bounding box center [248, 383] width 18 height 13
drag, startPoint x: 289, startPoint y: 429, endPoint x: 452, endPoint y: 439, distance: 162.9
click at [289, 429] on link "Edit" at bounding box center [275, 433] width 73 height 26
select select
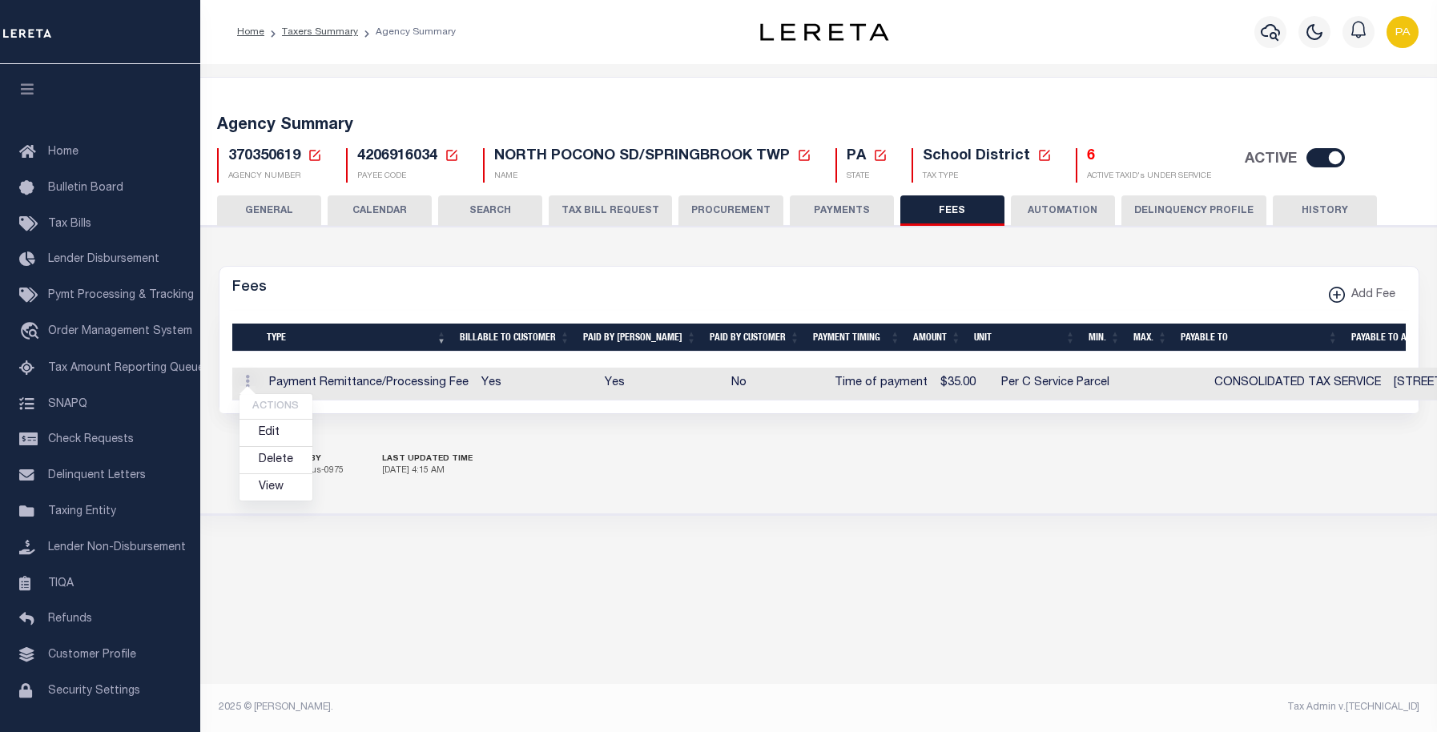
checkbox input "false"
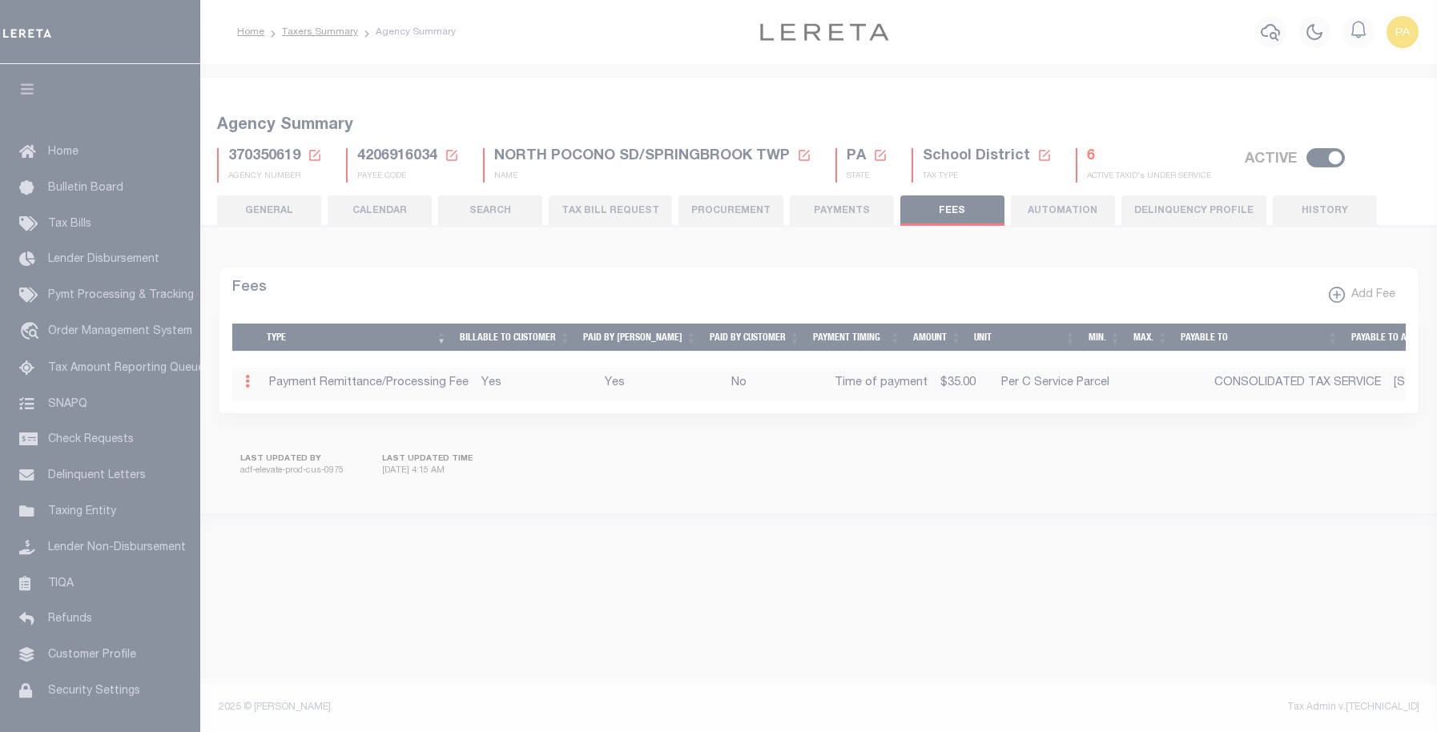
select select "10"
select select "7"
type input "$35"
select select
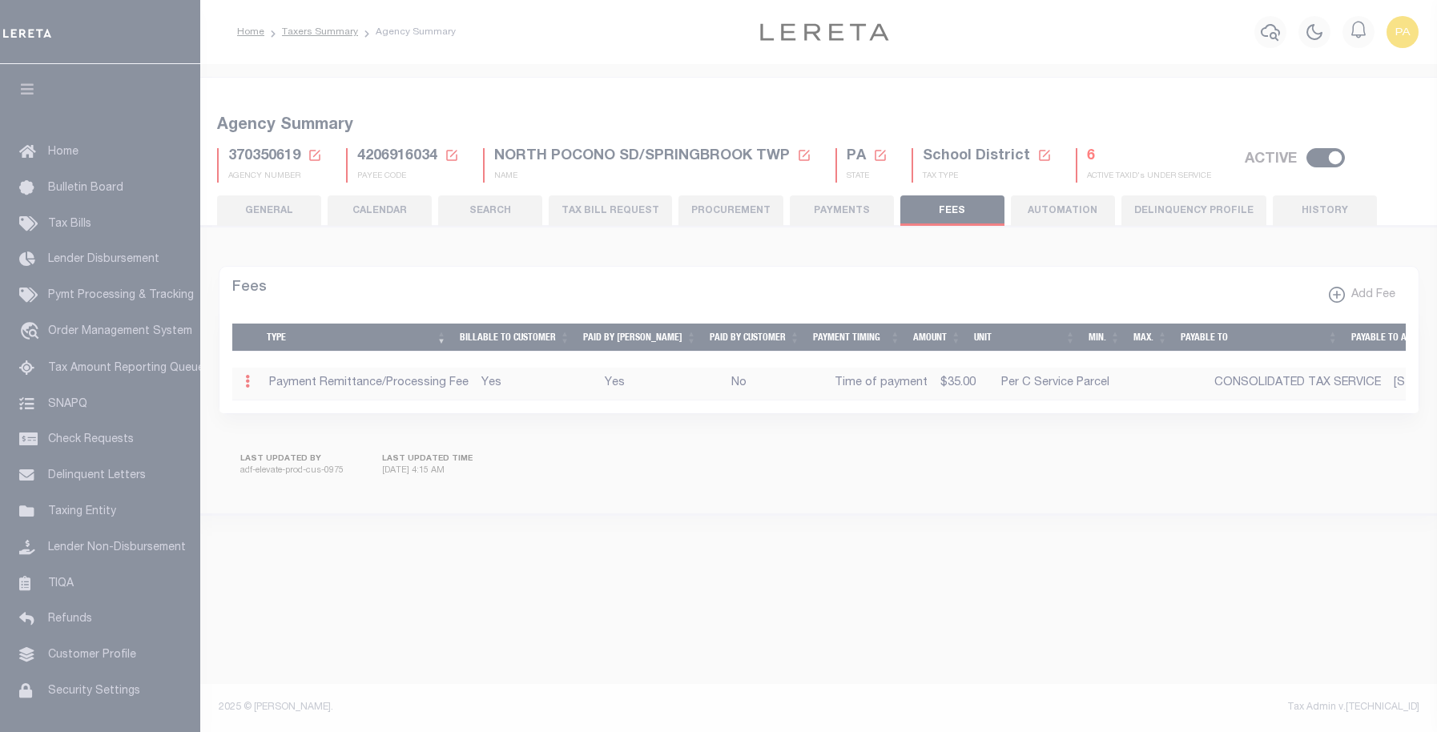
select select "5"
checkbox input "true"
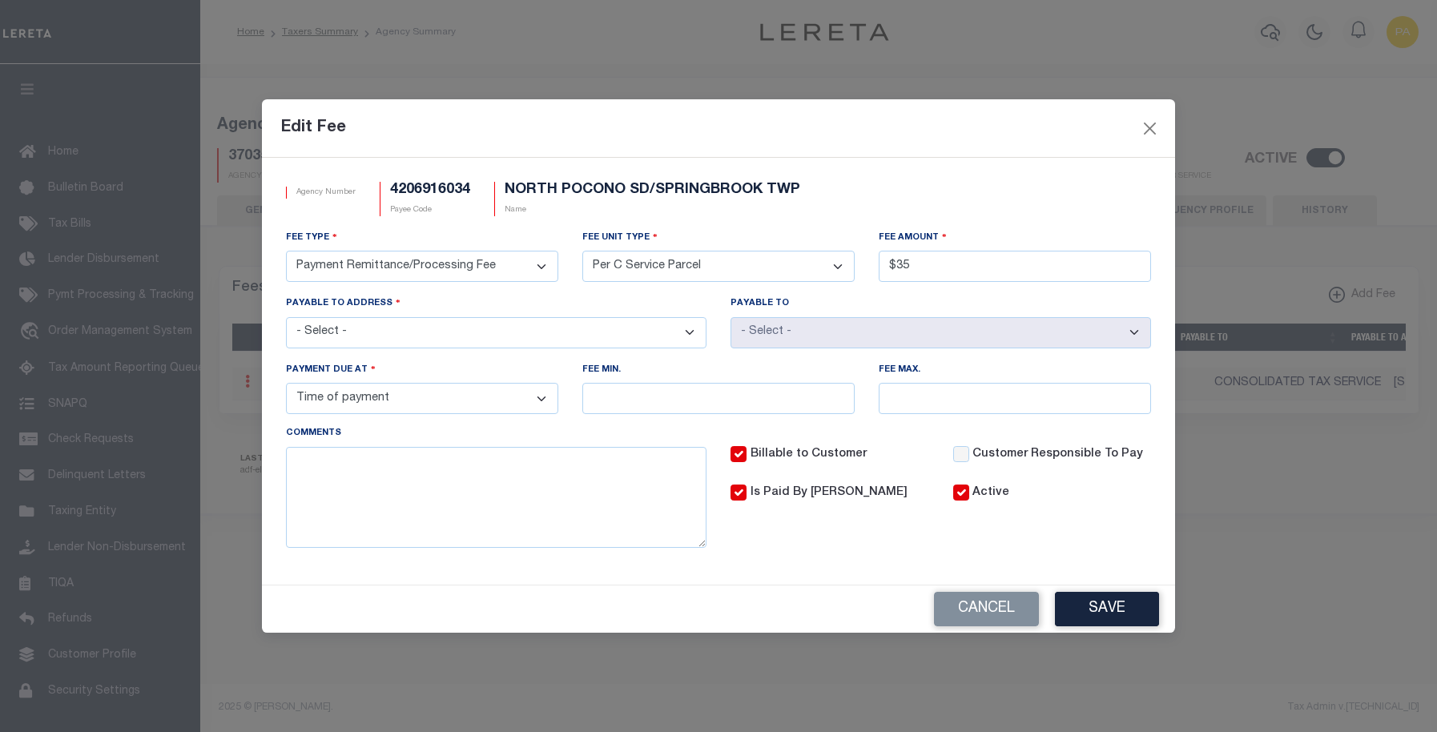
click at [477, 341] on select "- Select - [STREET_ADDRESS] PO BOX 128, HONESDALE, PA, [GEOGRAPHIC_DATA], [GEOG…" at bounding box center [496, 332] width 420 height 31
select select "16370"
click at [286, 317] on select "- Select - [STREET_ADDRESS] PO BOX 128, HONESDALE, PA, [GEOGRAPHIC_DATA], [GEOG…" at bounding box center [496, 332] width 420 height 31
click at [1113, 621] on button "Save" at bounding box center [1107, 609] width 104 height 34
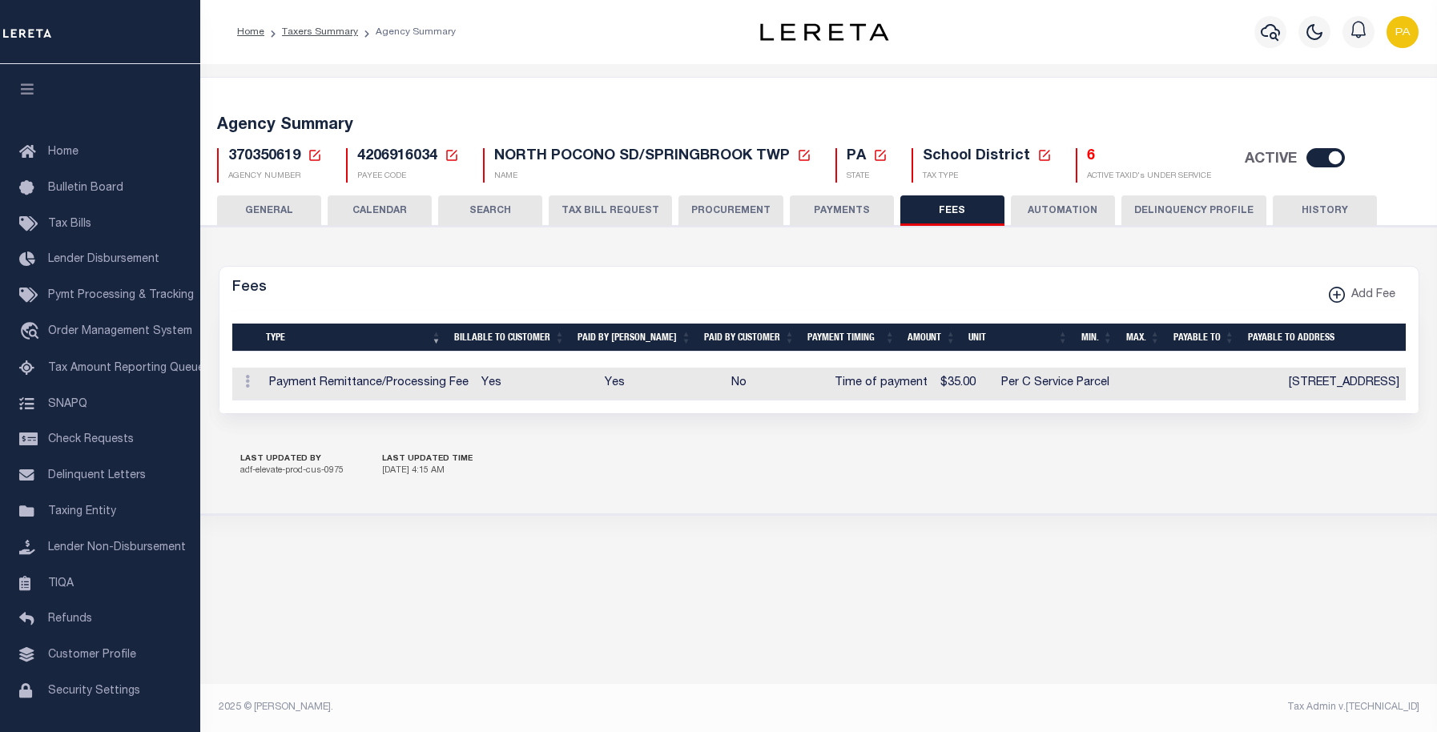
click at [267, 214] on button "GENERAL" at bounding box center [269, 210] width 104 height 30
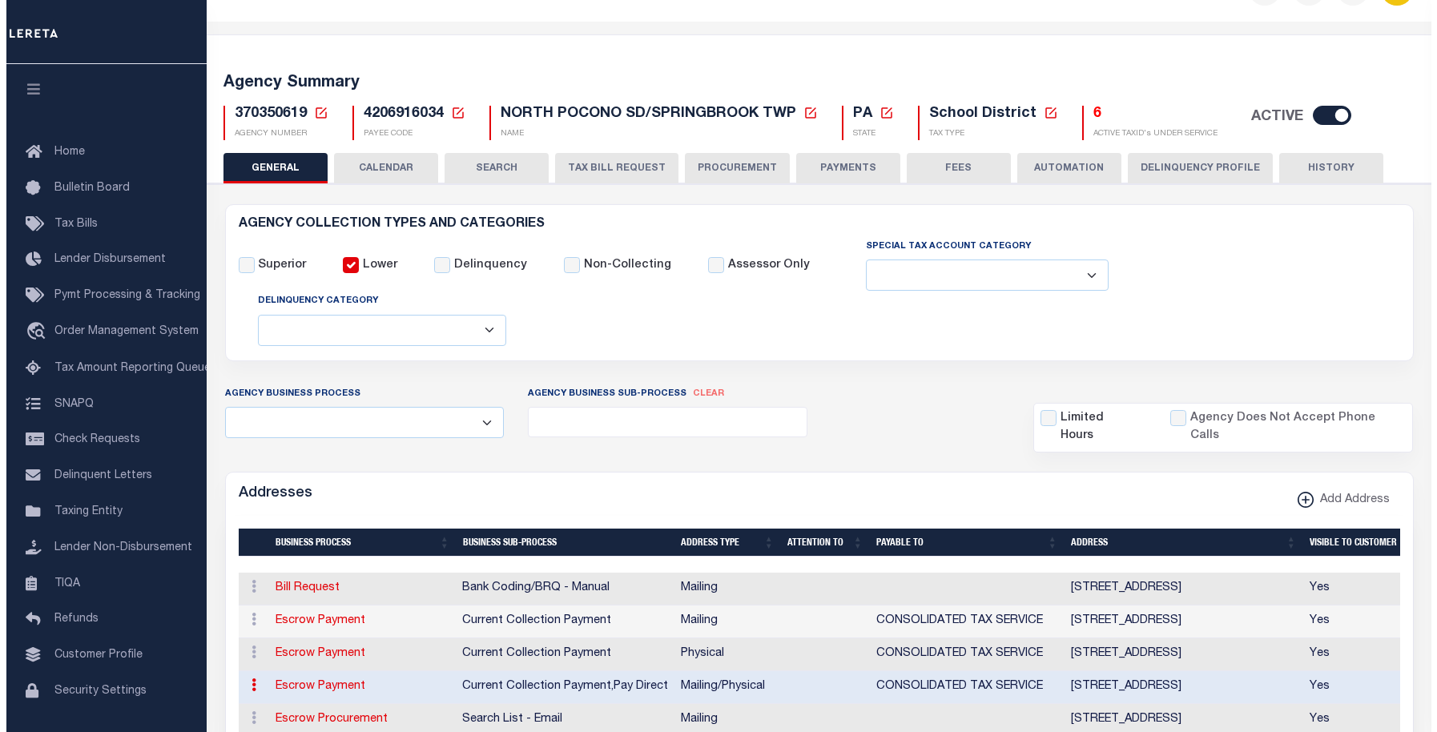
scroll to position [240, 0]
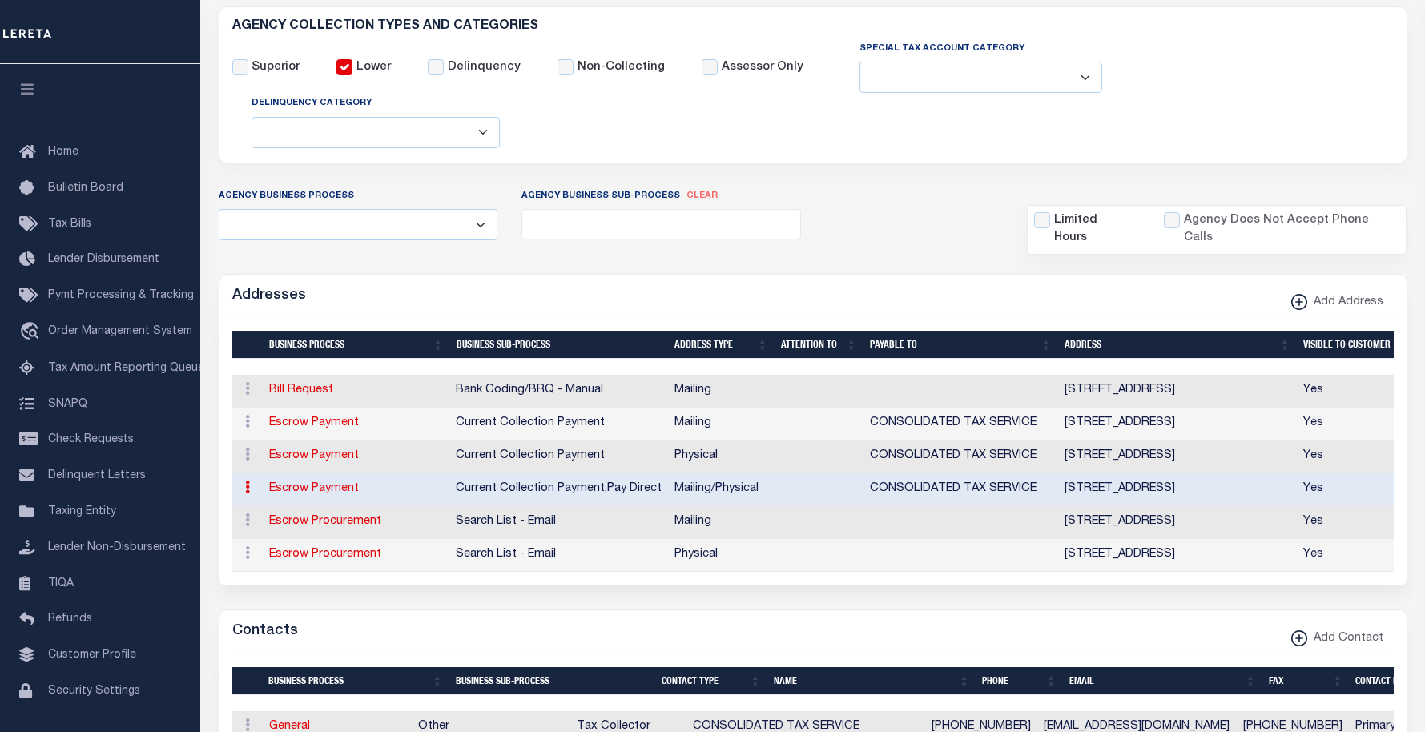
click at [247, 488] on icon at bounding box center [247, 487] width 5 height 13
click at [309, 472] on link "Delete Address" at bounding box center [299, 466] width 121 height 26
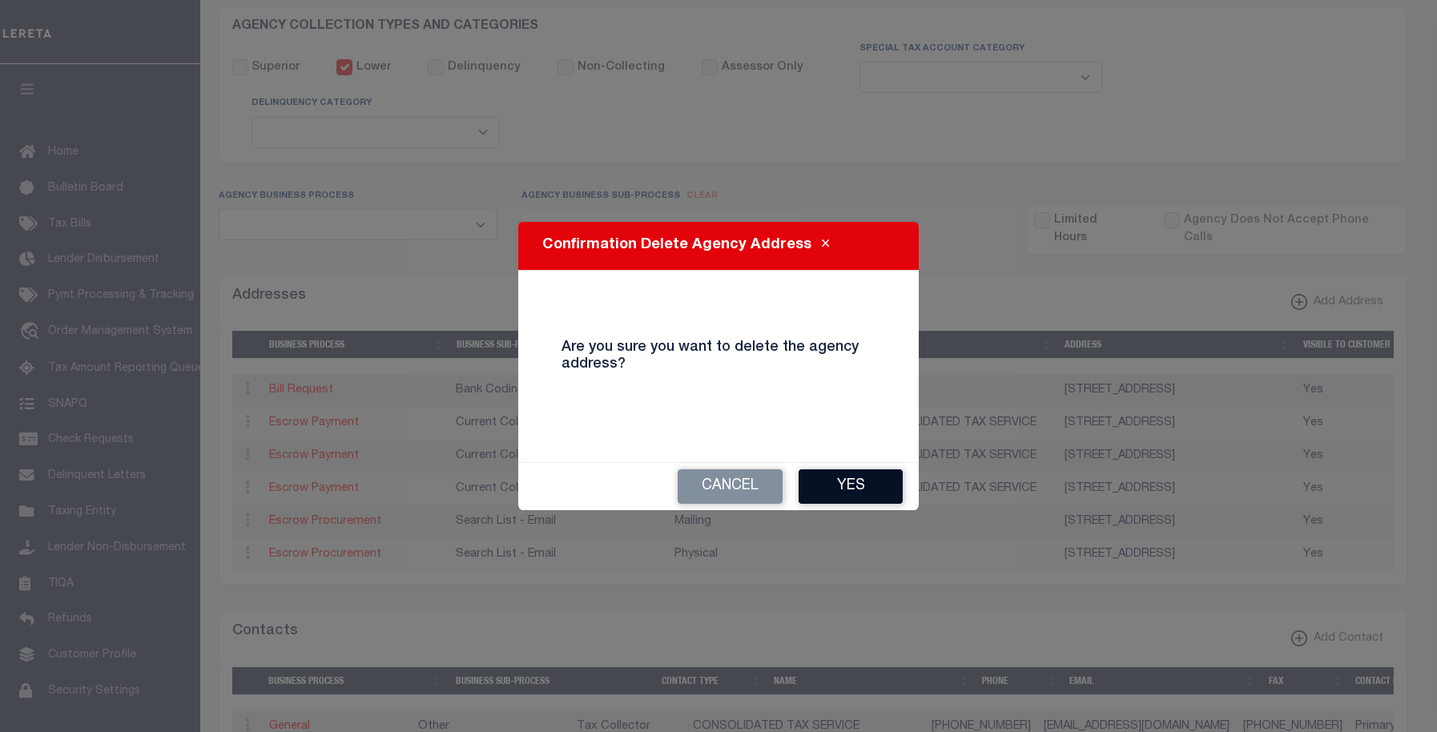
click at [836, 480] on button "Yes" at bounding box center [850, 486] width 104 height 34
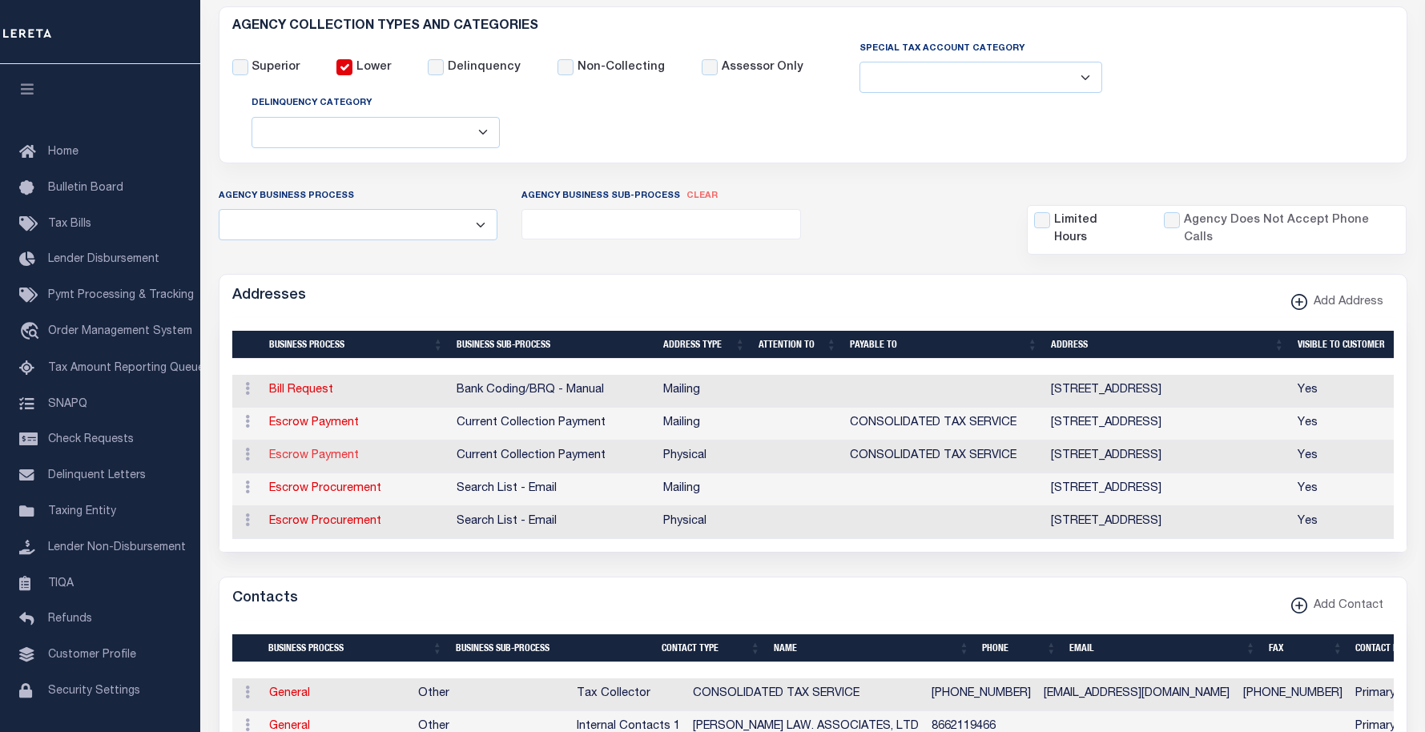
click at [330, 457] on link "Escrow Payment" at bounding box center [314, 455] width 90 height 11
select select "1"
checkbox input "false"
select select
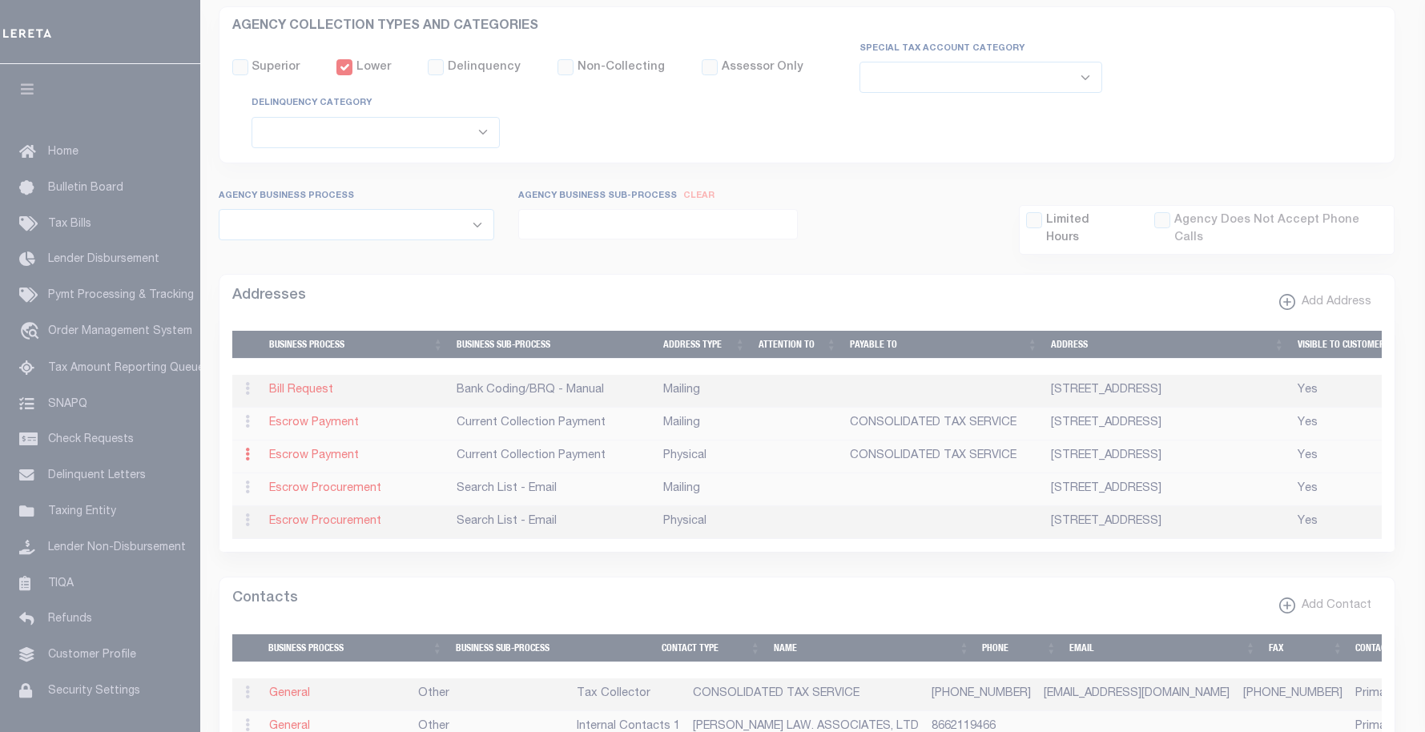
type input "[STREET_ADDRESS]"
type input "HONESDALE"
select select "PA"
type input "18431"
select select "2"
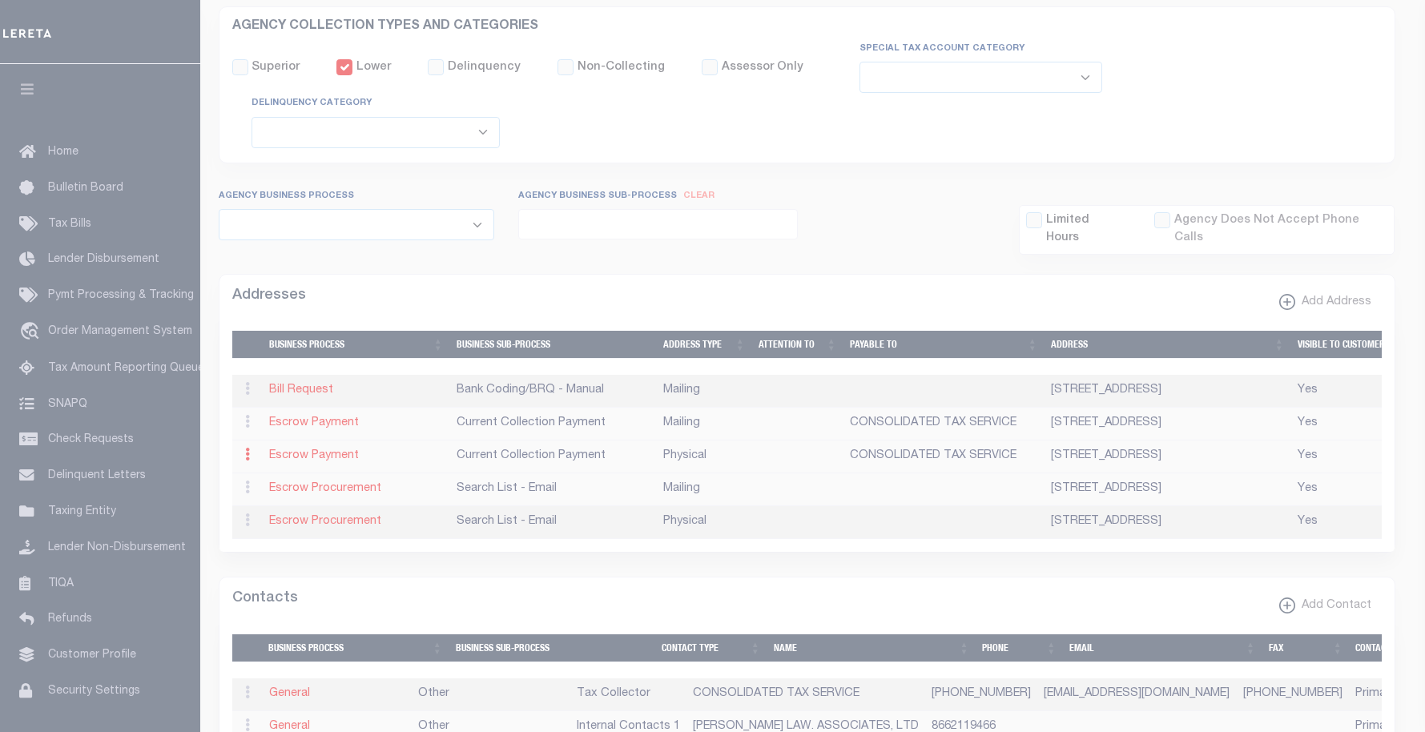
checkbox input "true"
type input "CONSOLIDATED TAX SERVICE"
select select "3"
select select "11"
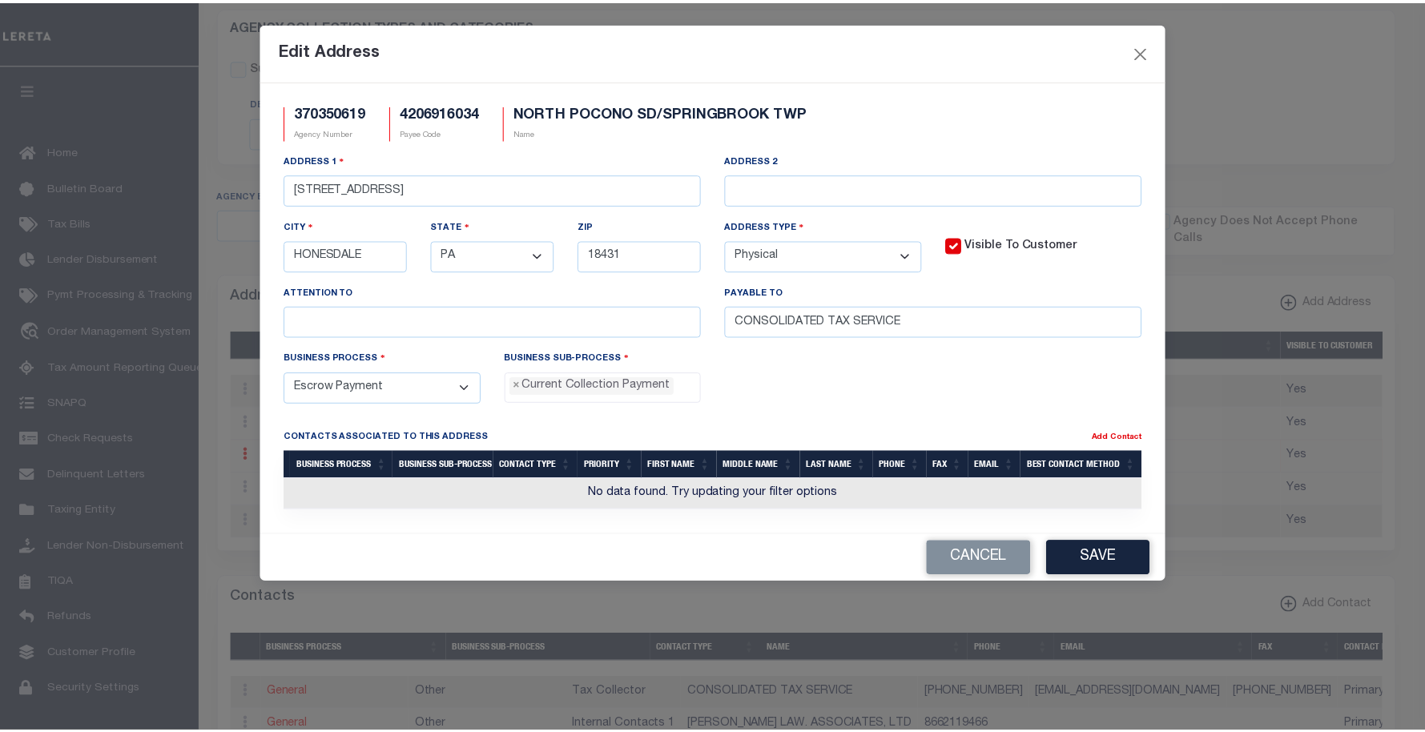
scroll to position [14, 0]
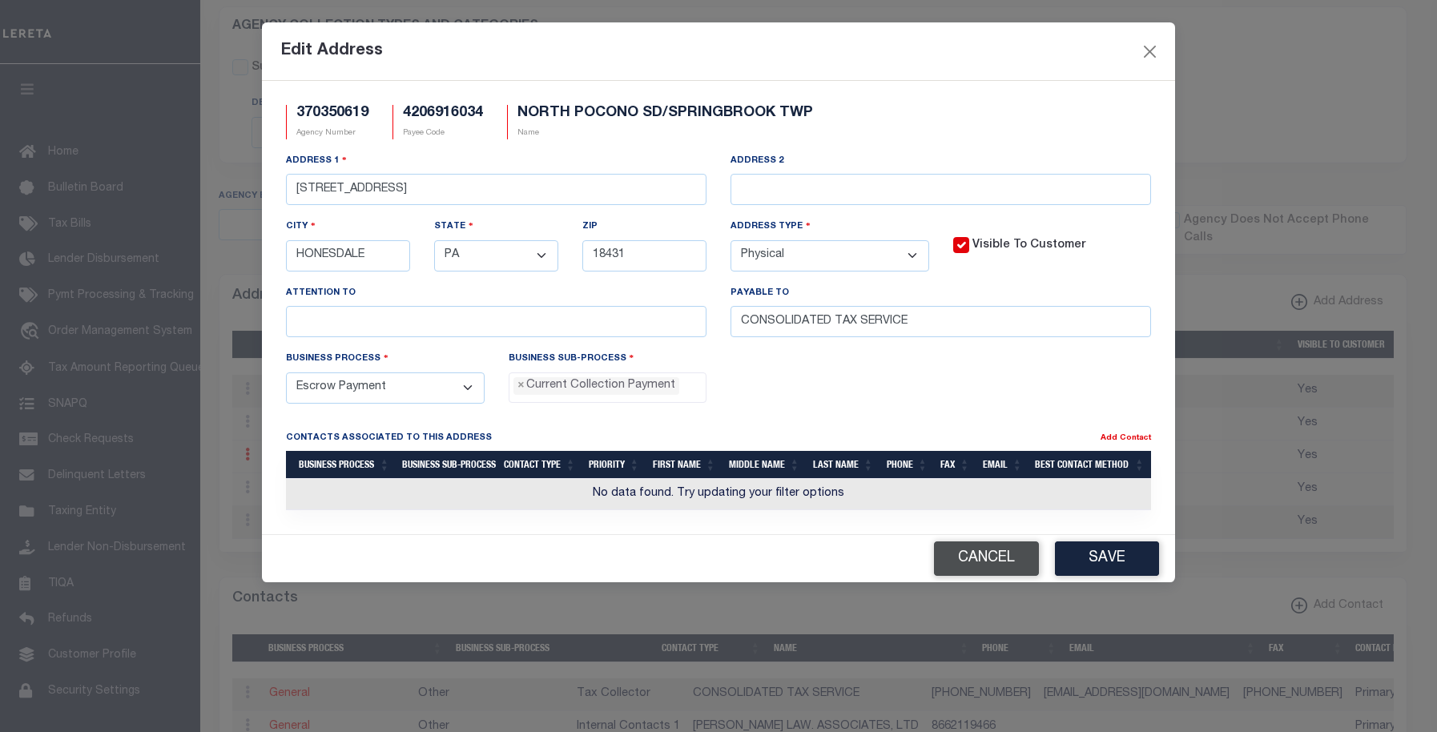
click at [1000, 558] on button "Cancel" at bounding box center [986, 558] width 105 height 34
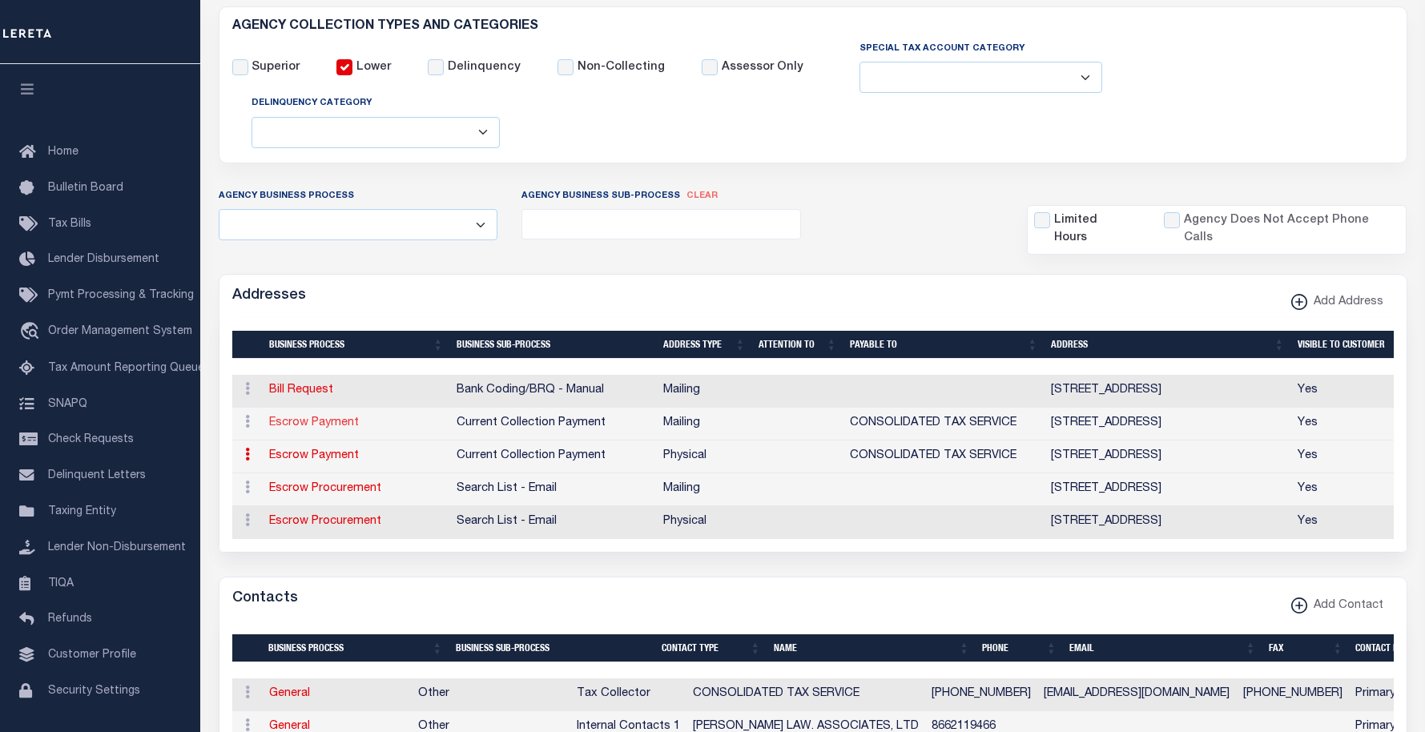
click at [324, 424] on link "Escrow Payment" at bounding box center [314, 422] width 90 height 11
select select
select select "1"
checkbox input "false"
select select
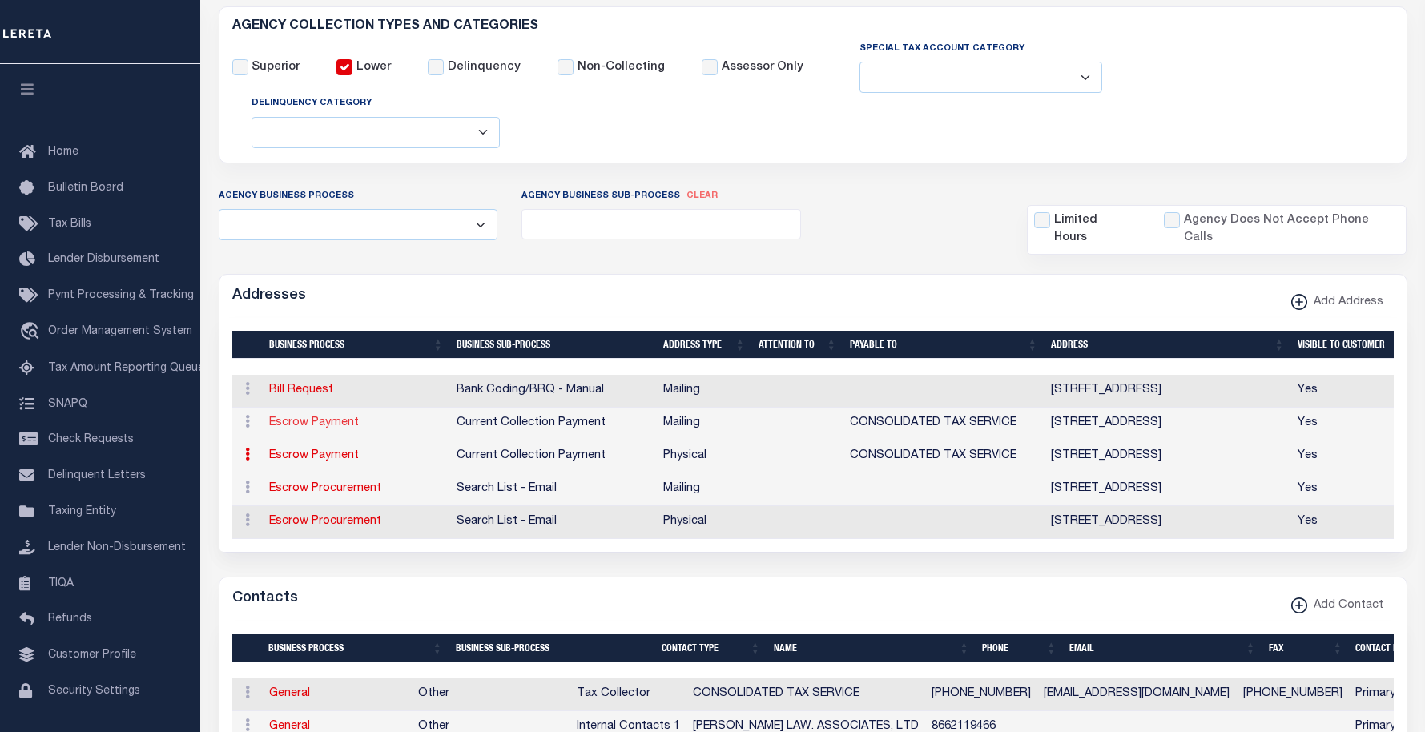
select select
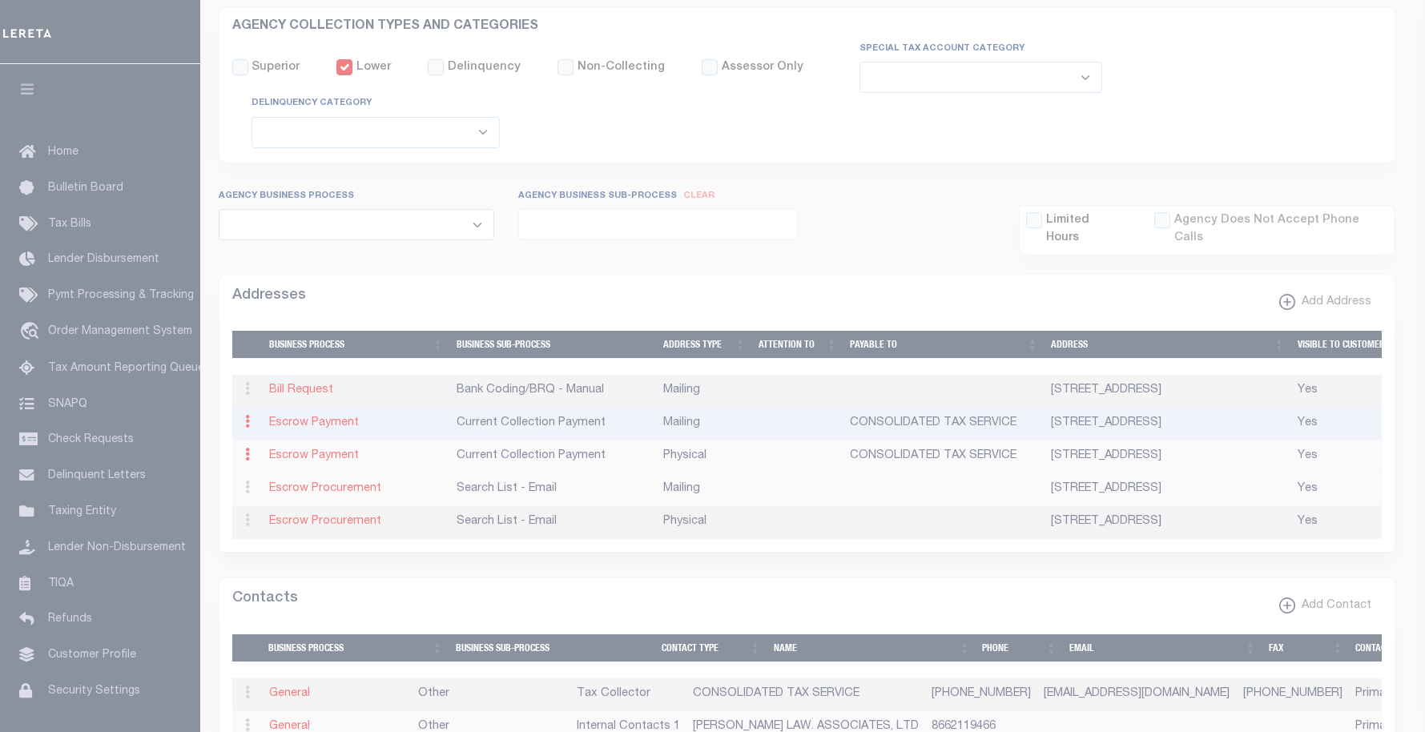
type input "PO BOX 128"
type input "HONESDALE"
select select "PA"
type input "18431"
checkbox input "true"
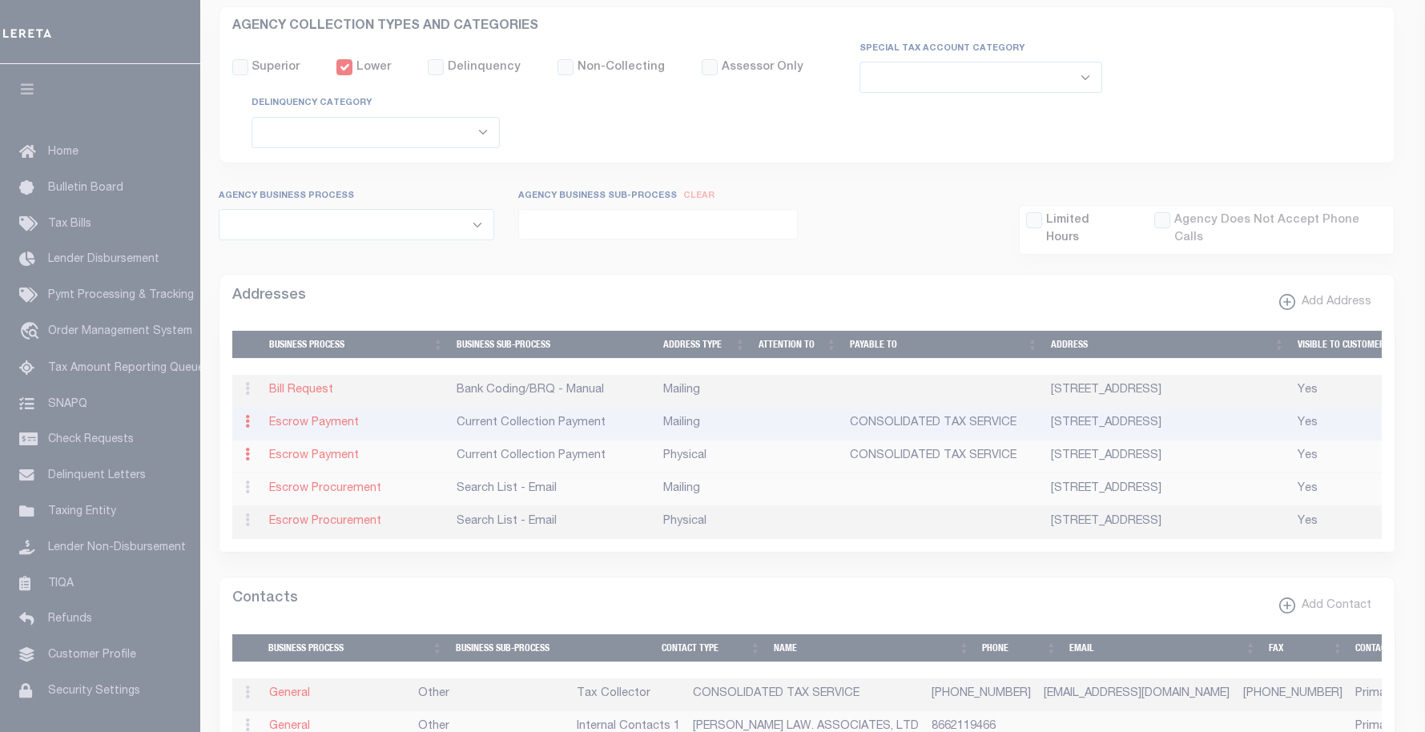
type input "CONSOLIDATED TAX SERVICE"
select select "3"
select select "11"
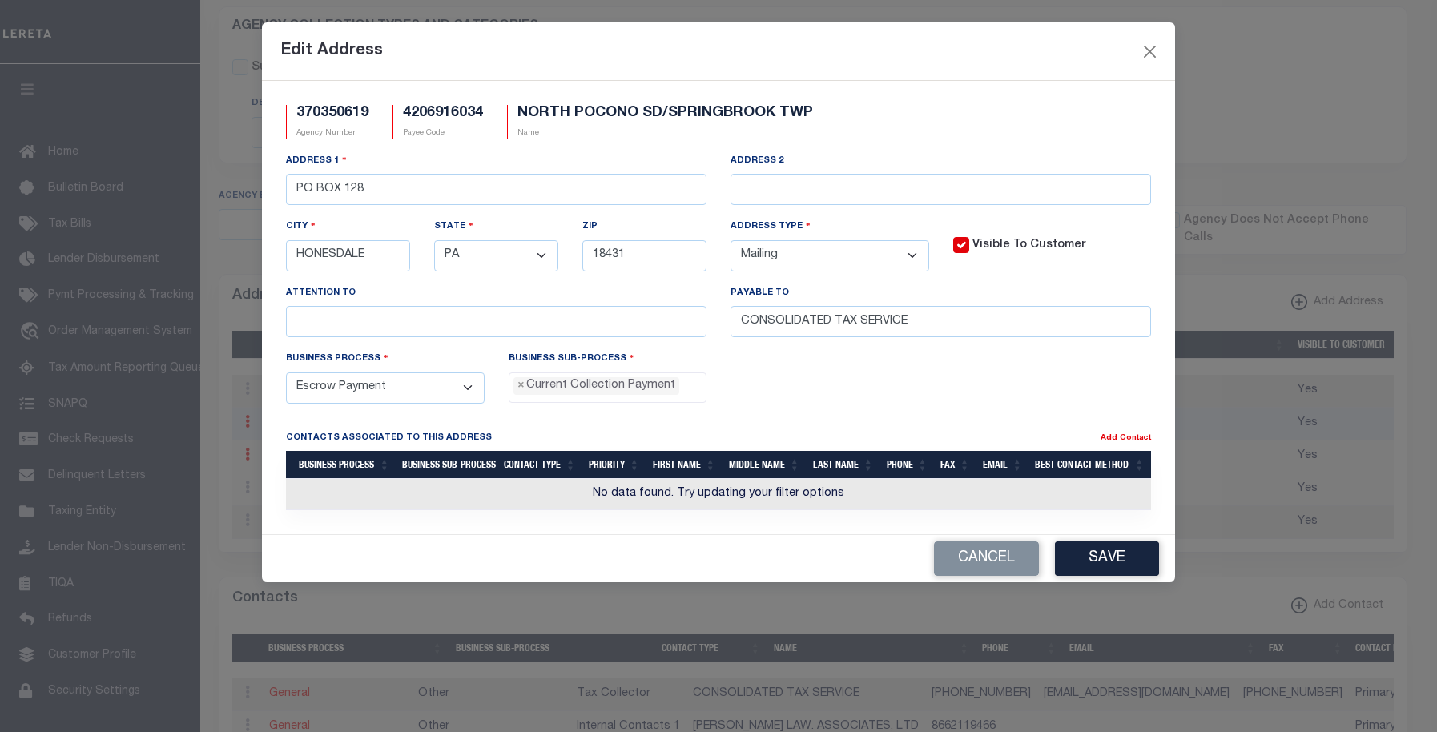
click at [474, 384] on select "- Select - All Automation Bill Request Delinquency Payment Delinquency Procurem…" at bounding box center [385, 387] width 199 height 31
click at [1010, 566] on button "Cancel" at bounding box center [986, 558] width 105 height 34
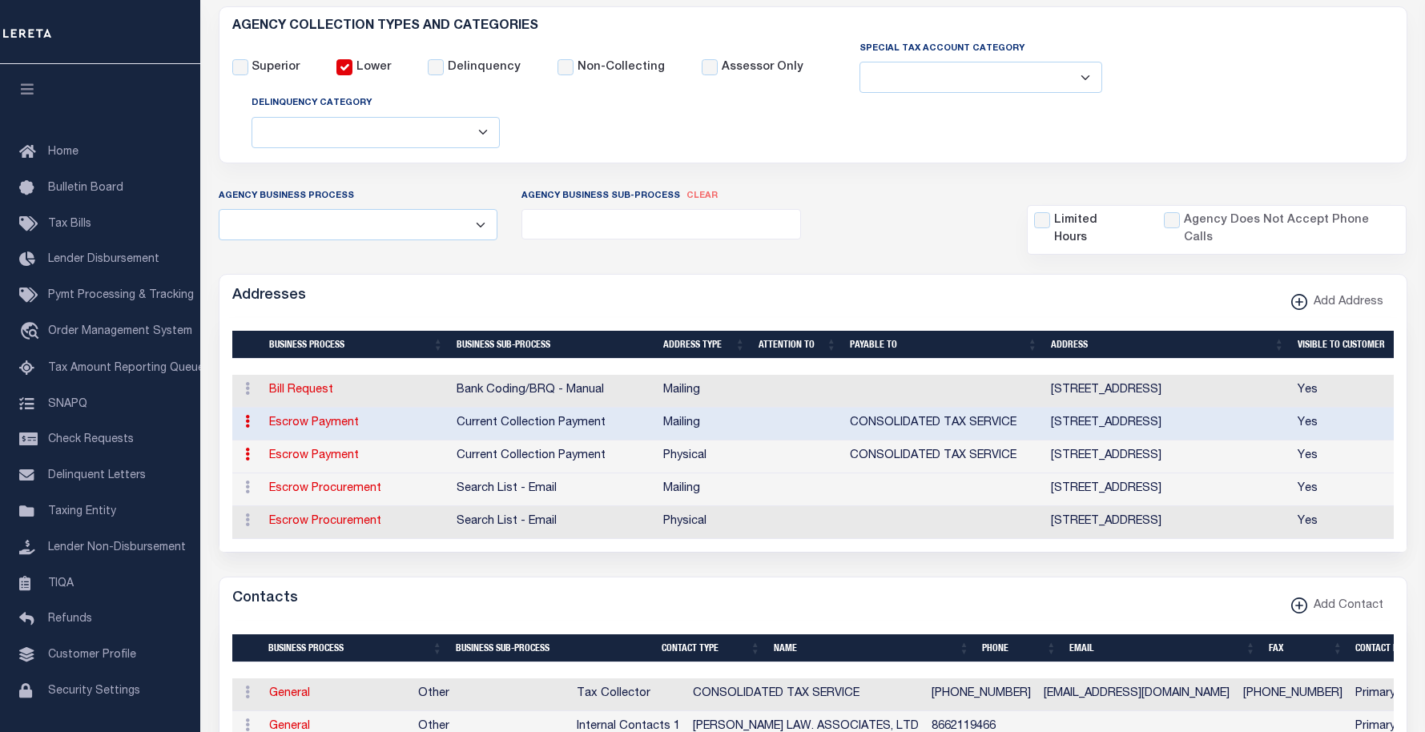
scroll to position [0, 0]
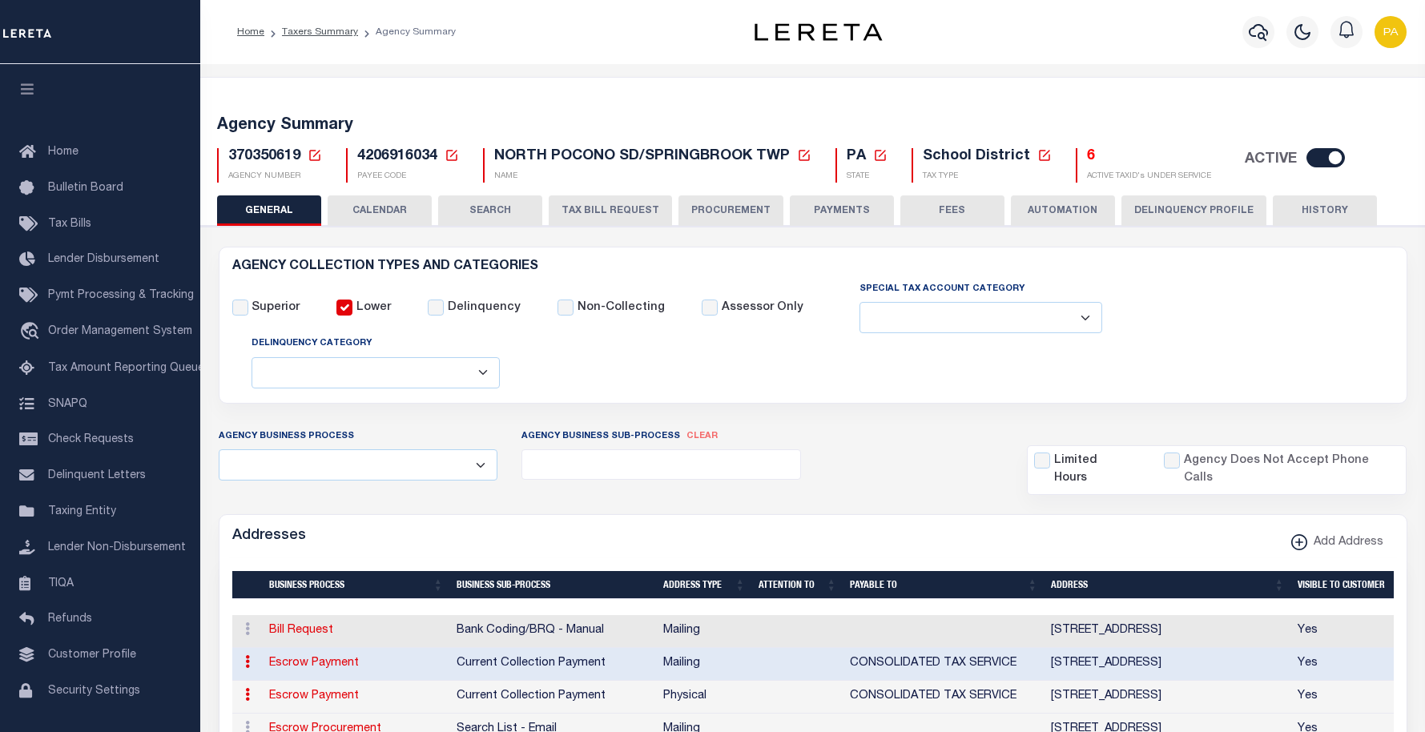
click at [835, 209] on button "PAYMENTS" at bounding box center [842, 210] width 104 height 30
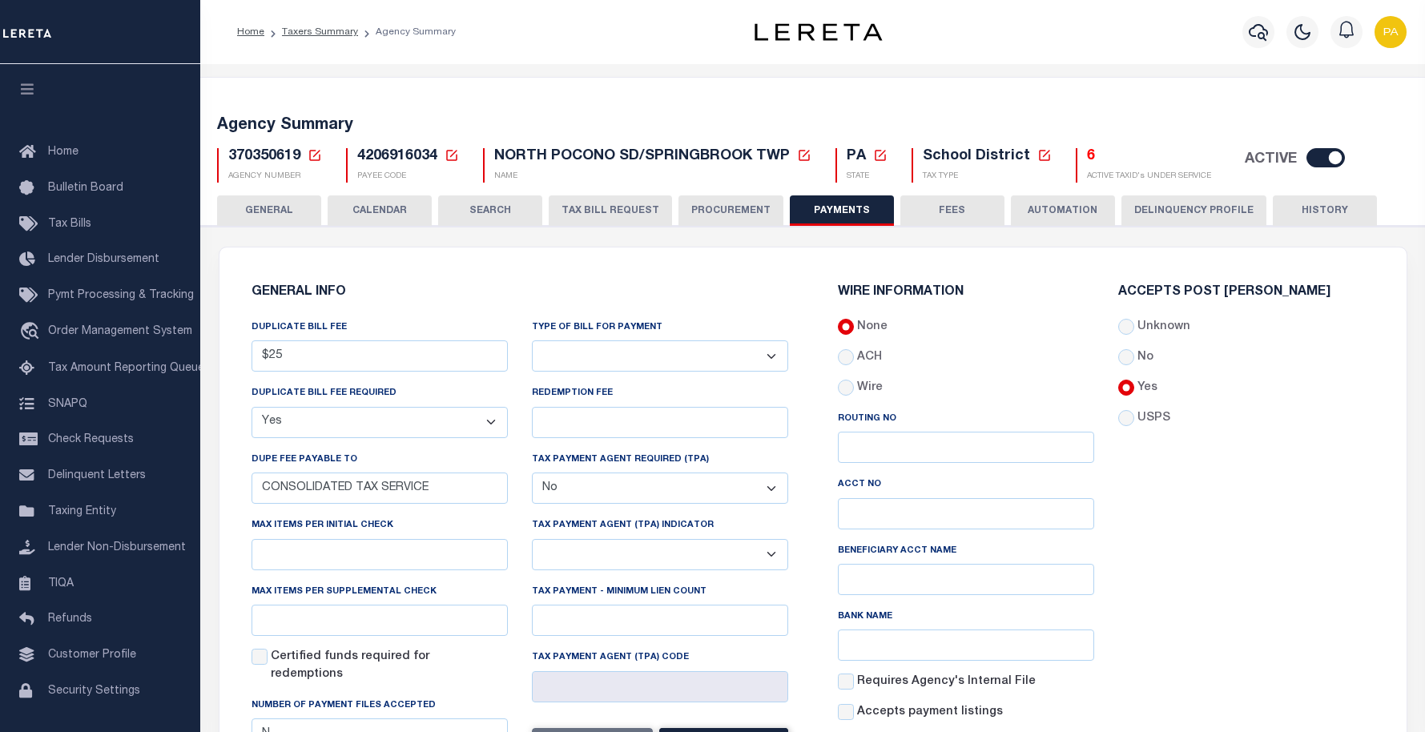
click at [270, 210] on button "GENERAL" at bounding box center [269, 210] width 104 height 30
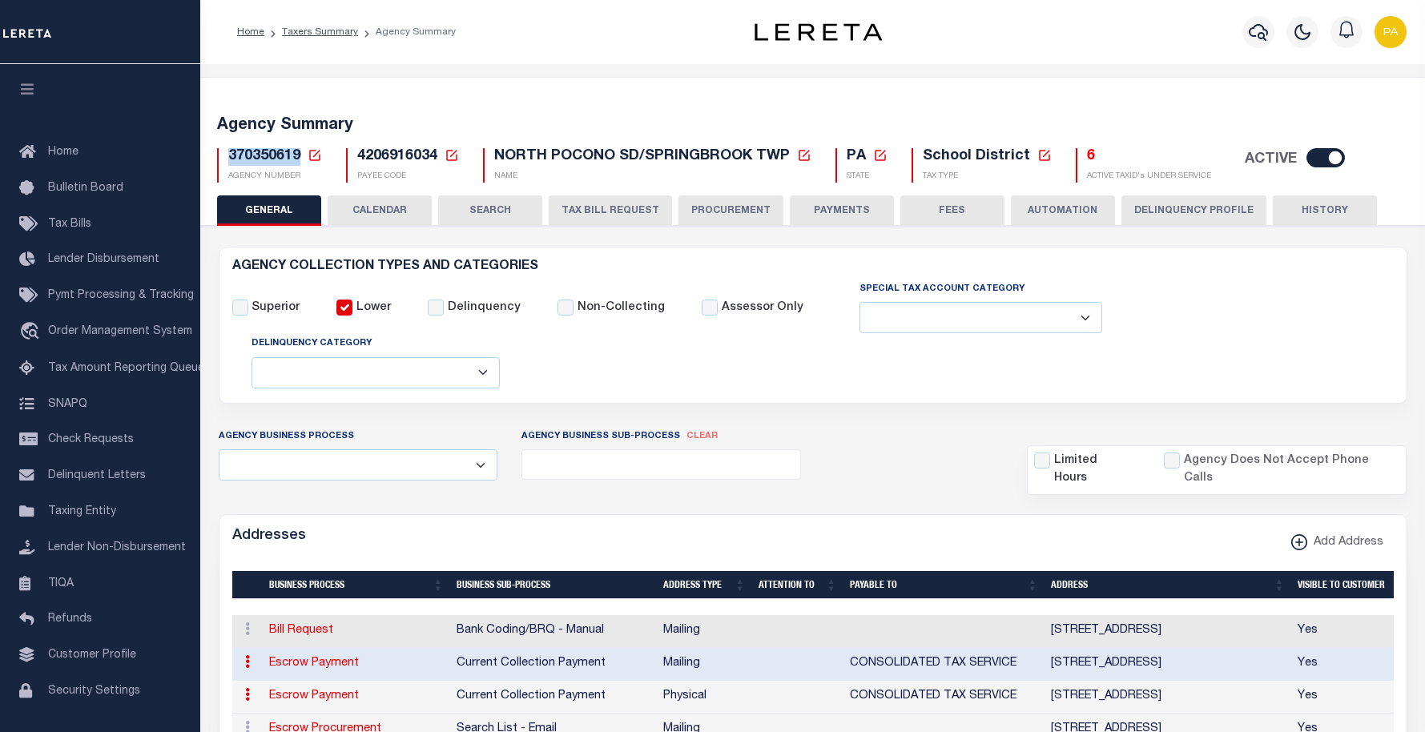
drag, startPoint x: 299, startPoint y: 159, endPoint x: 231, endPoint y: 156, distance: 68.1
click at [231, 156] on span "370350619" at bounding box center [264, 156] width 72 height 14
copy span "370350619"
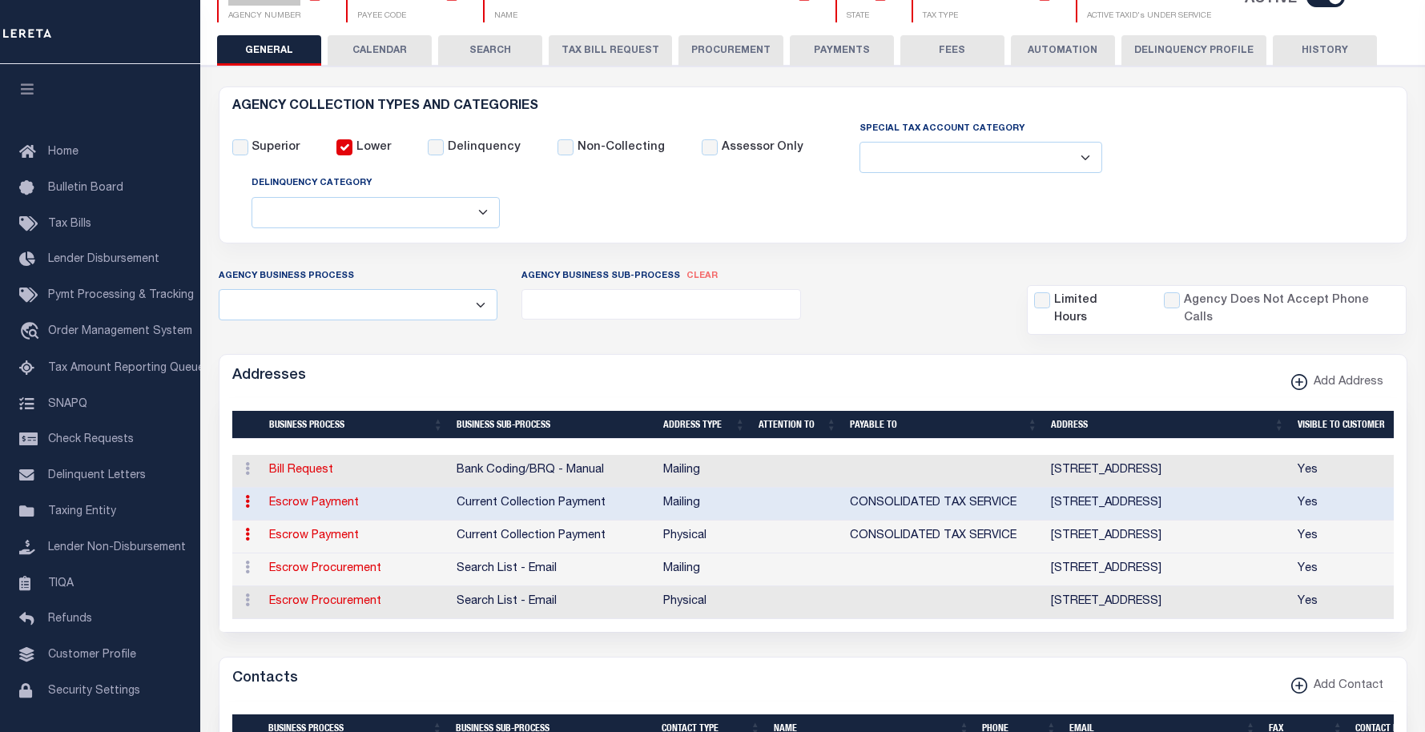
scroll to position [240, 0]
